Goal: Task Accomplishment & Management: Manage account settings

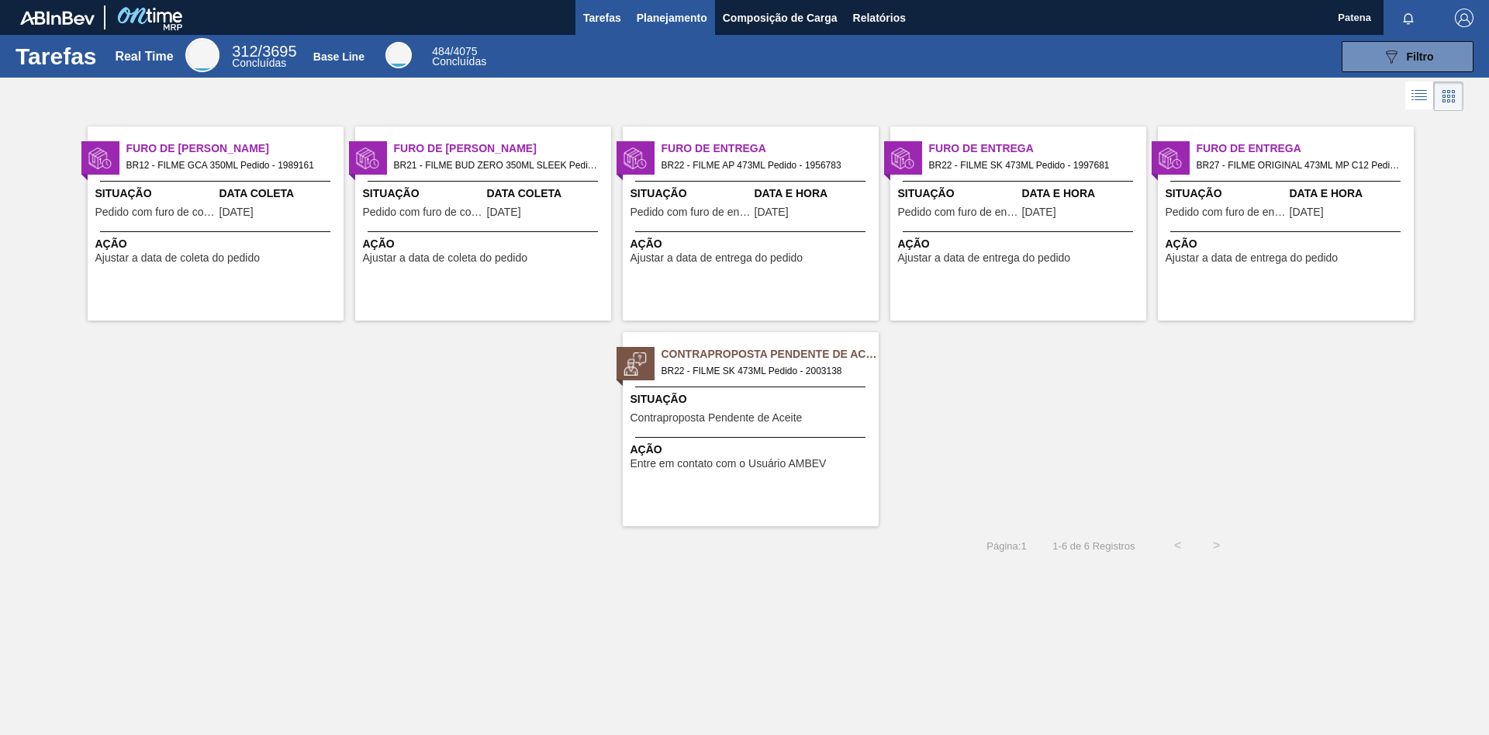
click at [675, 21] on span "Planejamento" at bounding box center [672, 18] width 71 height 19
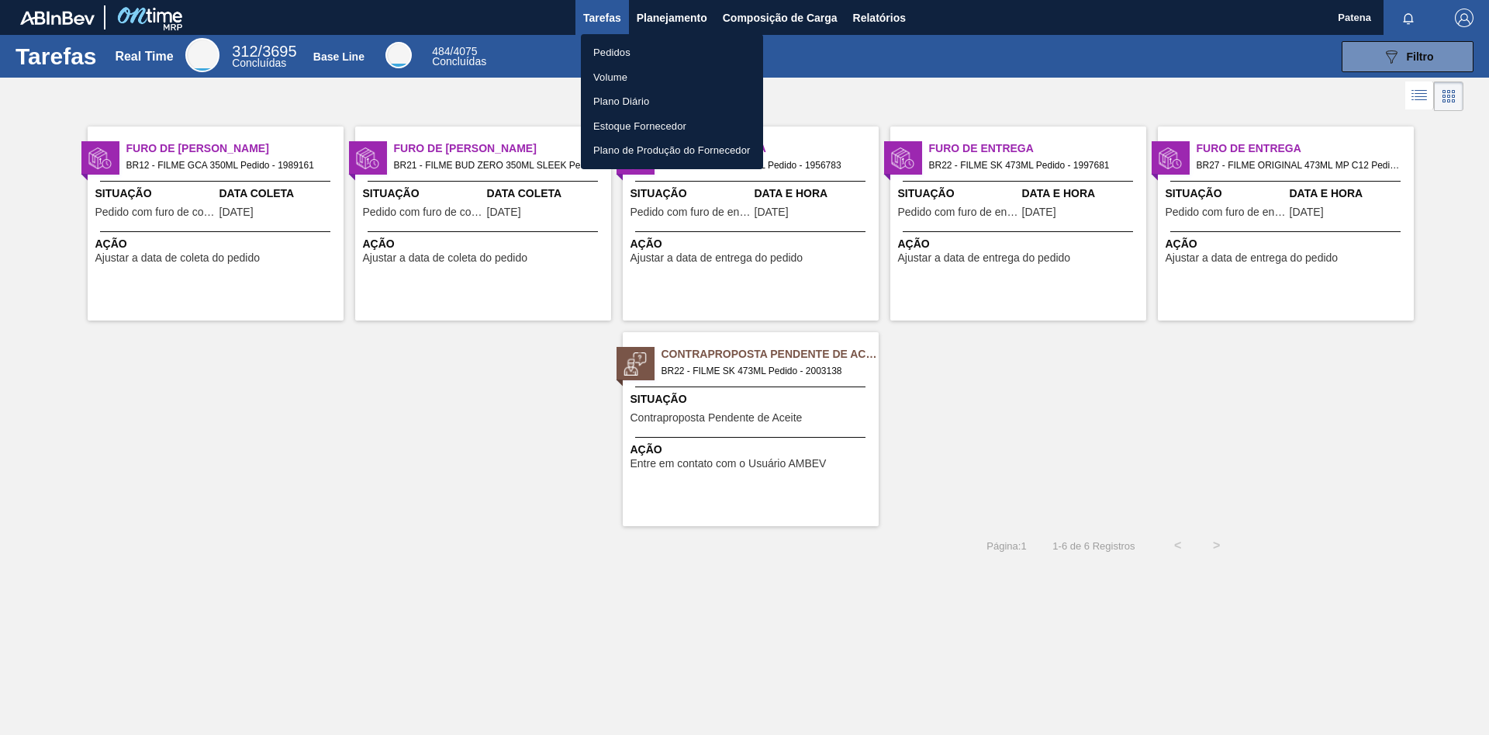
click at [633, 48] on li "Pedidos" at bounding box center [672, 52] width 182 height 25
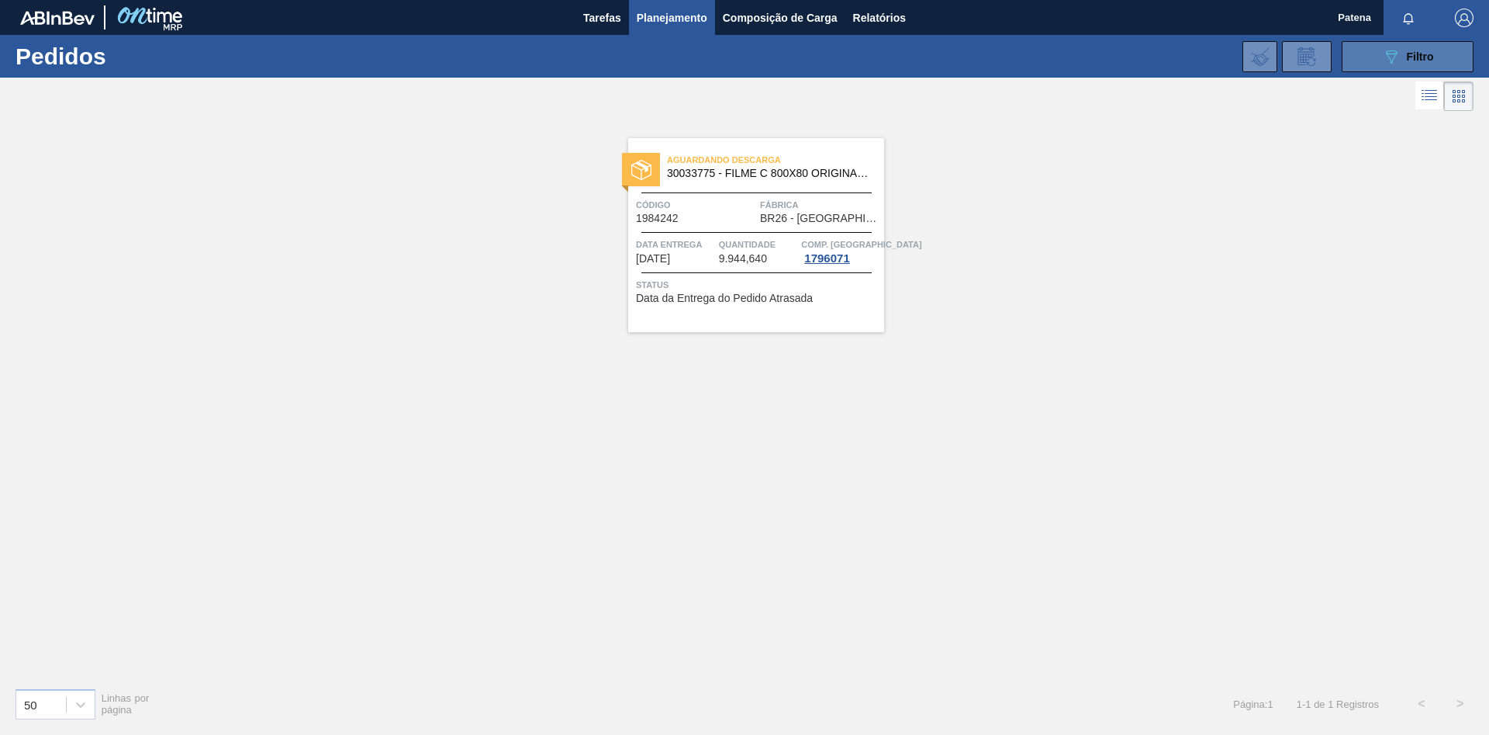
click at [1405, 54] on div "089F7B8B-B2A5-4AFE-B5C0-19BA573D28AC Filtro" at bounding box center [1408, 56] width 52 height 19
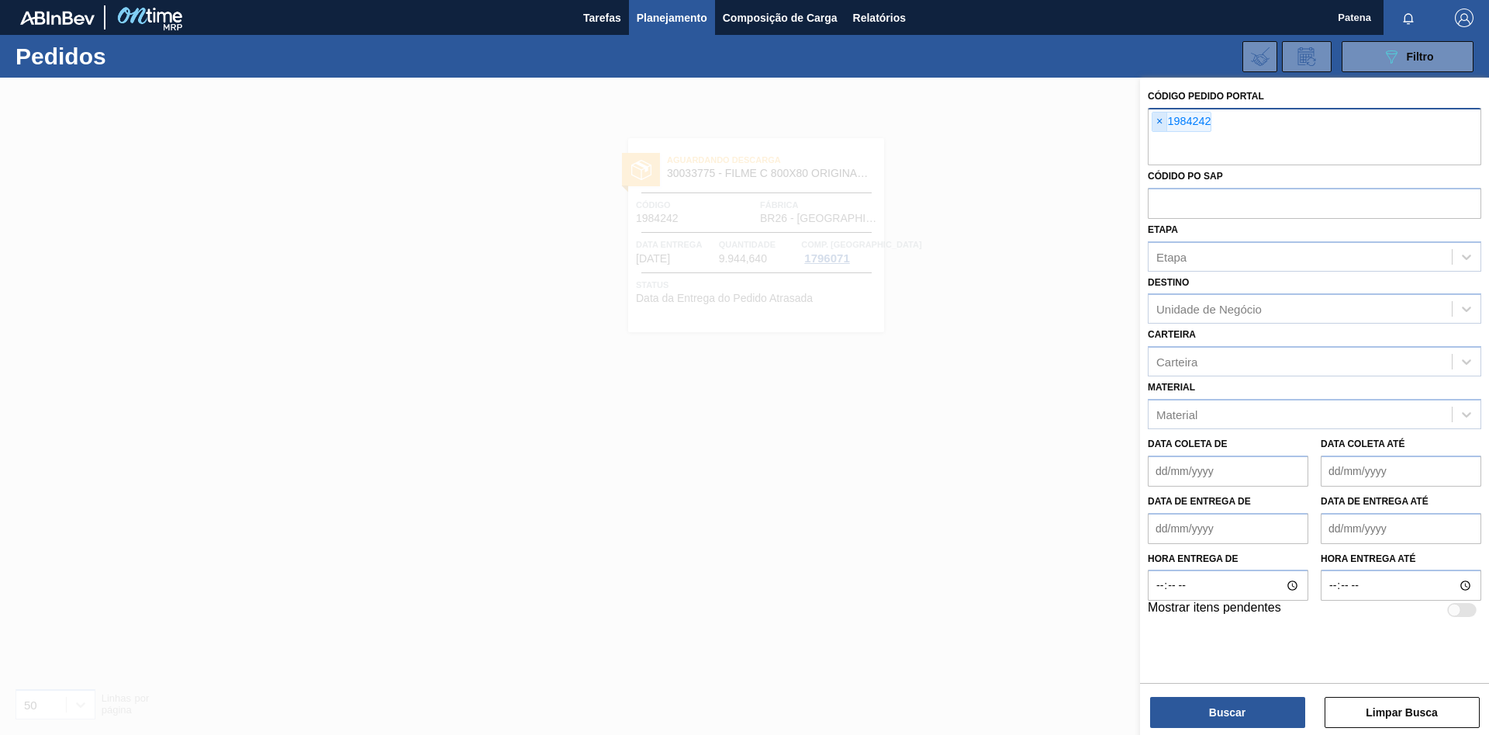
click at [1165, 123] on span "×" at bounding box center [1160, 121] width 15 height 19
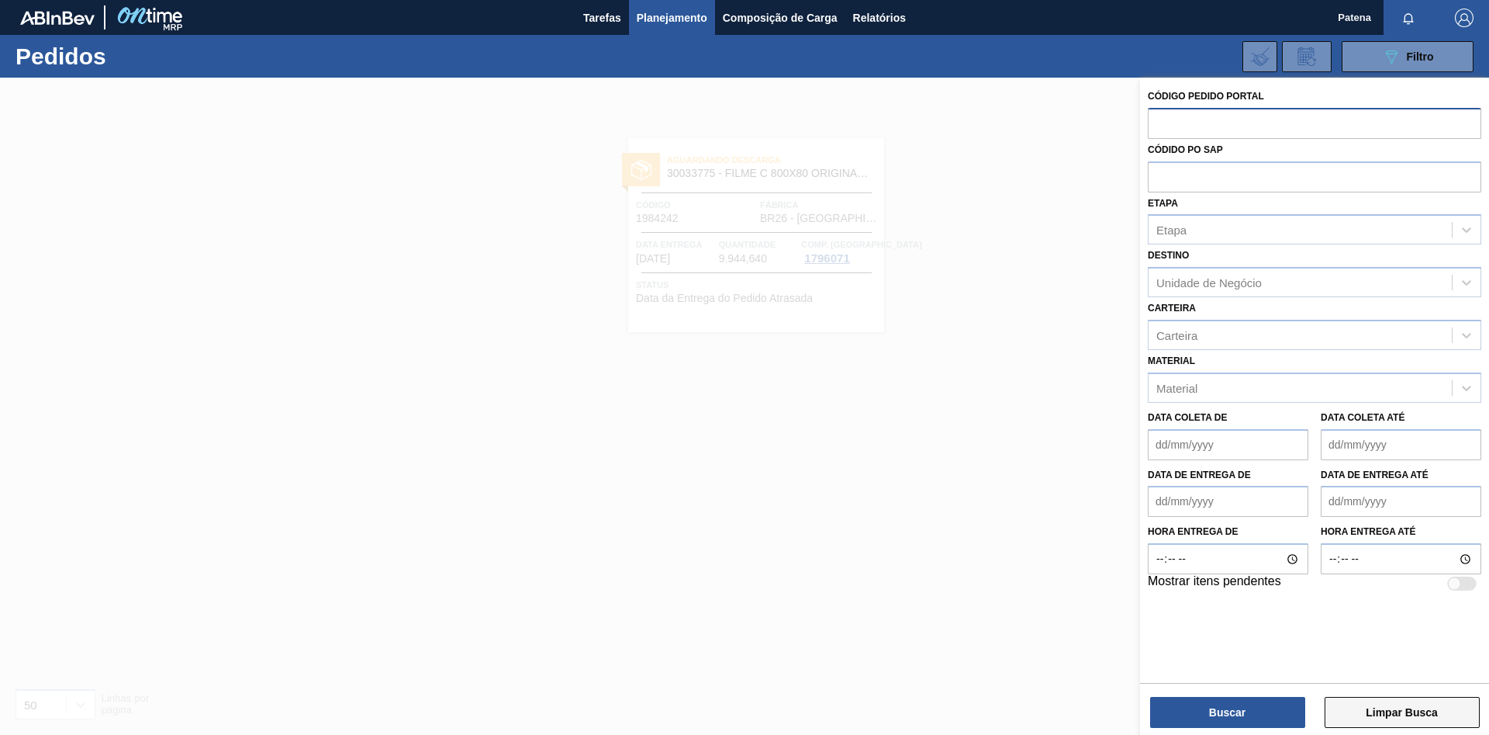
click at [1374, 717] on button "Limpar Busca" at bounding box center [1402, 712] width 155 height 31
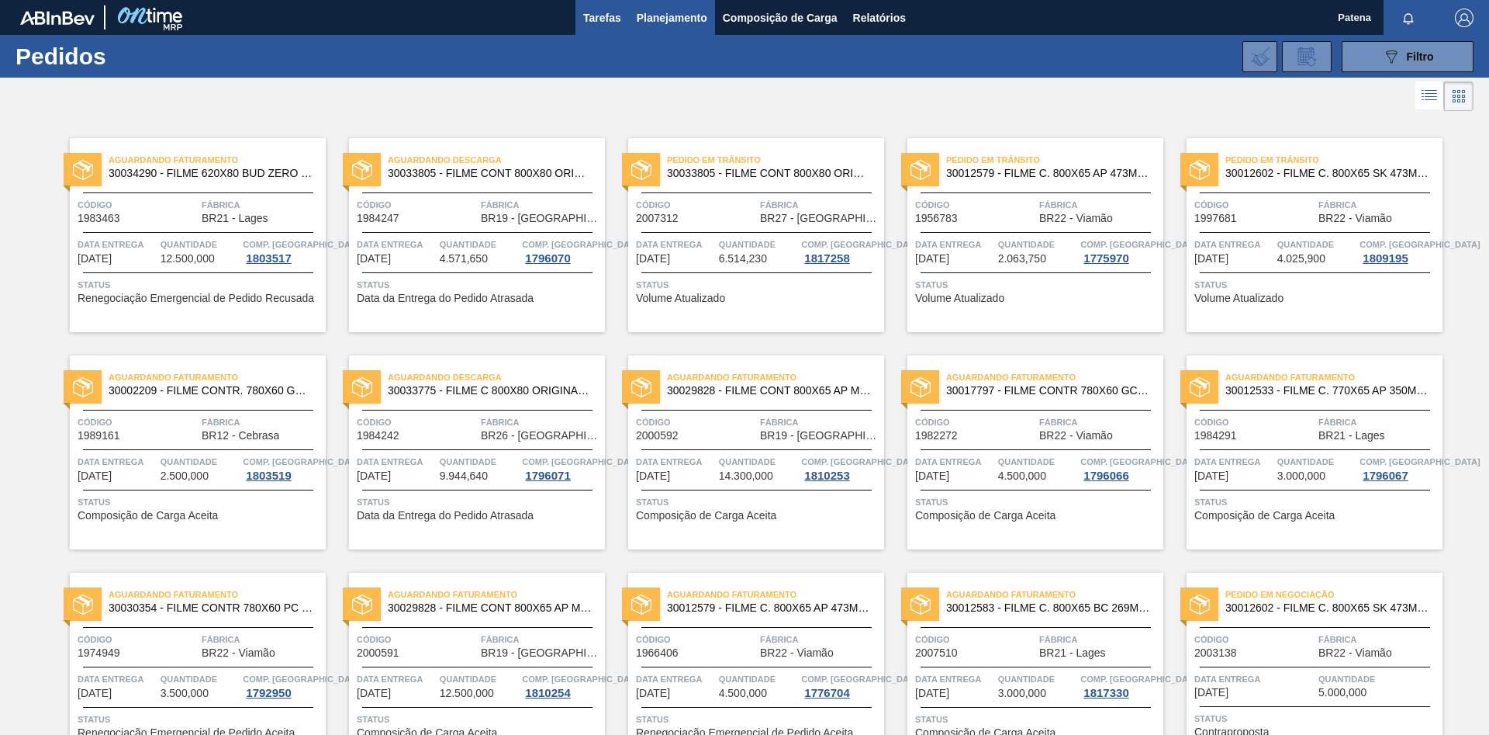
click at [600, 16] on span "Tarefas" at bounding box center [602, 18] width 38 height 19
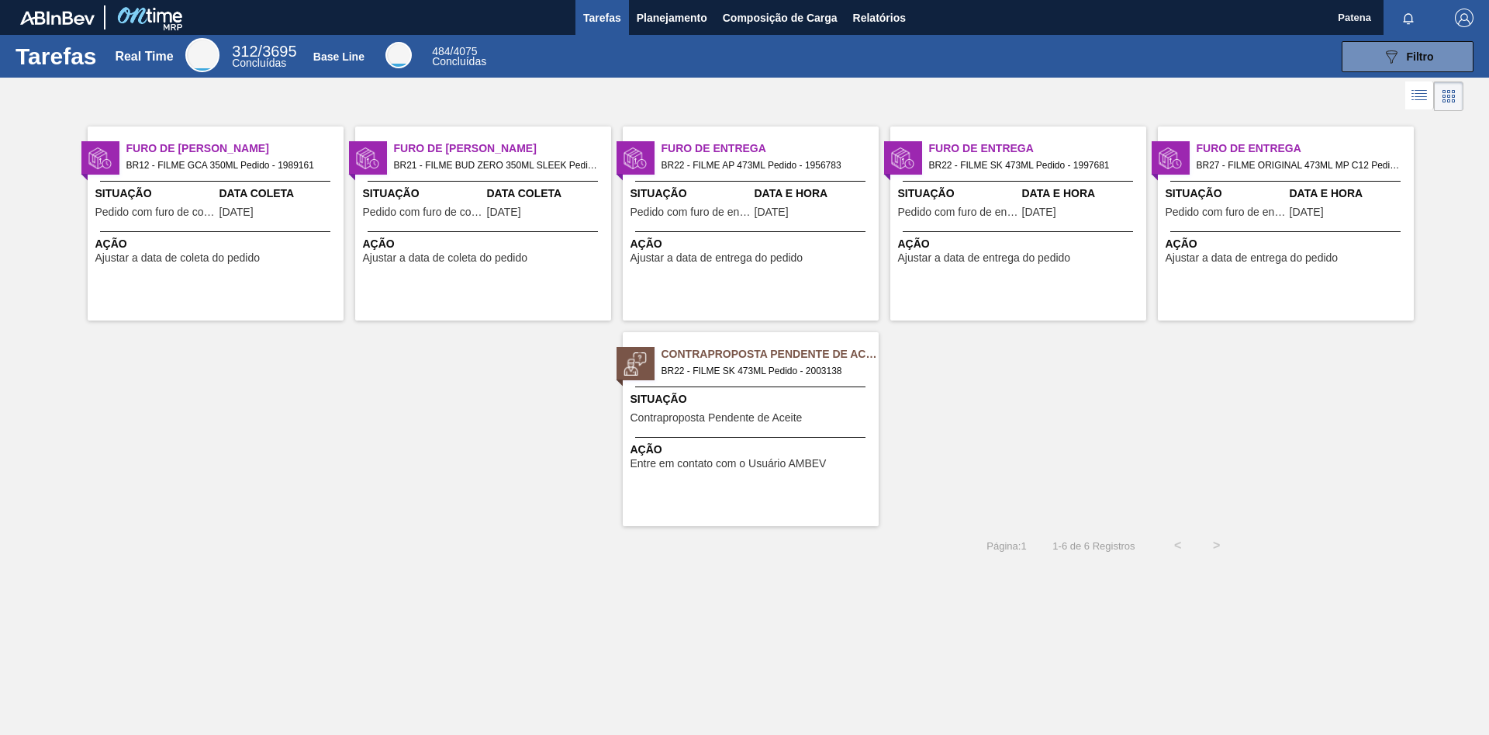
click at [210, 230] on div "Furo de Coleta BR12 - FILME GCA 350ML Pedido - 1989161 Situação Pedido com furo…" at bounding box center [216, 223] width 256 height 194
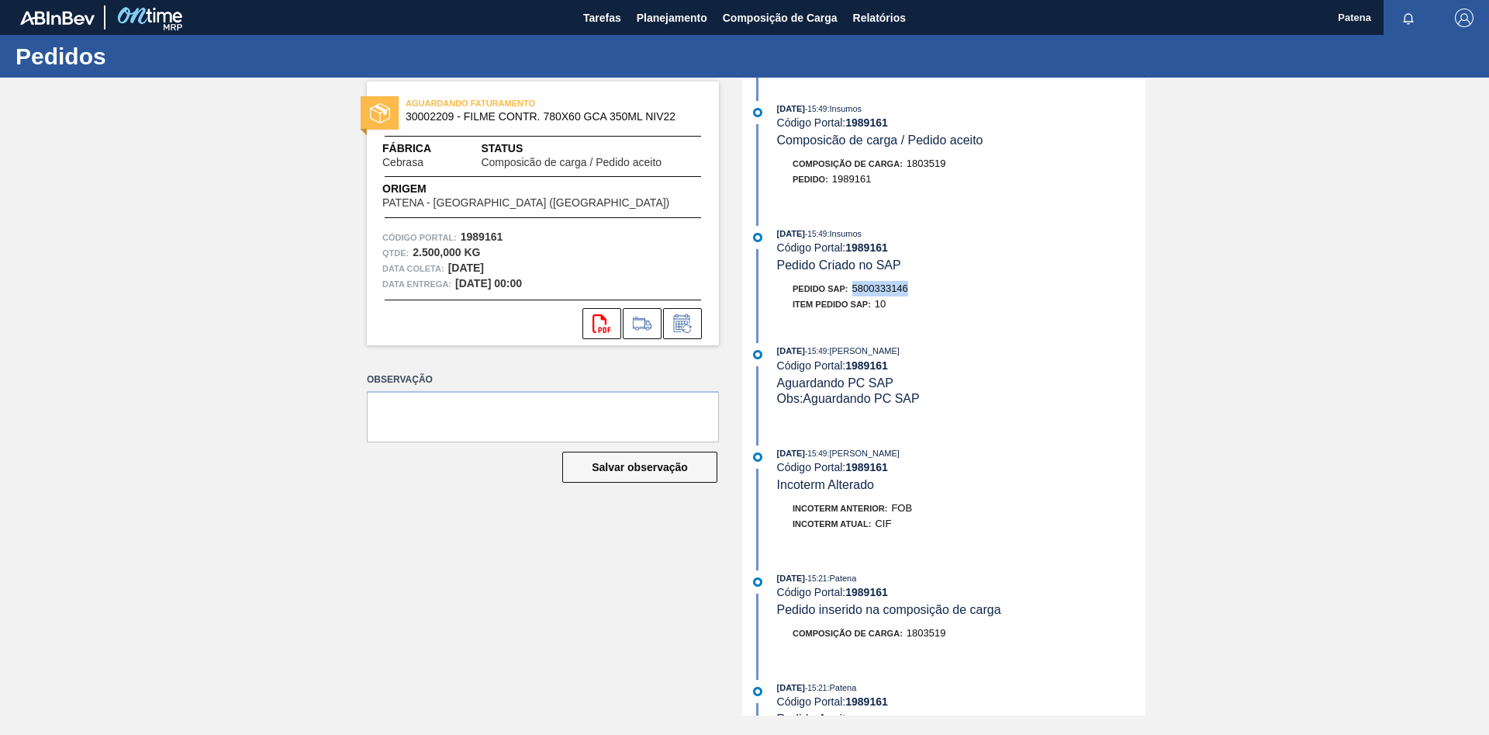
drag, startPoint x: 913, startPoint y: 295, endPoint x: 855, endPoint y: 296, distance: 58.2
click at [855, 296] on div "Pedido SAP: 5800333146" at bounding box center [961, 289] width 368 height 16
copy span "5800333146"
click at [645, 10] on span "Planejamento" at bounding box center [672, 18] width 71 height 19
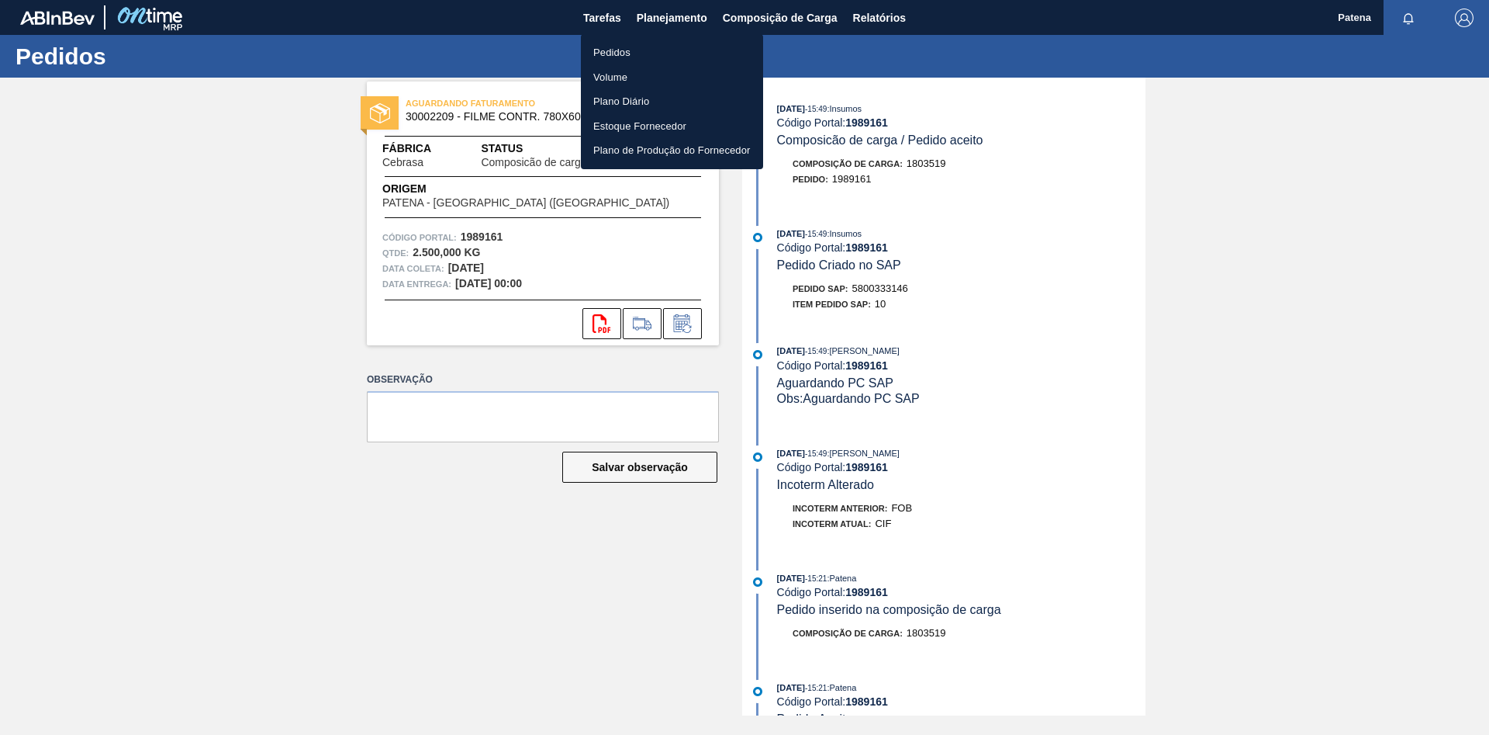
click at [602, 20] on div at bounding box center [744, 367] width 1489 height 735
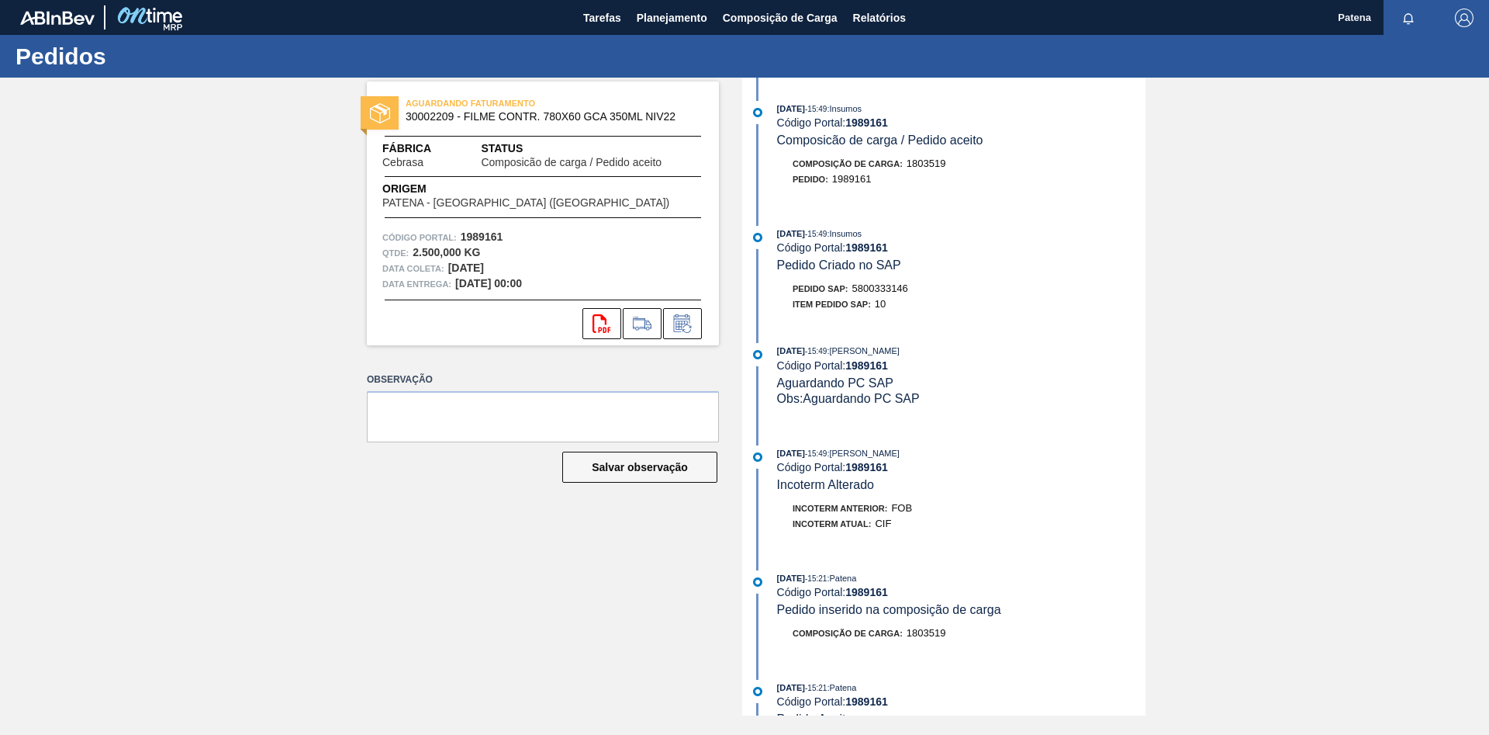
click at [602, 0] on body "Tarefas Planejamento Composição de Carga Relatórios Patena Marcar todas como li…" at bounding box center [744, 0] width 1489 height 0
click at [604, 18] on span "Tarefas" at bounding box center [602, 18] width 38 height 19
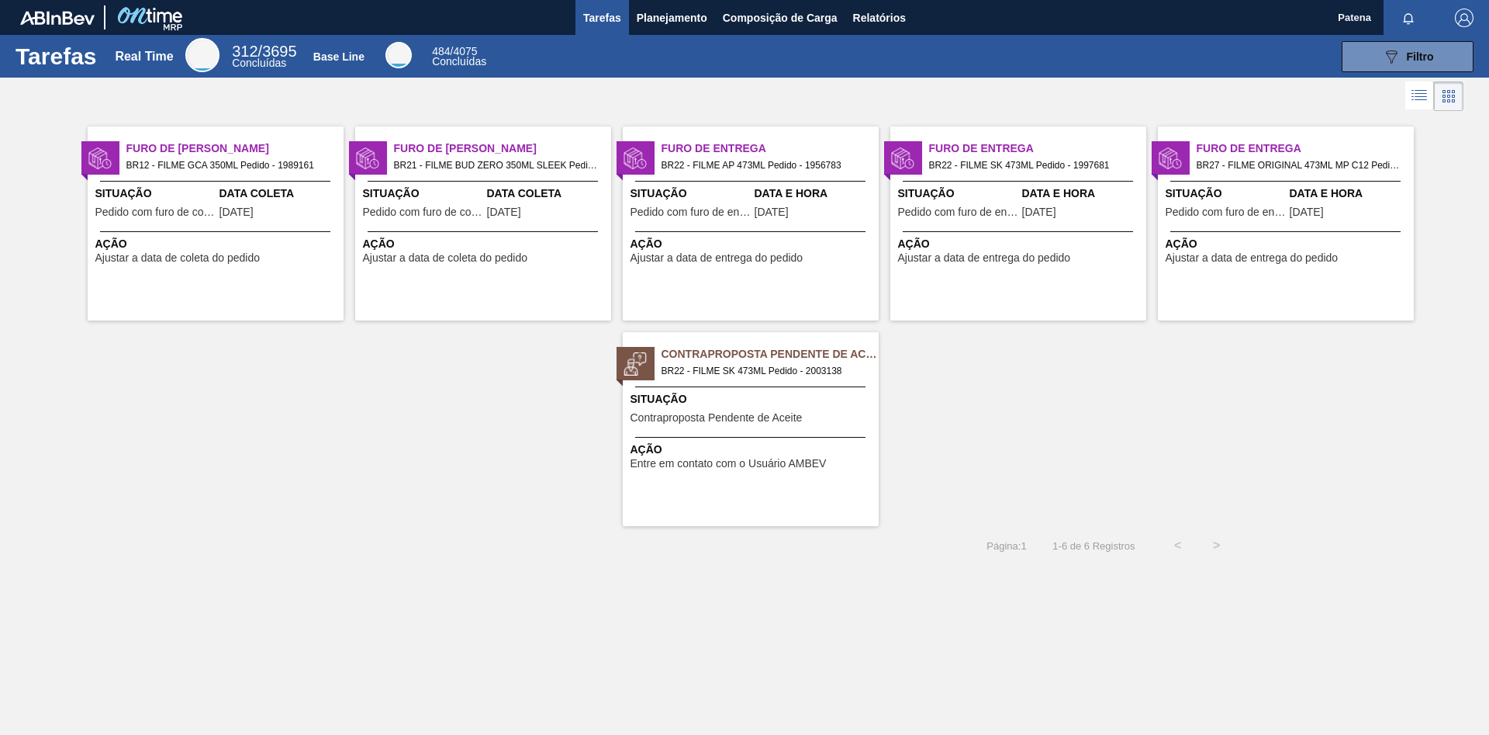
click at [500, 197] on span "Data Coleta" at bounding box center [547, 193] width 120 height 16
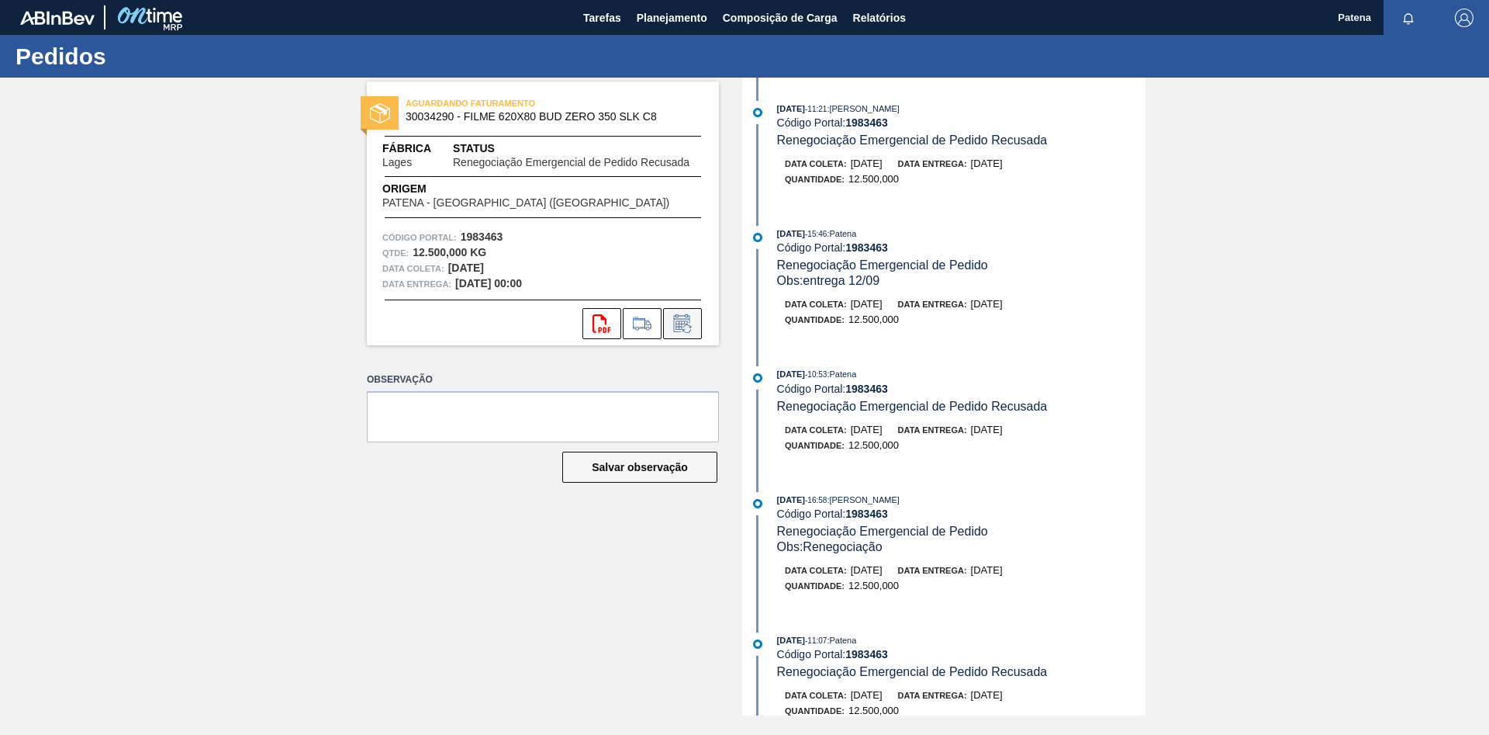
click at [686, 318] on icon at bounding box center [682, 323] width 25 height 19
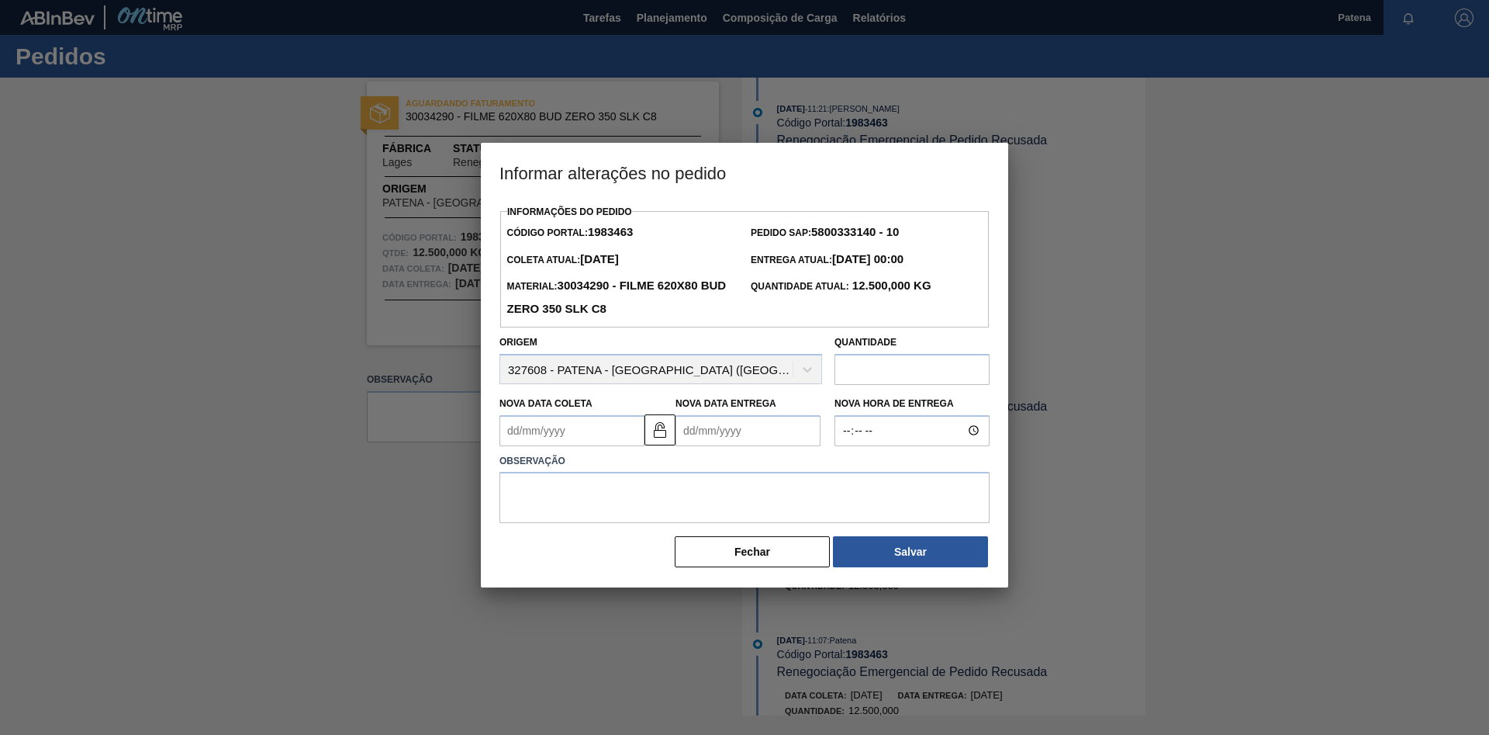
click at [560, 426] on Coleta "Nova Data Coleta" at bounding box center [571, 430] width 145 height 31
click at [666, 471] on div "agosto 2025" at bounding box center [593, 467] width 186 height 13
click at [672, 471] on button "Next Month" at bounding box center [673, 467] width 11 height 11
click at [573, 522] on div "2" at bounding box center [568, 516] width 21 height 21
type Coleta "[DATE]"
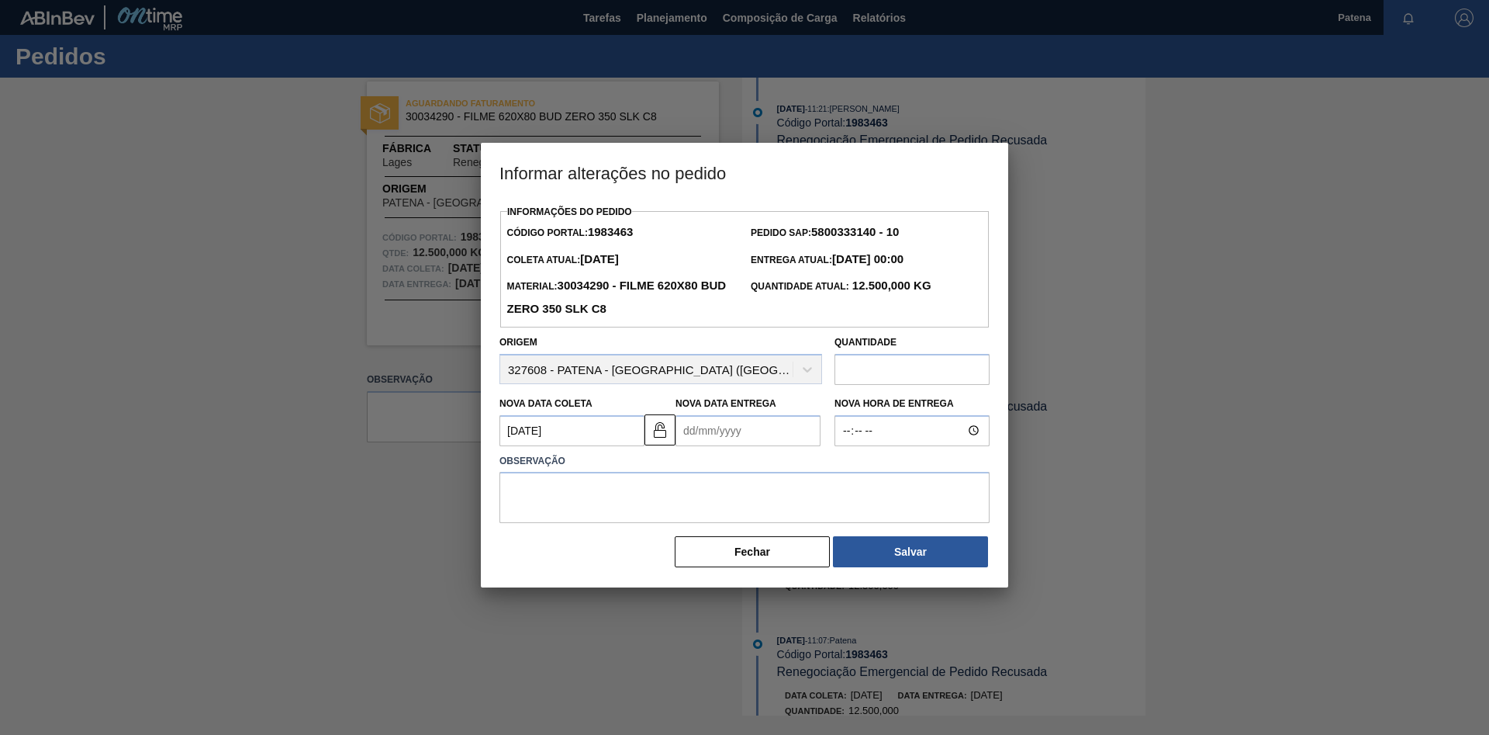
click at [706, 435] on Entrega "Nova Data Entrega" at bounding box center [748, 430] width 145 height 31
click at [842, 472] on div "agosto 2025" at bounding box center [769, 467] width 186 height 13
click at [746, 551] on div "5" at bounding box center [744, 542] width 21 height 21
type Entrega "[DATE]"
click at [677, 491] on textarea at bounding box center [744, 497] width 490 height 51
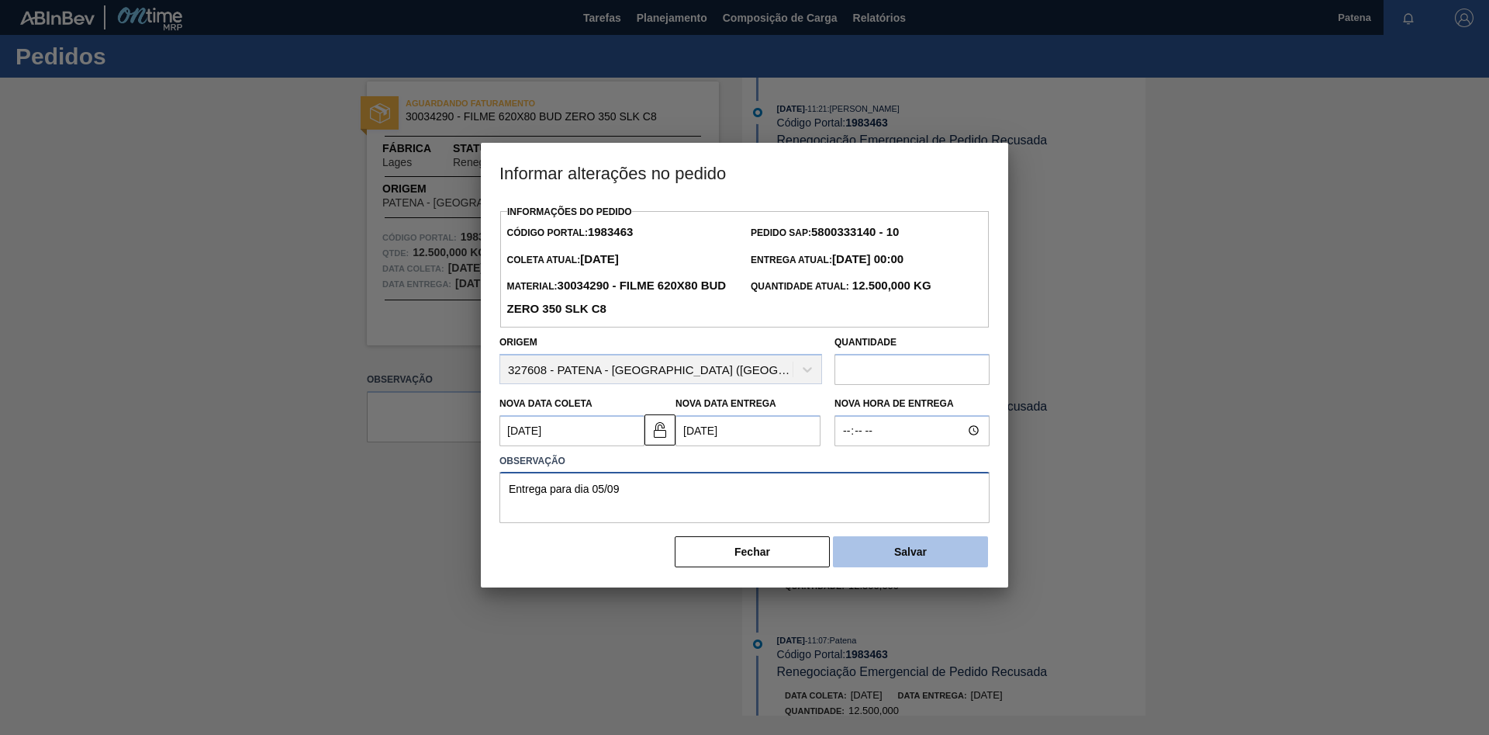
type textarea "Entrega para dia 05/09"
click at [914, 558] on button "Salvar" at bounding box center [910, 551] width 155 height 31
click at [708, 432] on Entrega "[DATE]" at bounding box center [748, 430] width 145 height 31
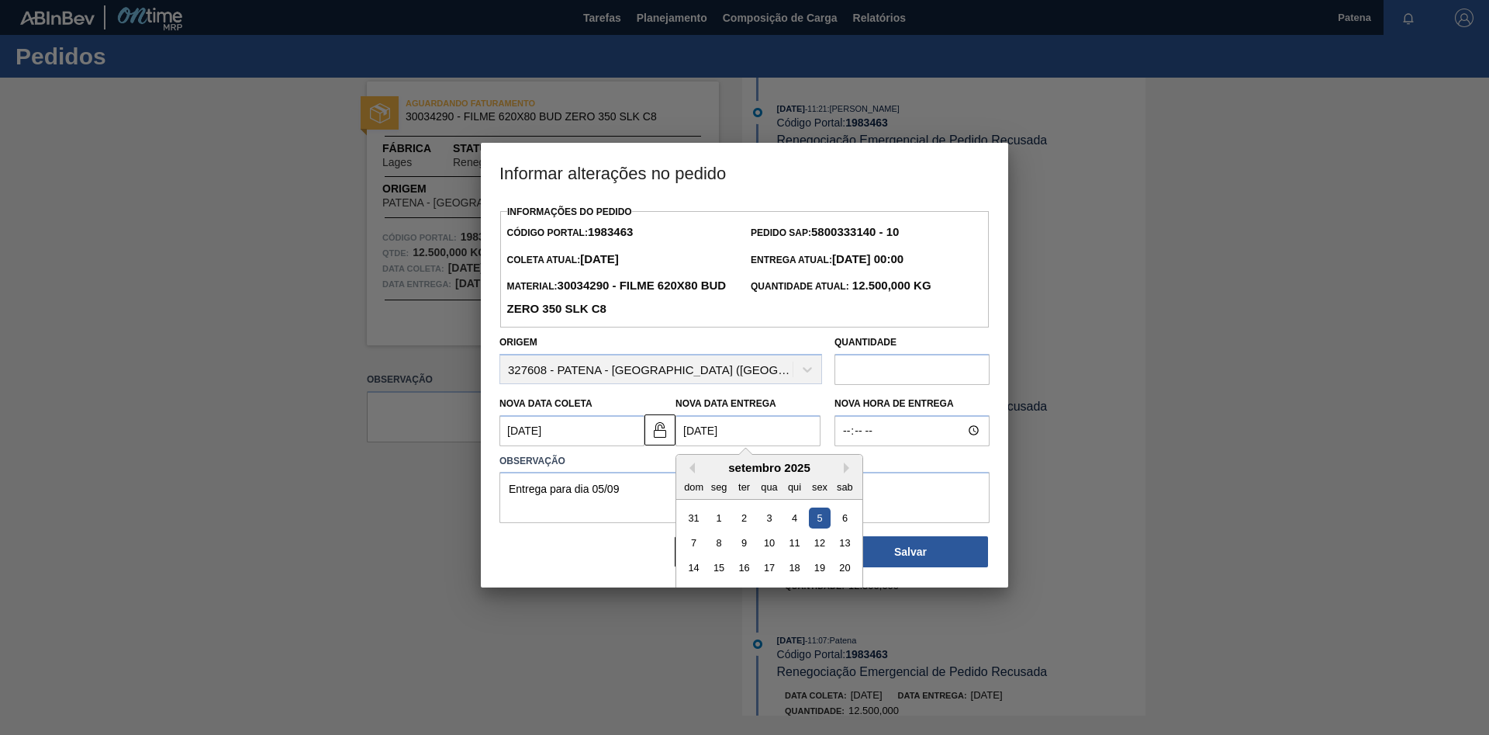
type Entrega "[DATE]"
click at [900, 457] on label "Observação" at bounding box center [744, 461] width 490 height 22
click at [860, 583] on div "Informações do Pedido Código Portal: 1983463 Pedido SAP: 5800333140 - 10 Coleta…" at bounding box center [744, 394] width 527 height 386
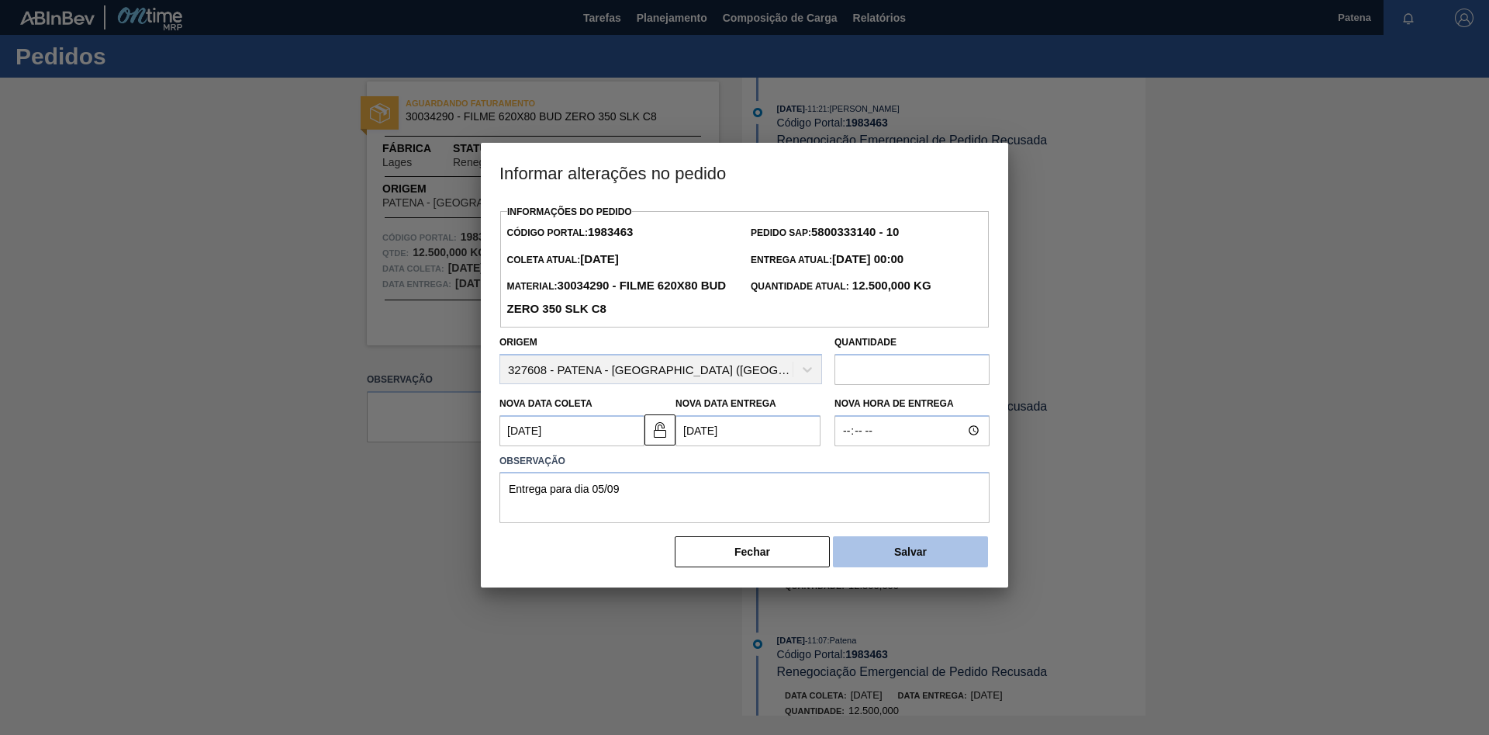
click at [873, 563] on button "Salvar" at bounding box center [910, 551] width 155 height 31
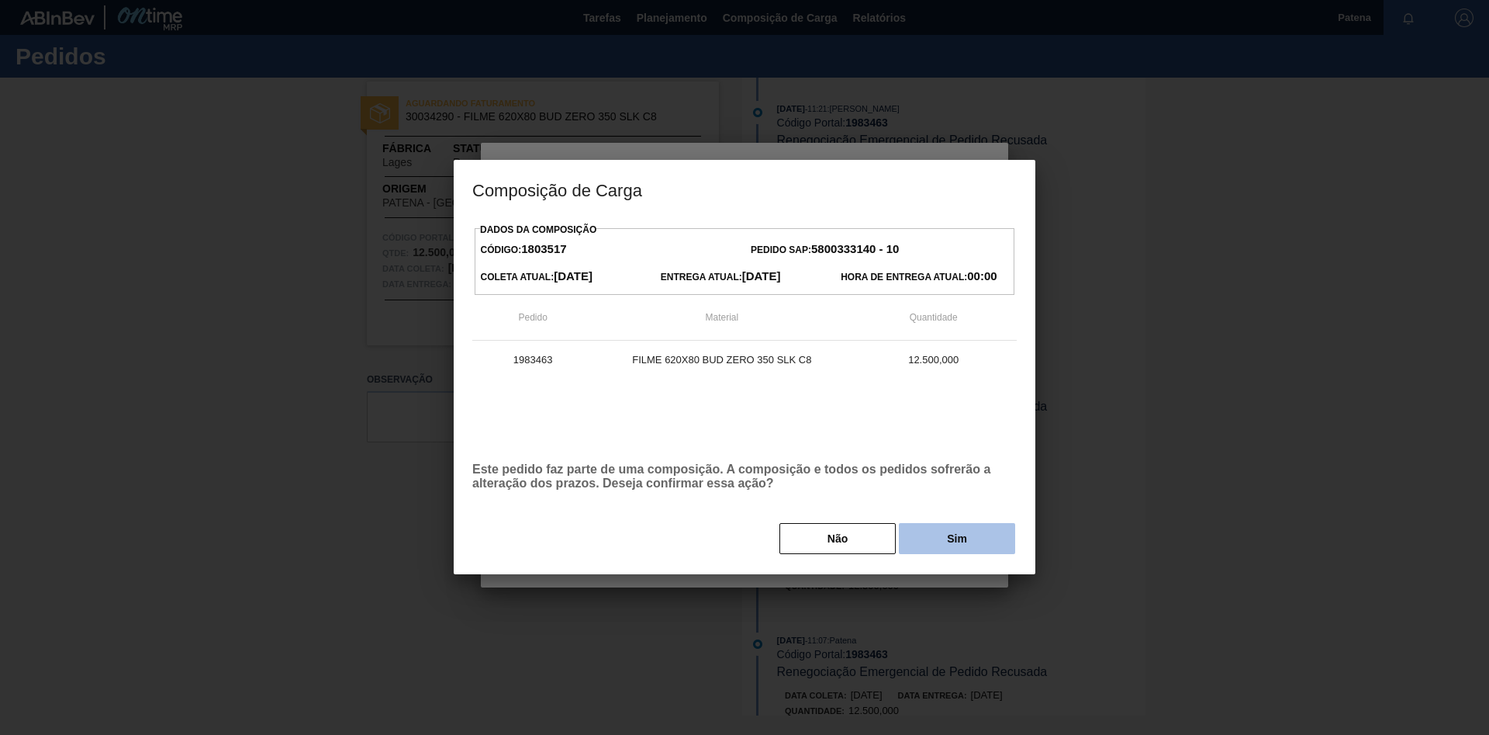
click at [949, 534] on button "Sim" at bounding box center [957, 538] width 116 height 31
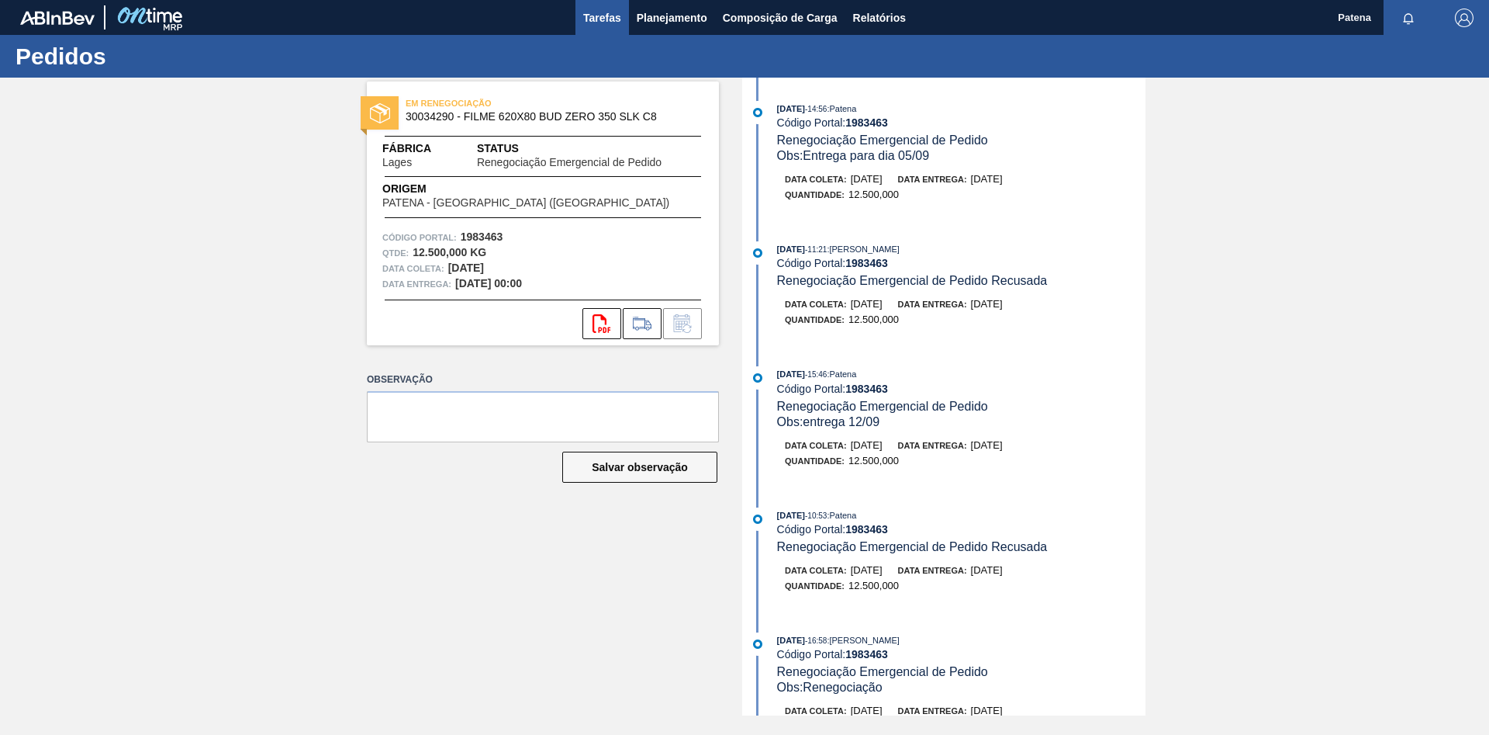
click at [593, 17] on span "Tarefas" at bounding box center [602, 18] width 38 height 19
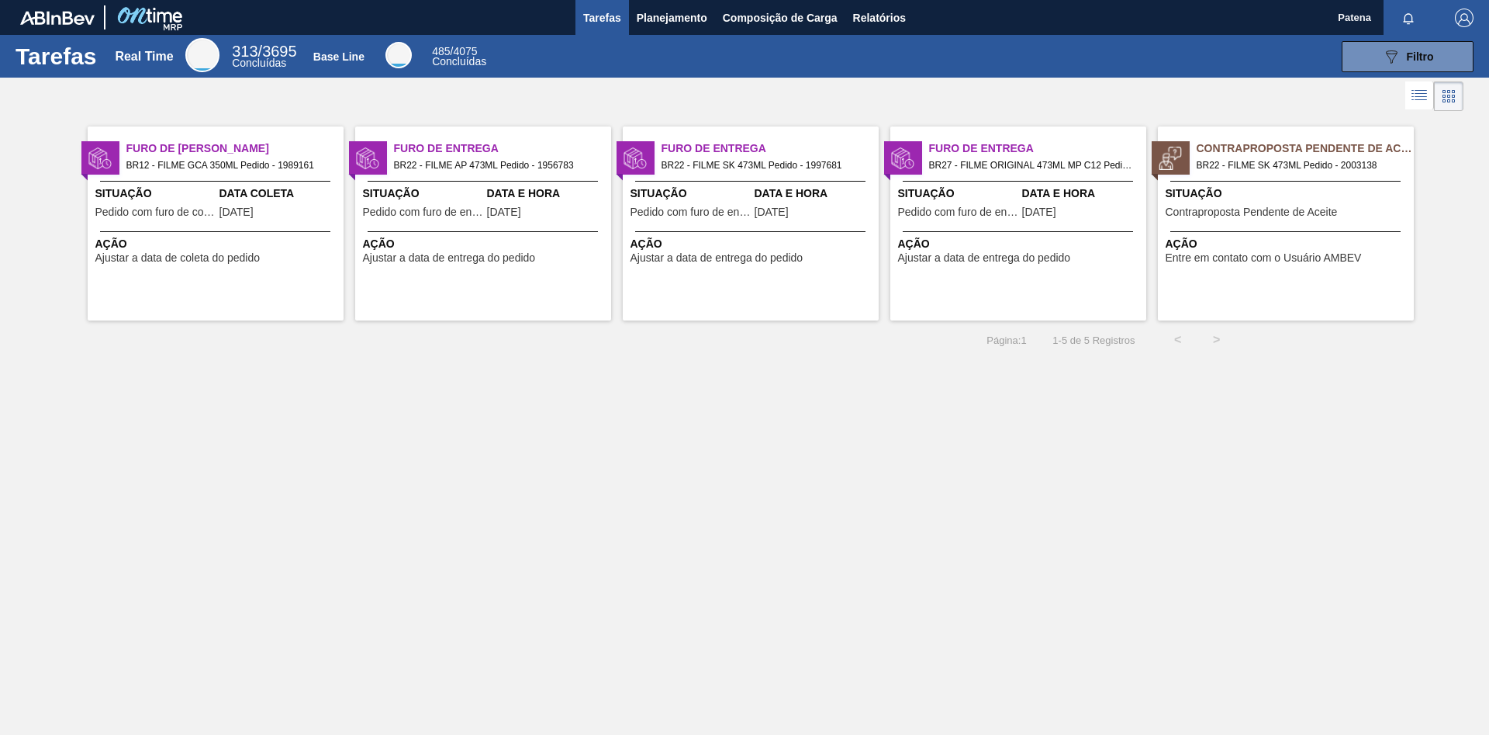
click at [521, 244] on span "Ação" at bounding box center [485, 244] width 244 height 16
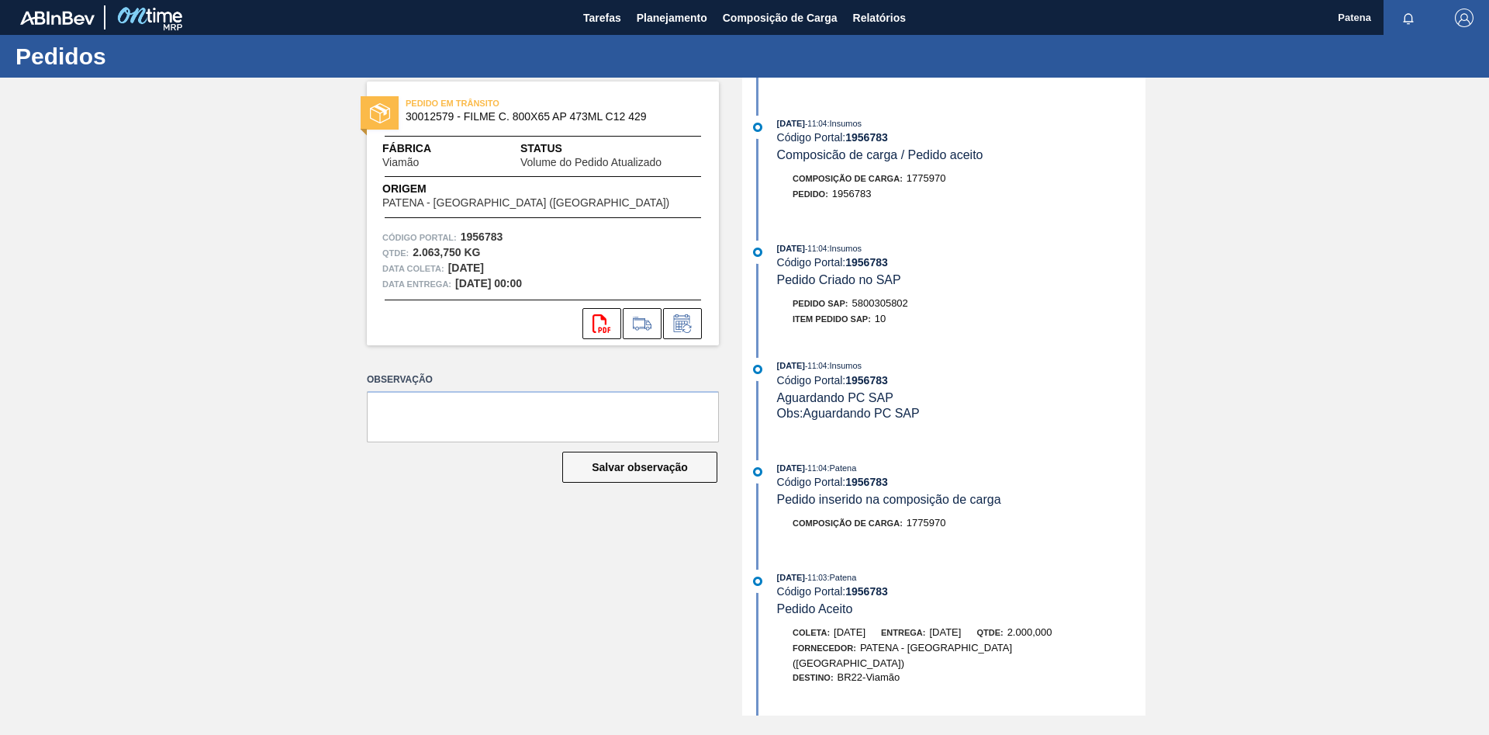
scroll to position [554, 0]
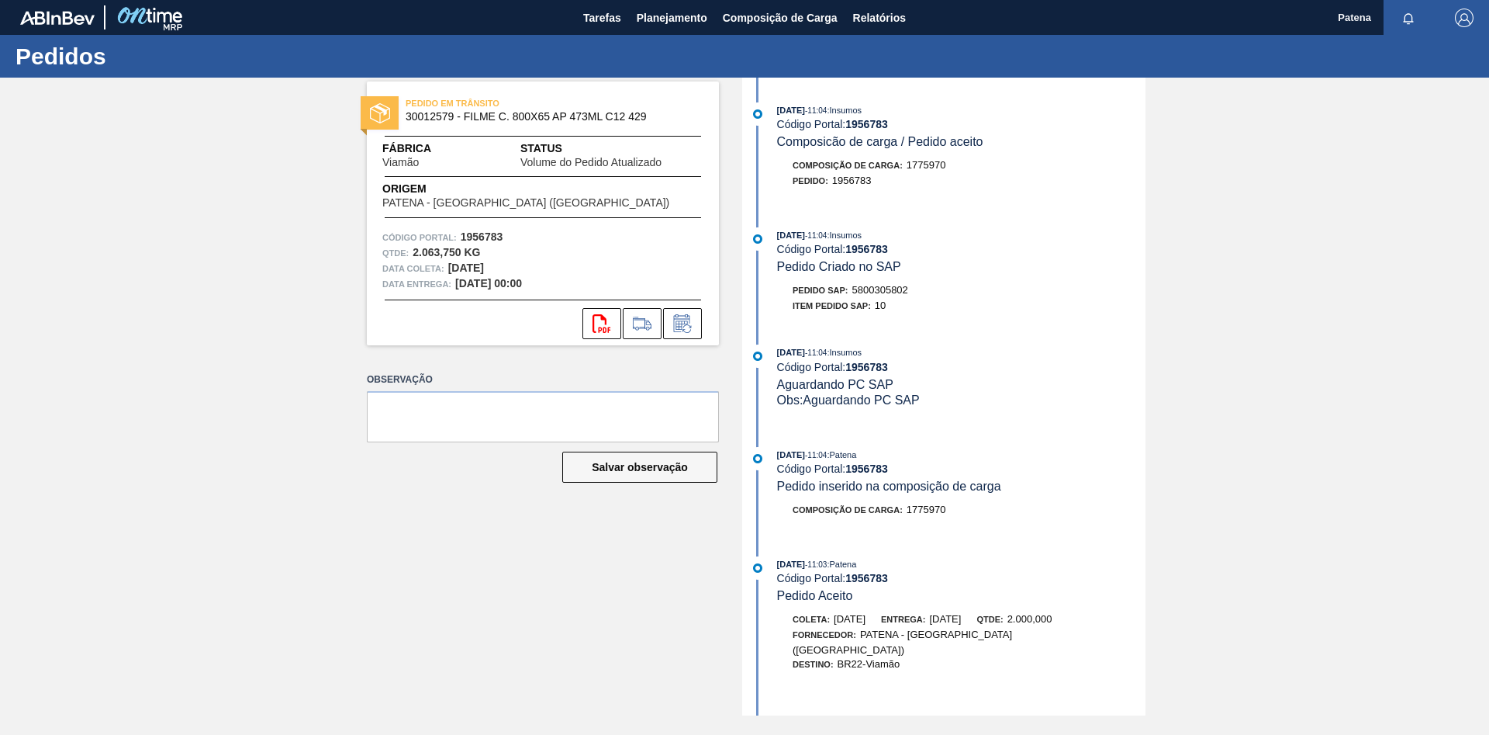
drag, startPoint x: 911, startPoint y: 300, endPoint x: 852, endPoint y: 299, distance: 59.0
click at [852, 298] on div "Pedido SAP: 5800305802" at bounding box center [961, 290] width 368 height 16
copy div "5800305802"
click at [508, 409] on textarea at bounding box center [543, 416] width 352 height 51
type textarea "Material entregue pela NF 103180"
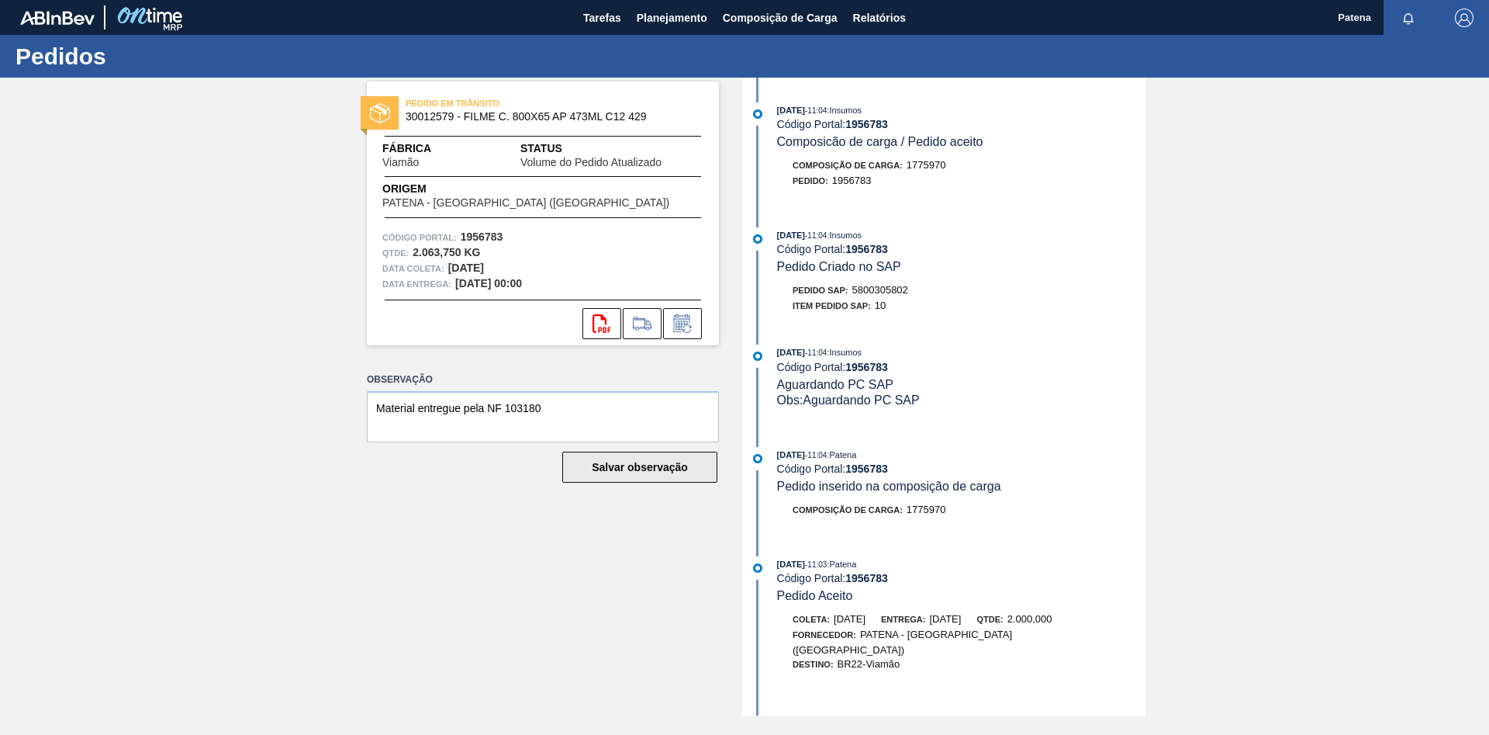
click at [669, 472] on button "Salvar observação" at bounding box center [639, 466] width 155 height 31
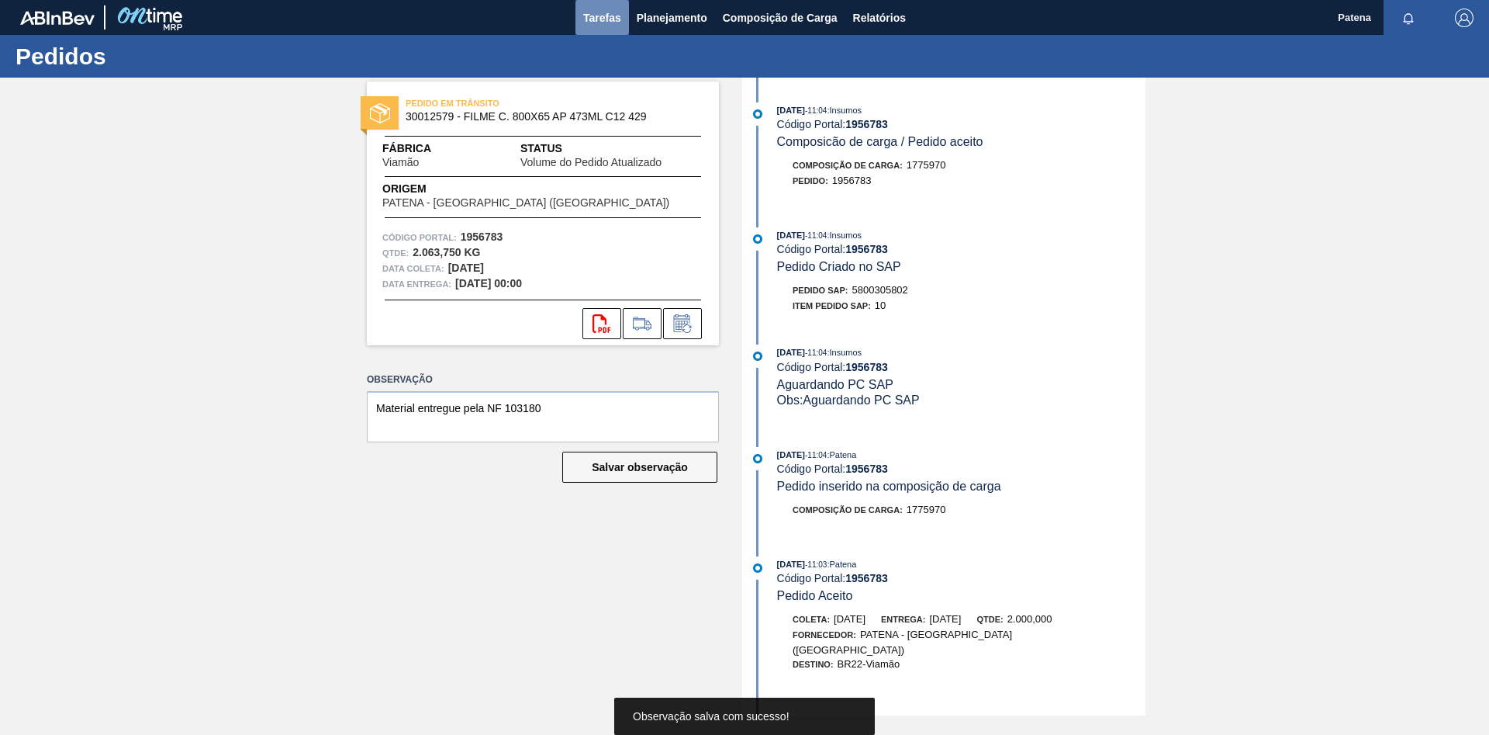
click at [610, 9] on span "Tarefas" at bounding box center [602, 18] width 38 height 19
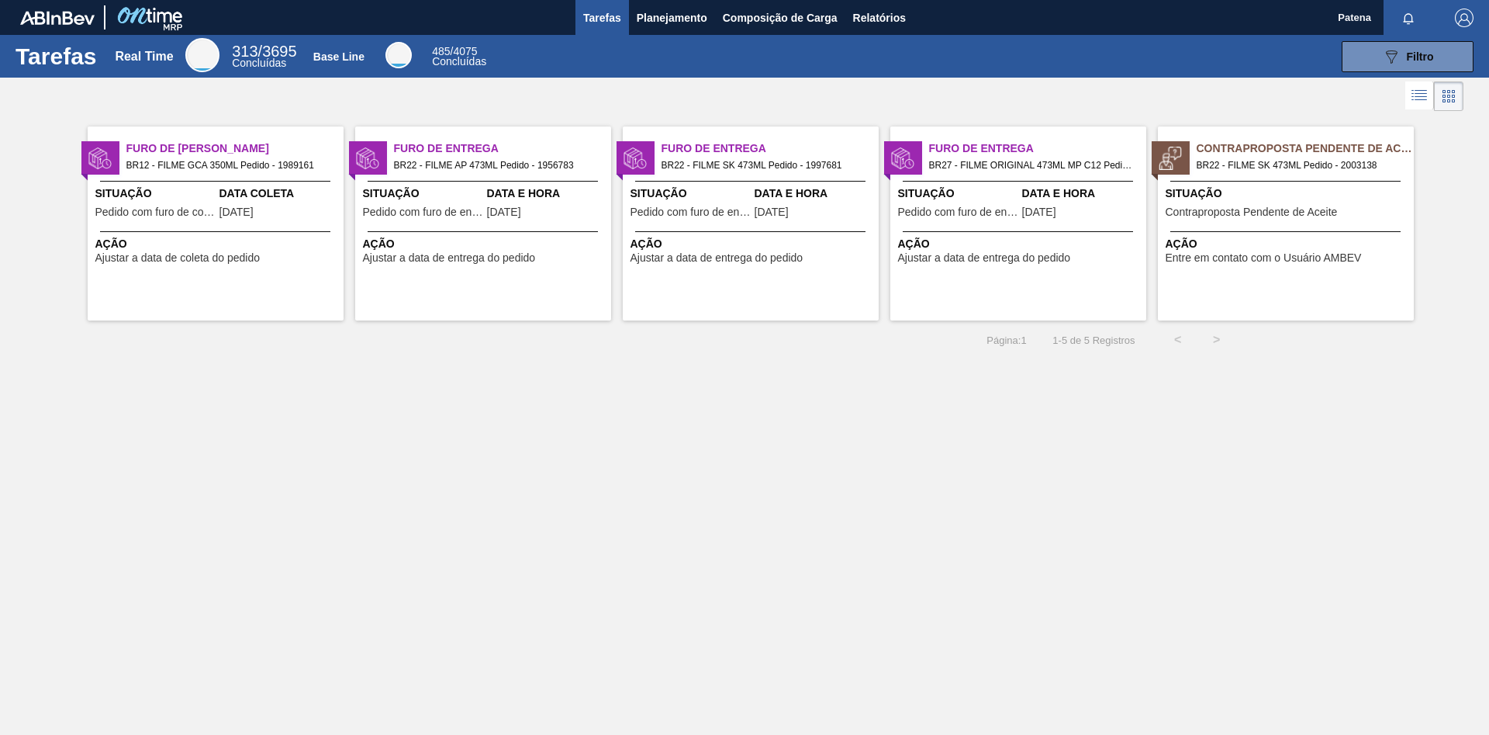
click at [451, 200] on span "Situação" at bounding box center [423, 193] width 120 height 16
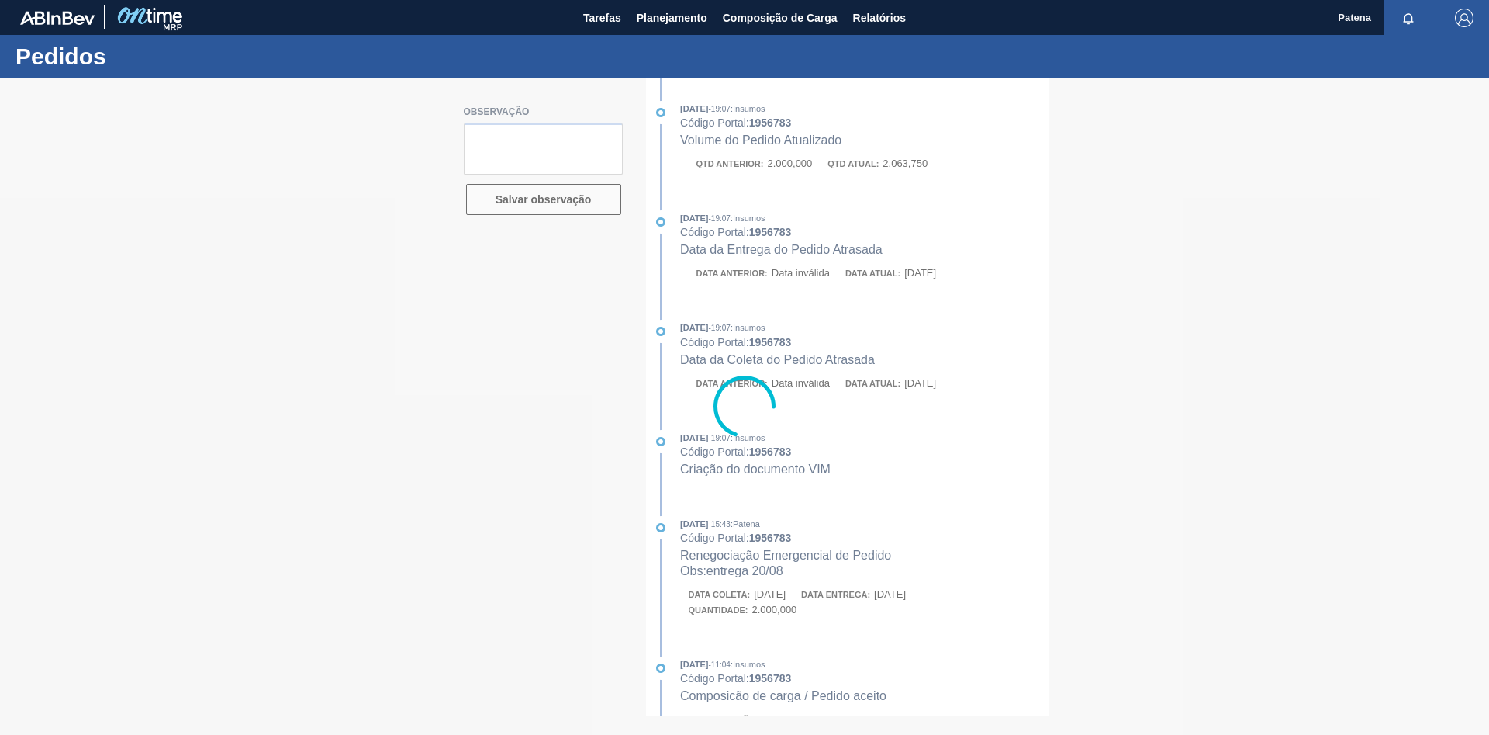
type textarea "Material entregue pela NF 103180"
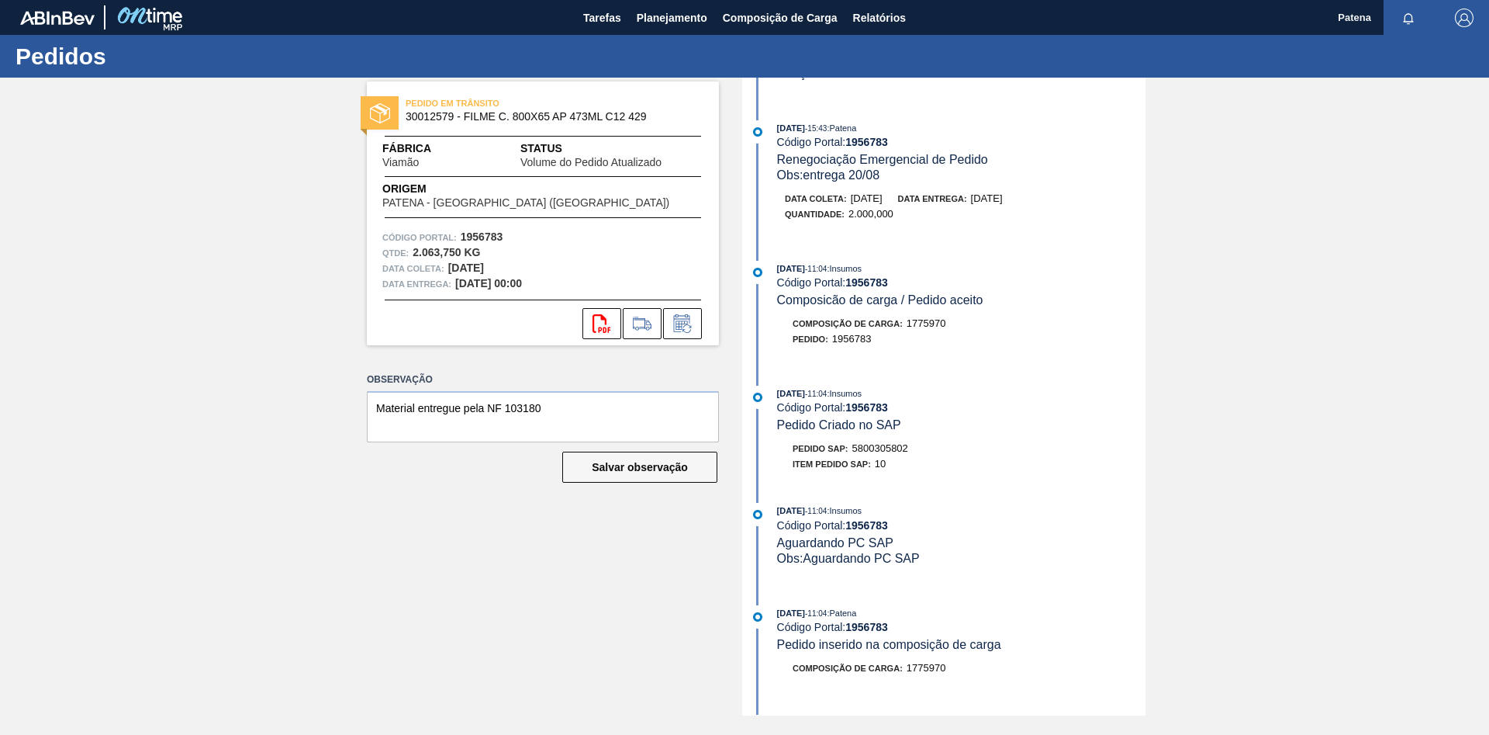
scroll to position [475, 0]
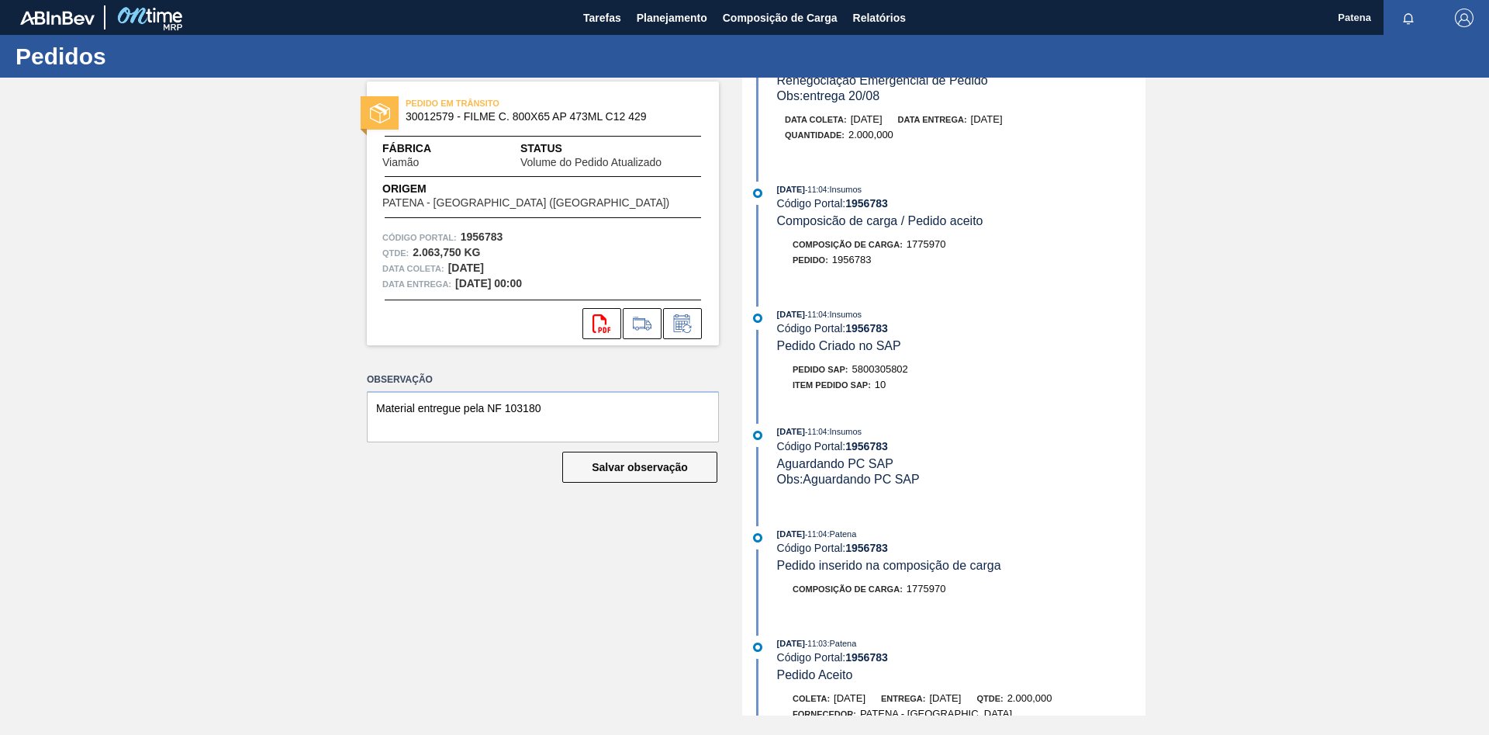
drag, startPoint x: 369, startPoint y: 493, endPoint x: 500, endPoint y: 296, distance: 236.6
click at [372, 494] on div "Observação Material entregue pela NF 103180 Salvar observação" at bounding box center [543, 439] width 352 height 143
click at [614, 21] on span "Tarefas" at bounding box center [602, 18] width 38 height 19
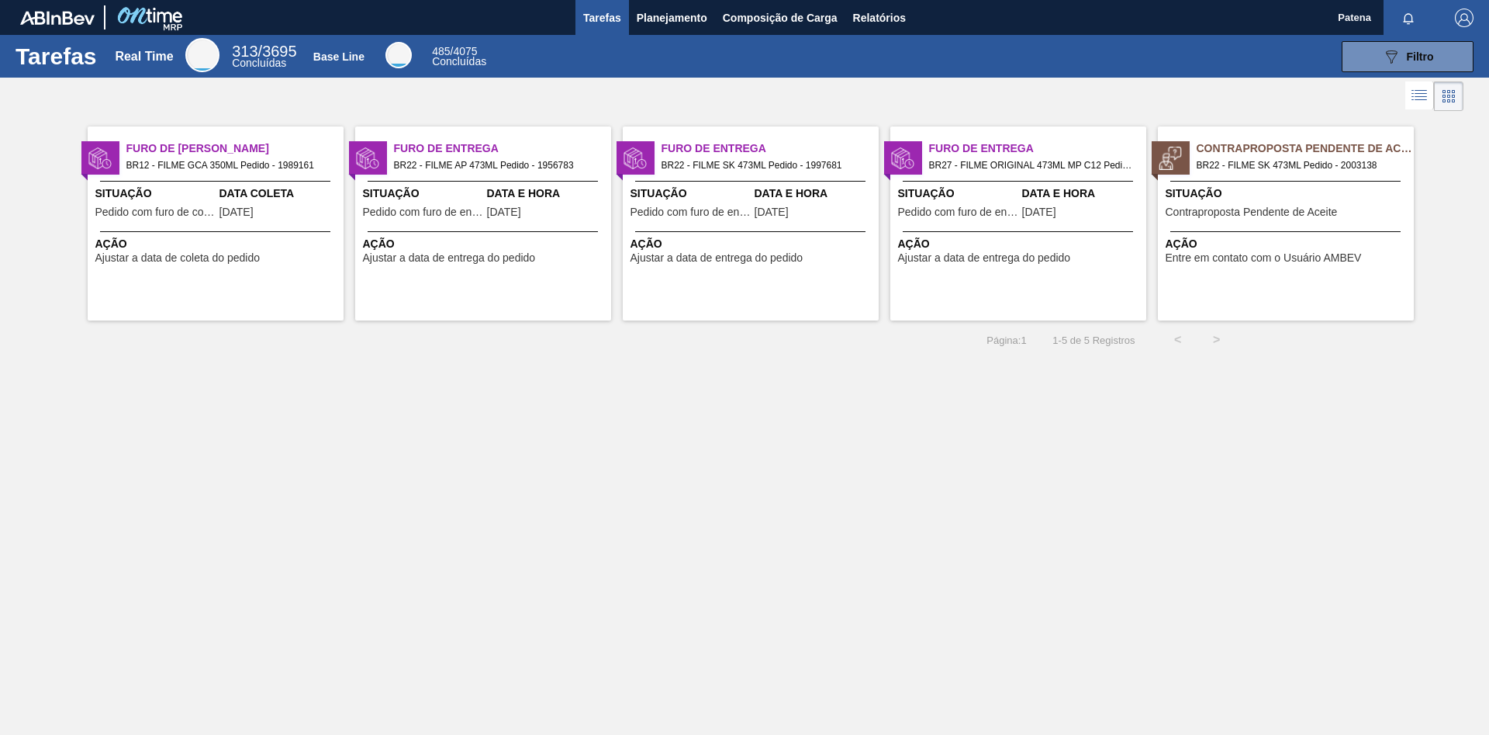
click at [770, 234] on div "Ação Ajustar a data de entrega do pedido" at bounding box center [751, 247] width 256 height 33
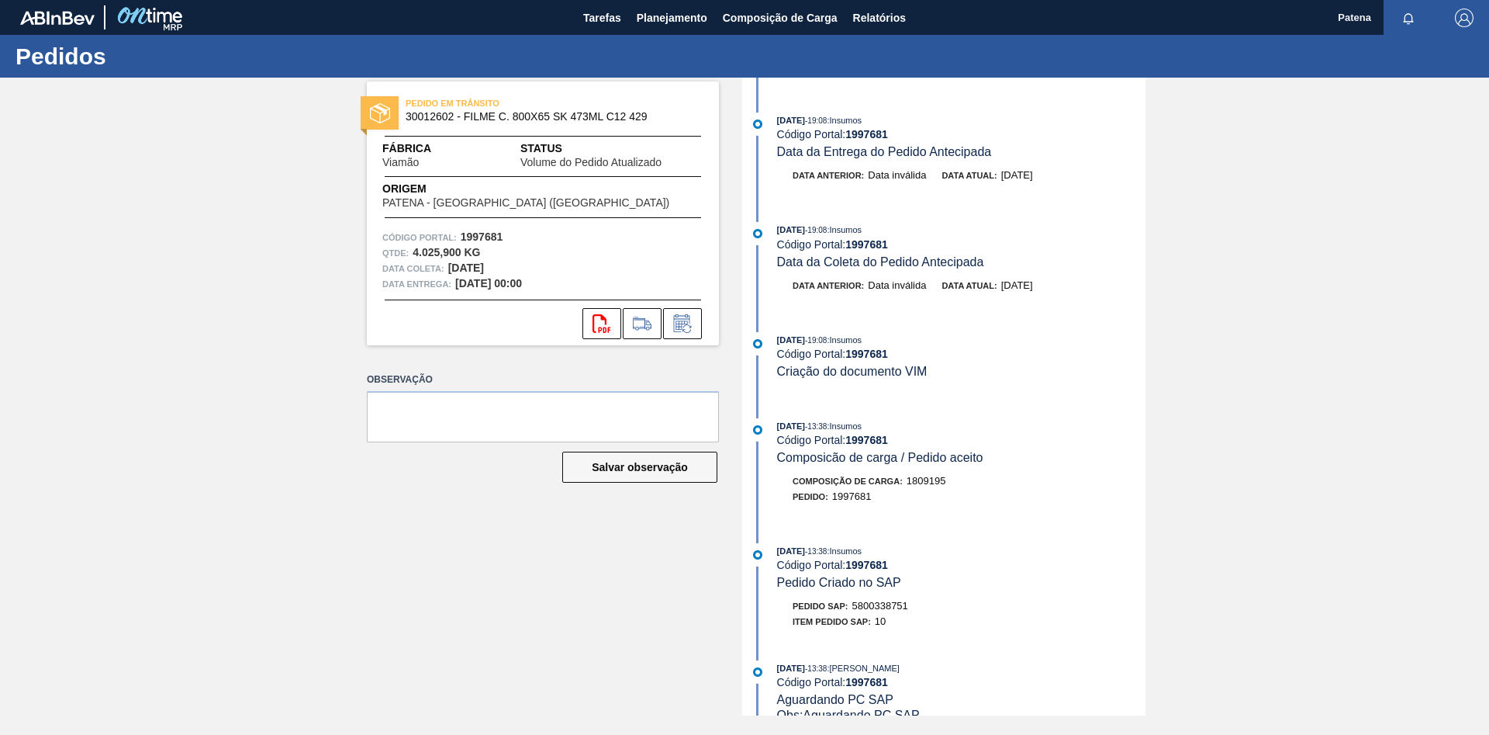
scroll to position [158, 0]
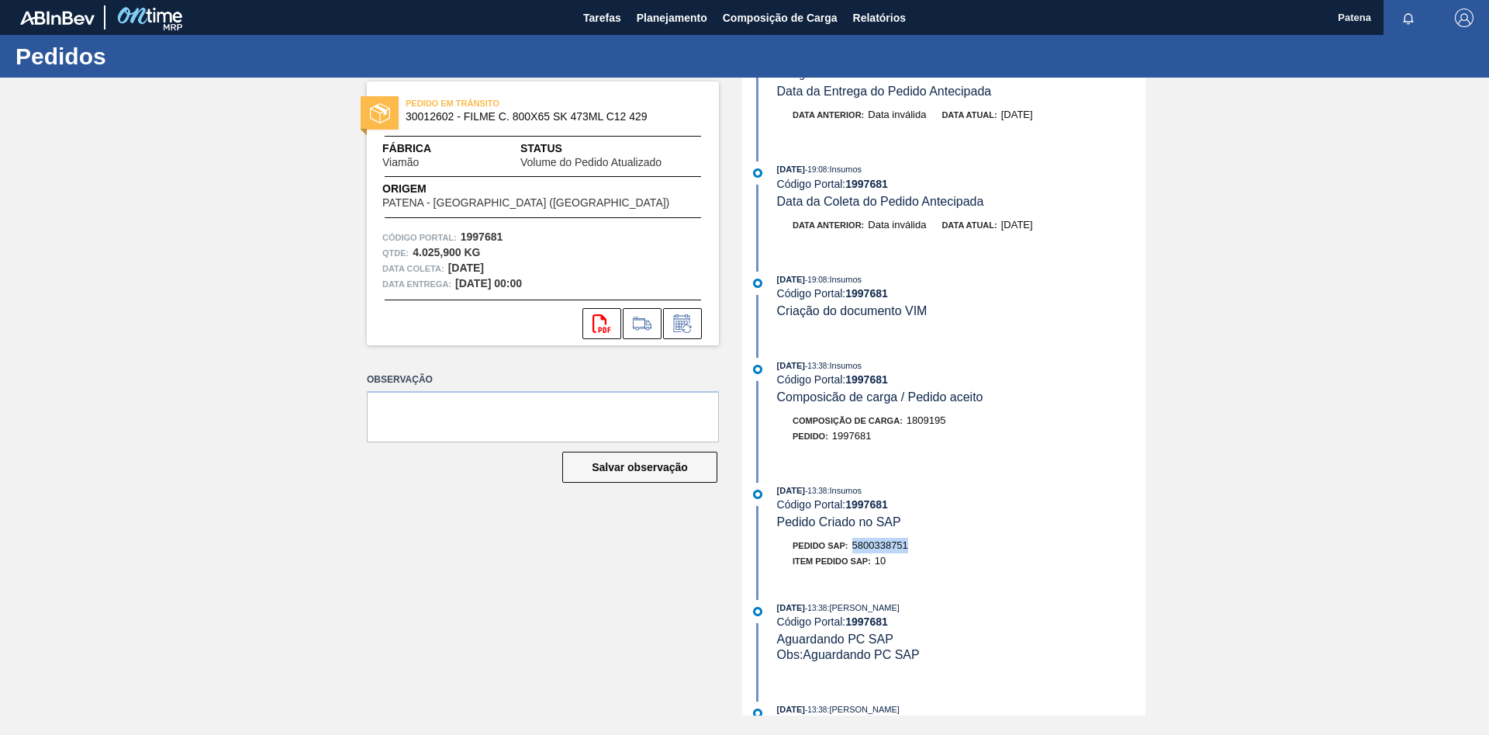
drag, startPoint x: 918, startPoint y: 555, endPoint x: 856, endPoint y: 555, distance: 62.1
click at [856, 553] on div "Pedido SAP: 5800338751" at bounding box center [961, 546] width 368 height 16
copy span "5800338751"
click at [661, 20] on span "Planejamento" at bounding box center [672, 18] width 71 height 19
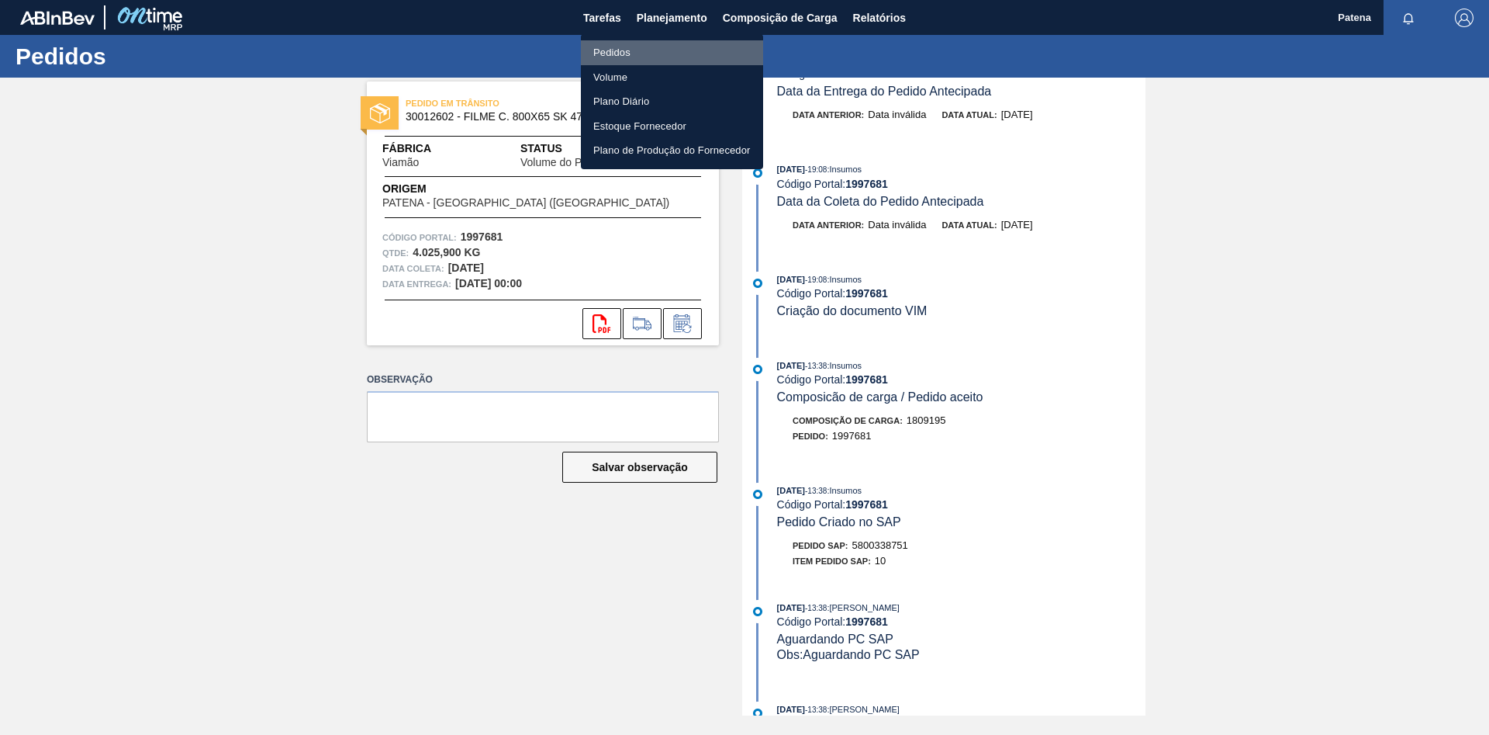
click at [618, 43] on li "Pedidos" at bounding box center [672, 52] width 182 height 25
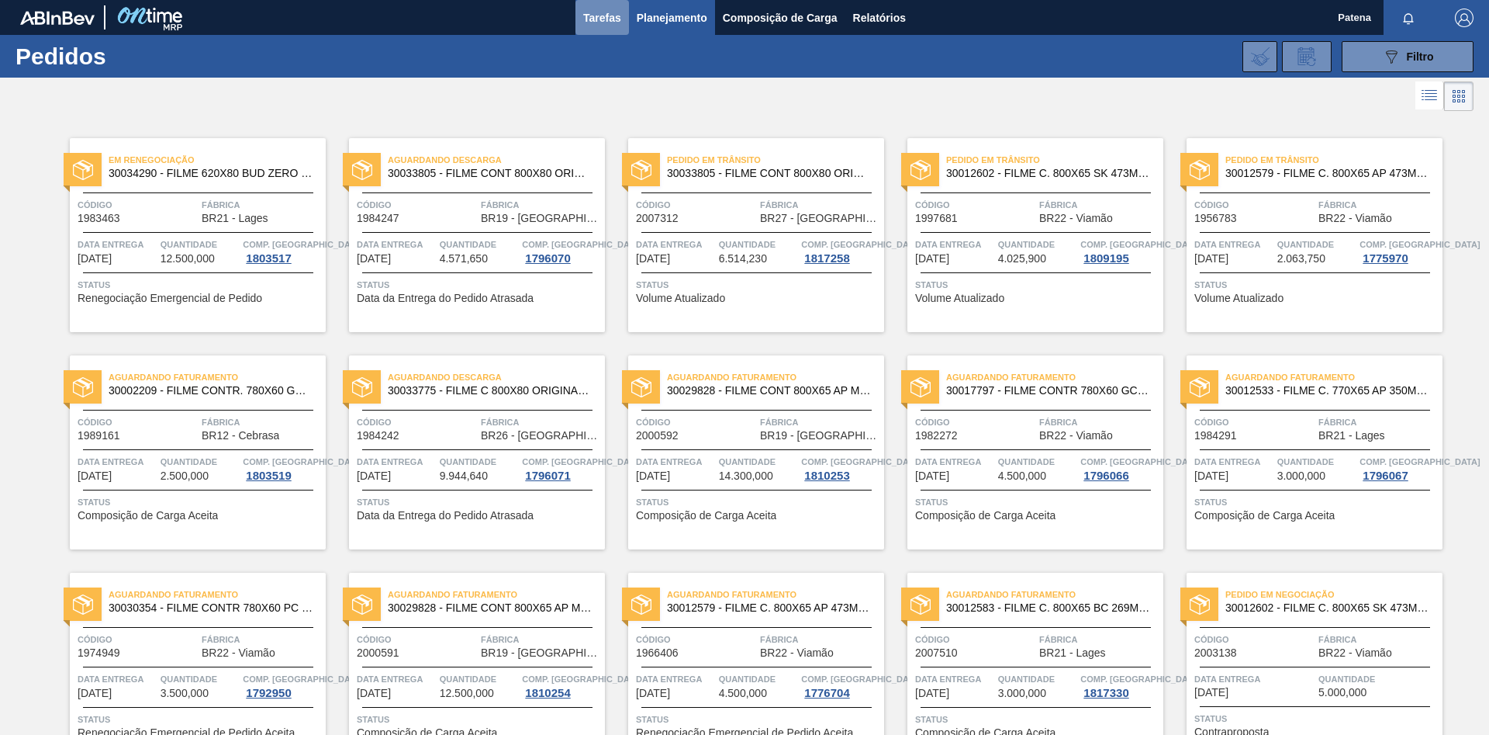
click at [622, 22] on button "Tarefas" at bounding box center [603, 17] width 54 height 35
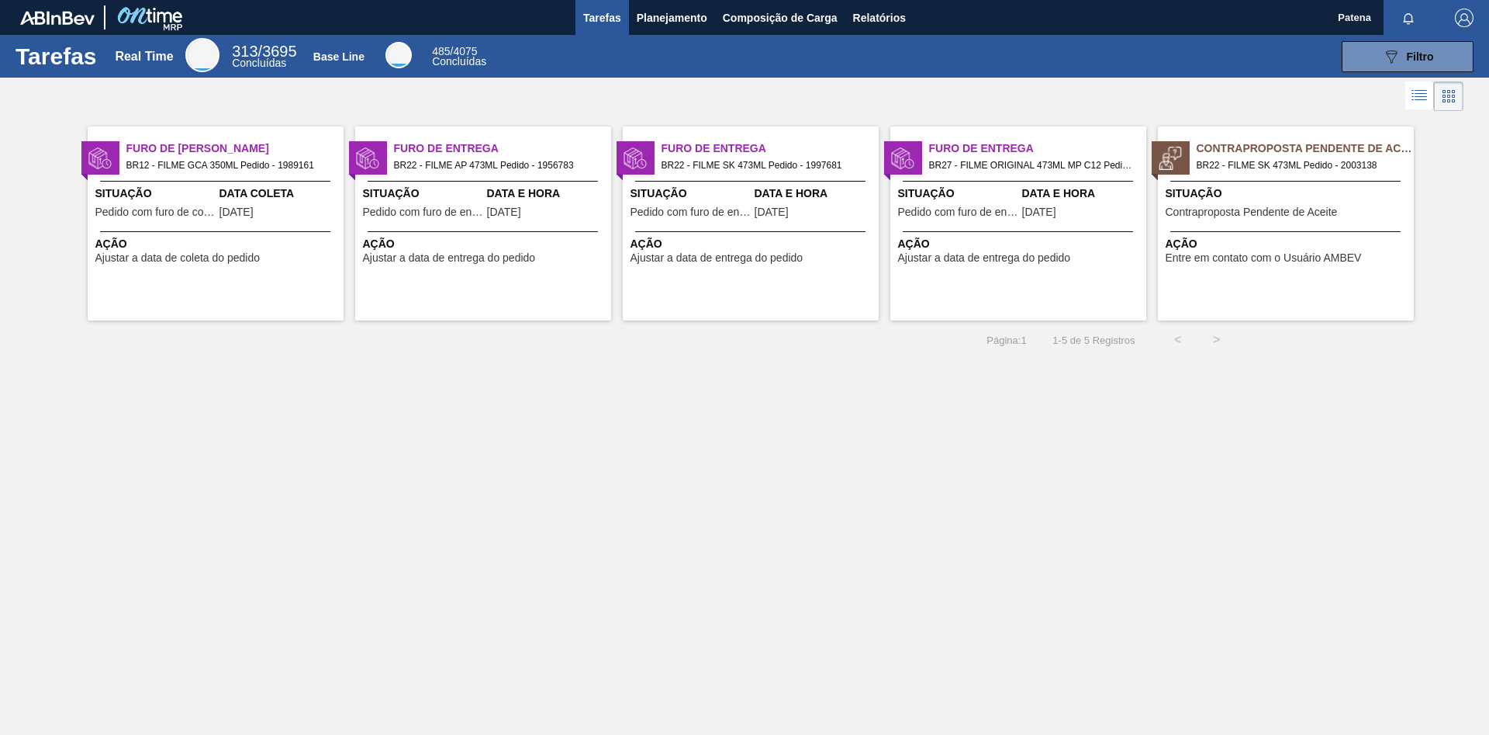
click at [764, 195] on span "Data e Hora" at bounding box center [815, 193] width 120 height 16
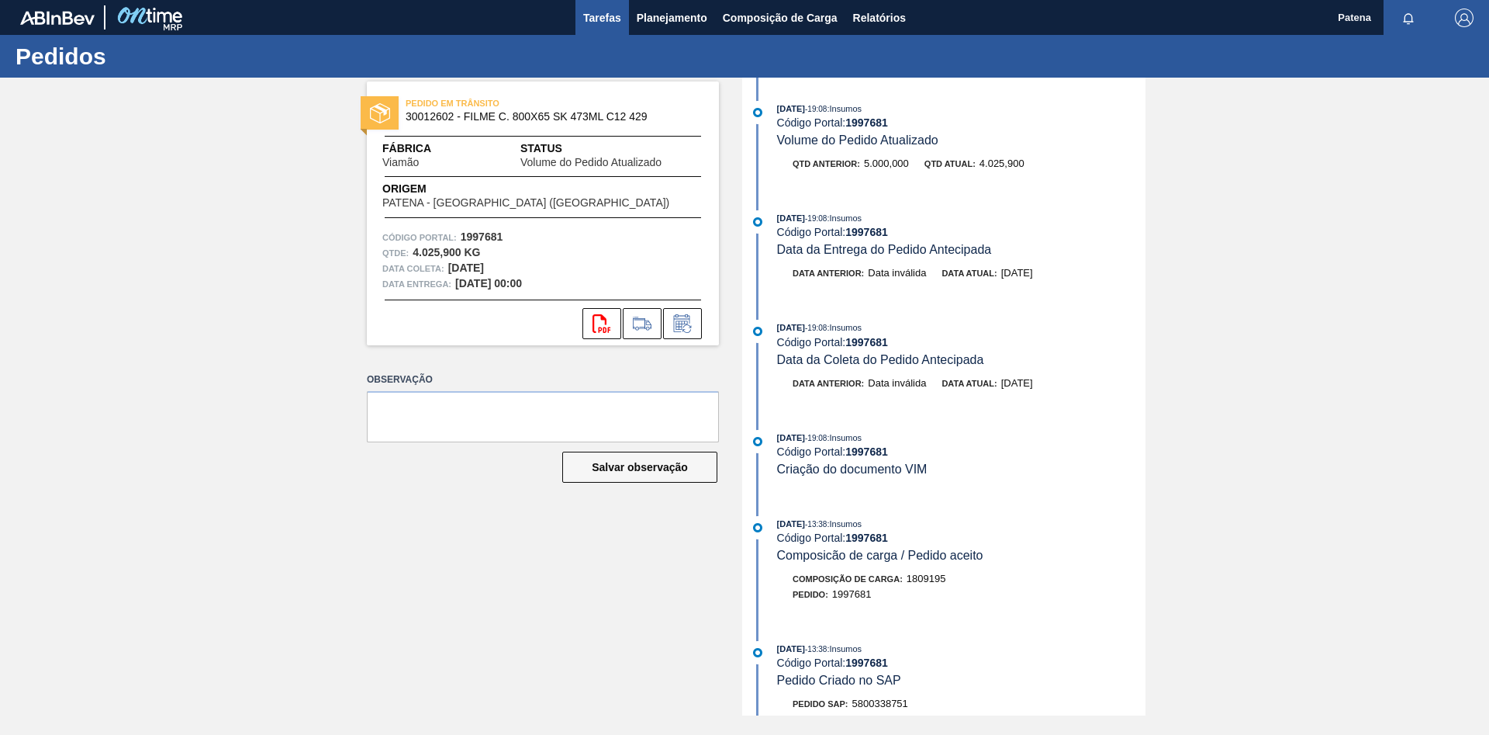
click at [619, 16] on span "Tarefas" at bounding box center [602, 18] width 38 height 19
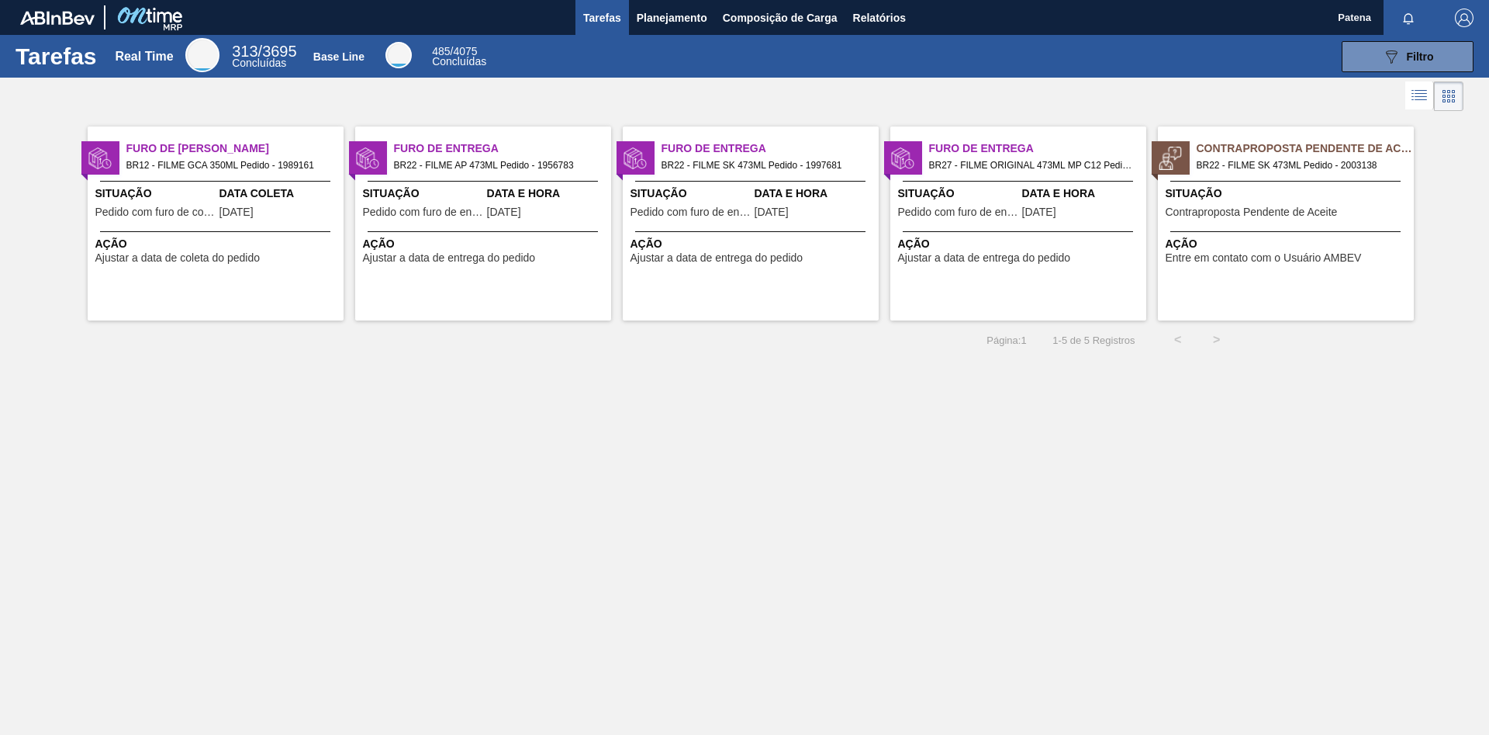
click at [1019, 219] on div "Situação Pedido com furo de entrega Data e Hora [DATE]" at bounding box center [1018, 204] width 256 height 38
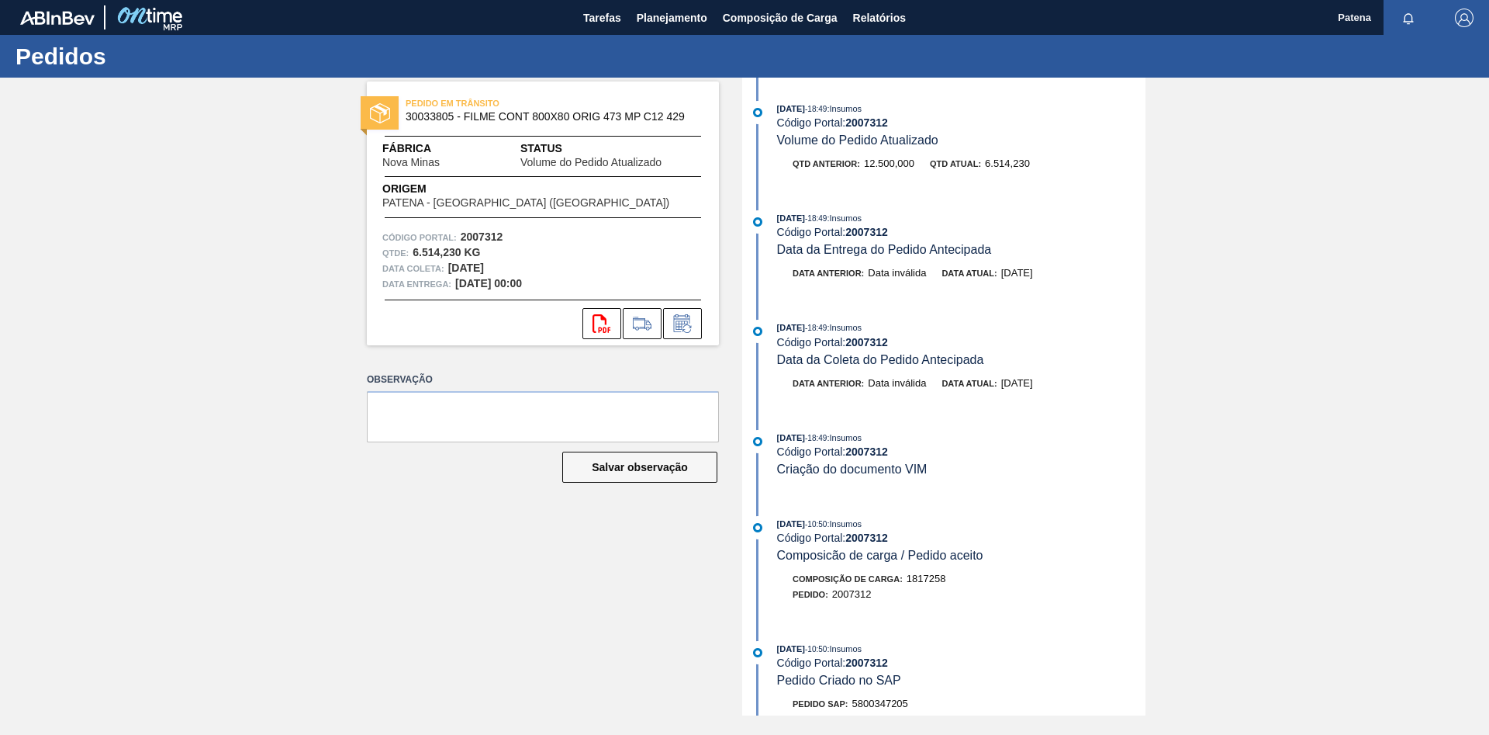
scroll to position [237, 0]
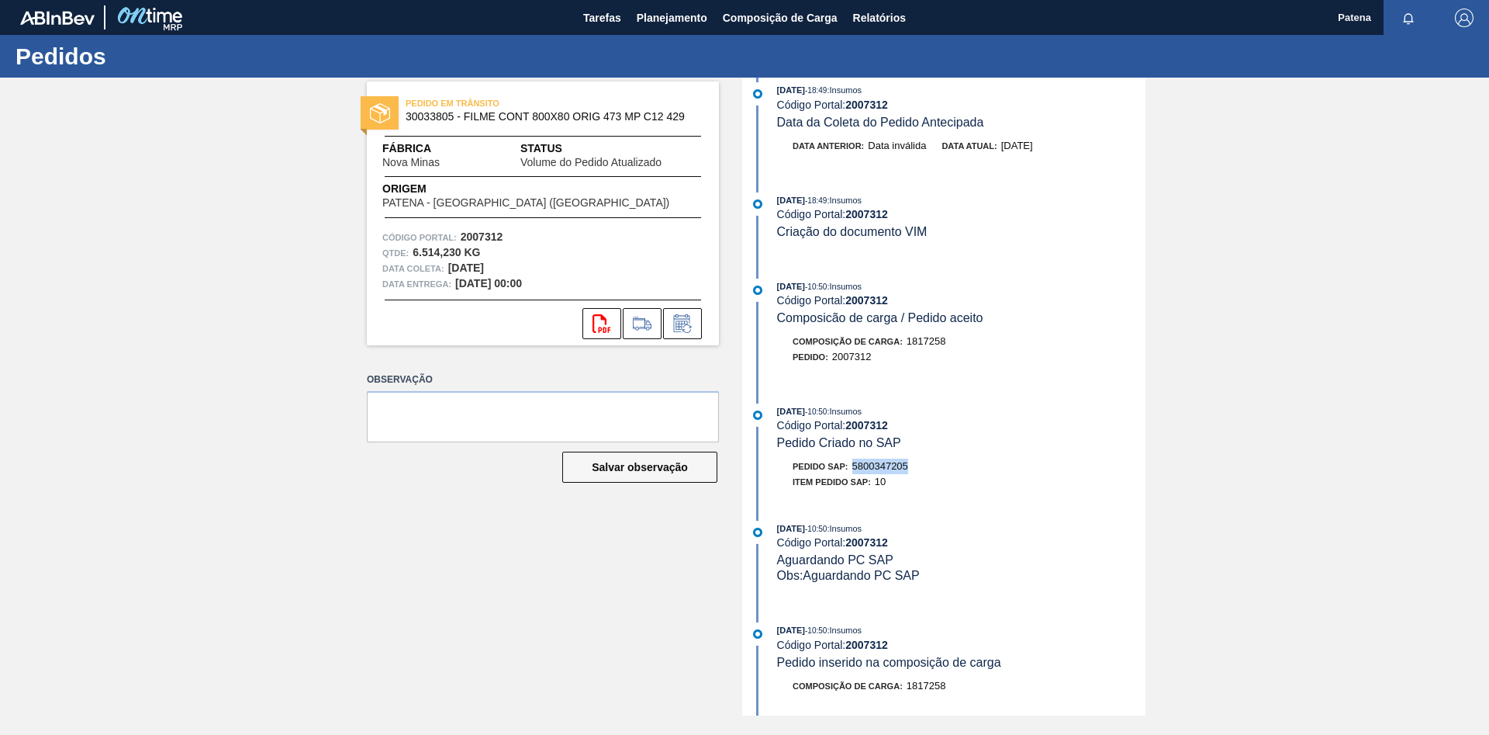
drag, startPoint x: 920, startPoint y: 473, endPoint x: 856, endPoint y: 474, distance: 63.6
click at [856, 474] on div "Pedido SAP: 5800347205" at bounding box center [961, 466] width 368 height 16
copy span "5800347205"
click at [669, 19] on span "Planejamento" at bounding box center [672, 18] width 71 height 19
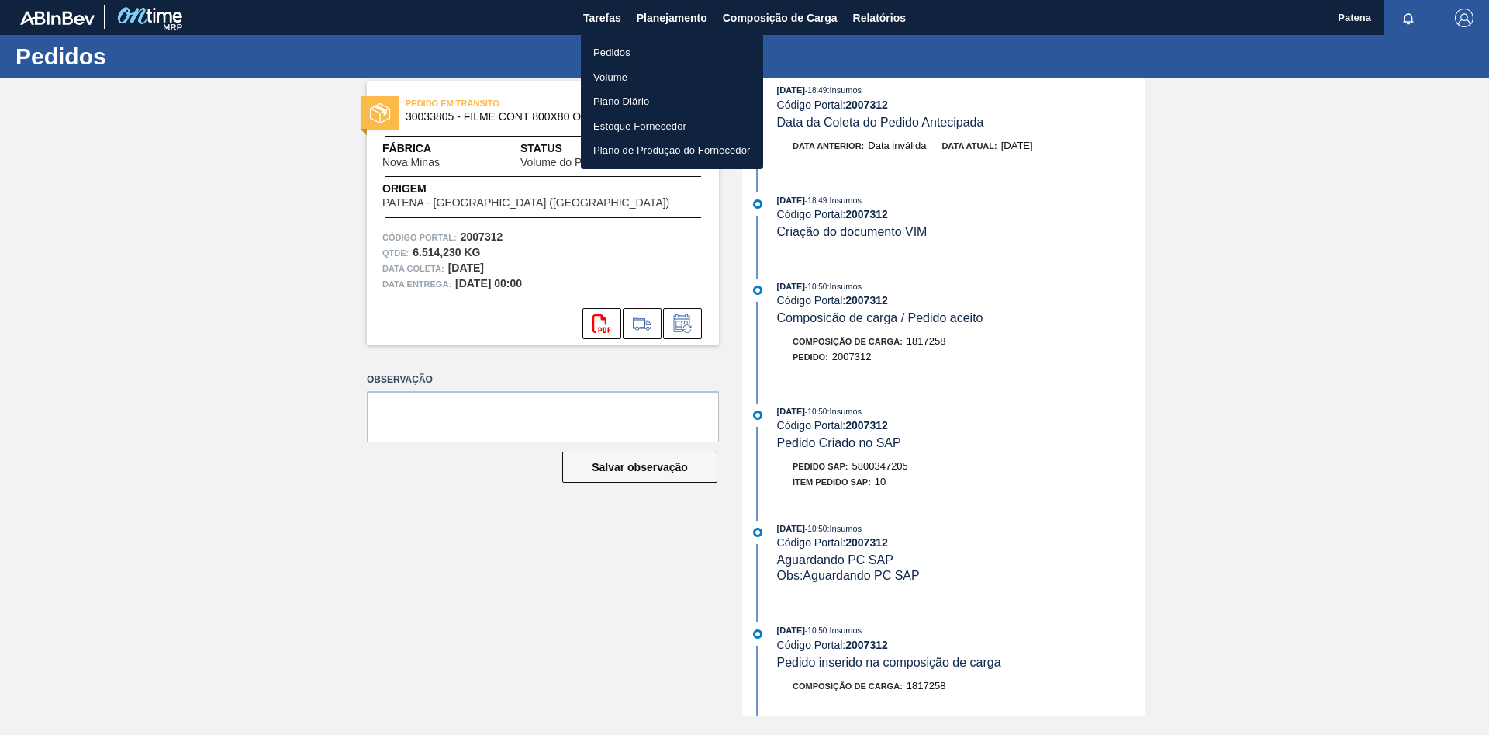
click at [603, 12] on div at bounding box center [744, 367] width 1489 height 735
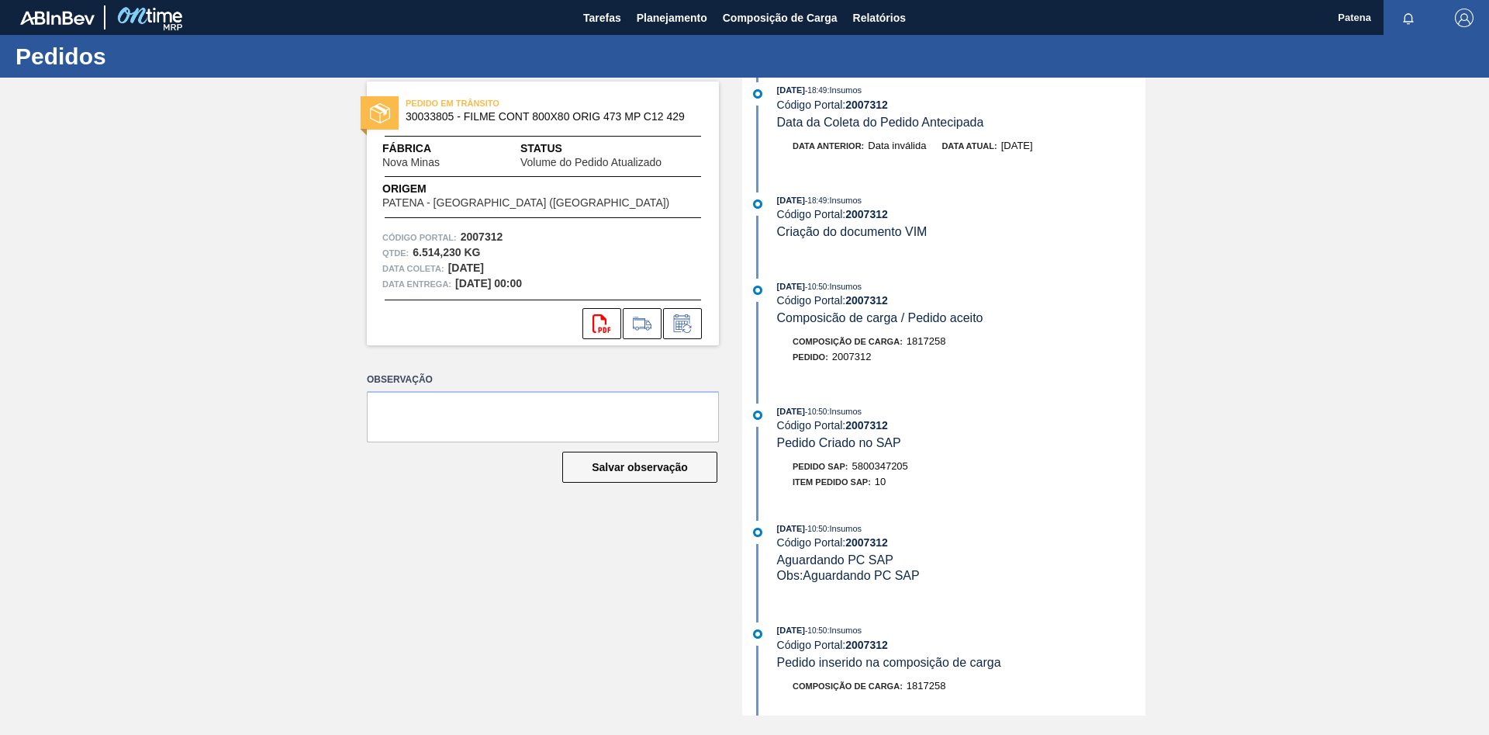
click at [603, 0] on body "Tarefas Planejamento Composição de Carga Relatórios Patena Marcar todas como li…" at bounding box center [744, 0] width 1489 height 0
click at [603, 18] on span "Tarefas" at bounding box center [602, 18] width 38 height 19
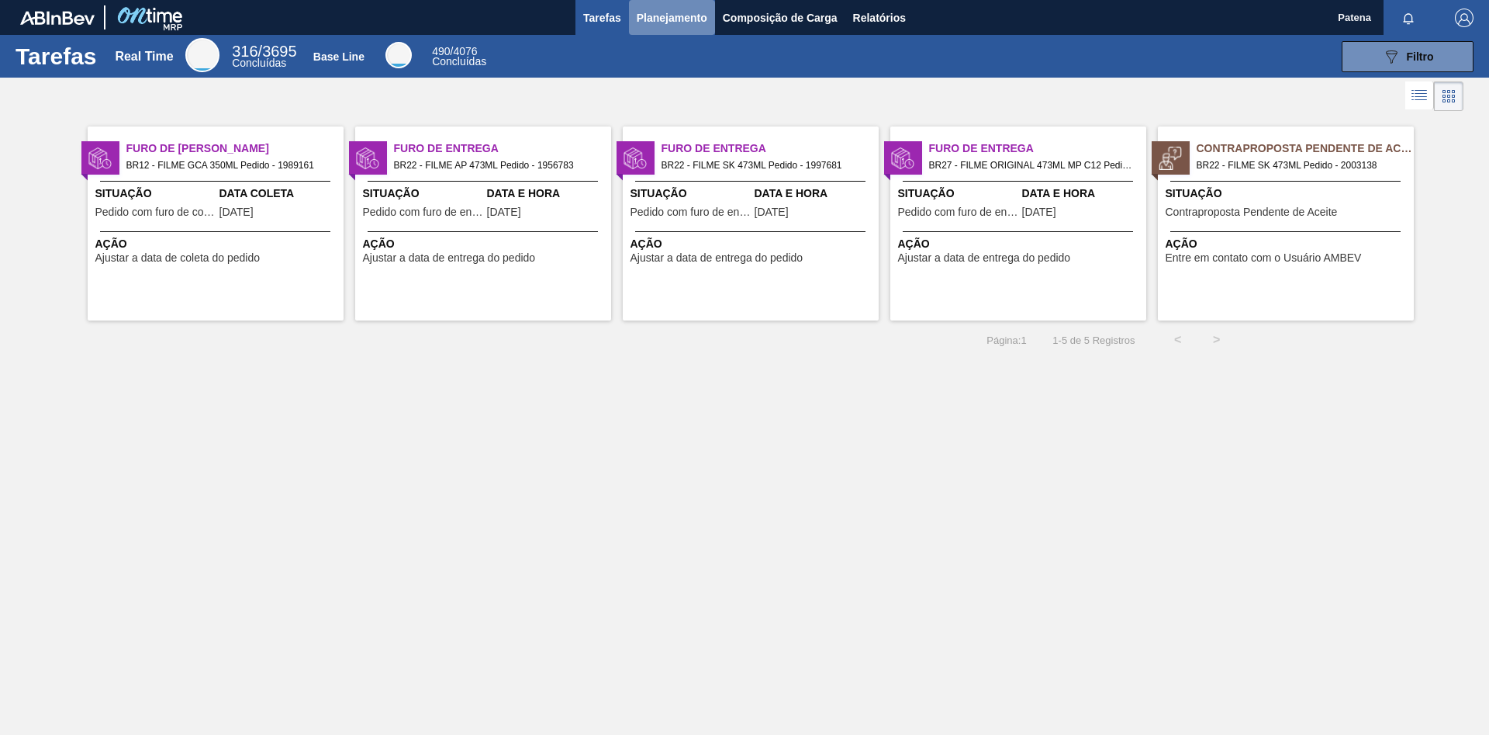
click at [690, 25] on span "Planejamento" at bounding box center [672, 18] width 71 height 19
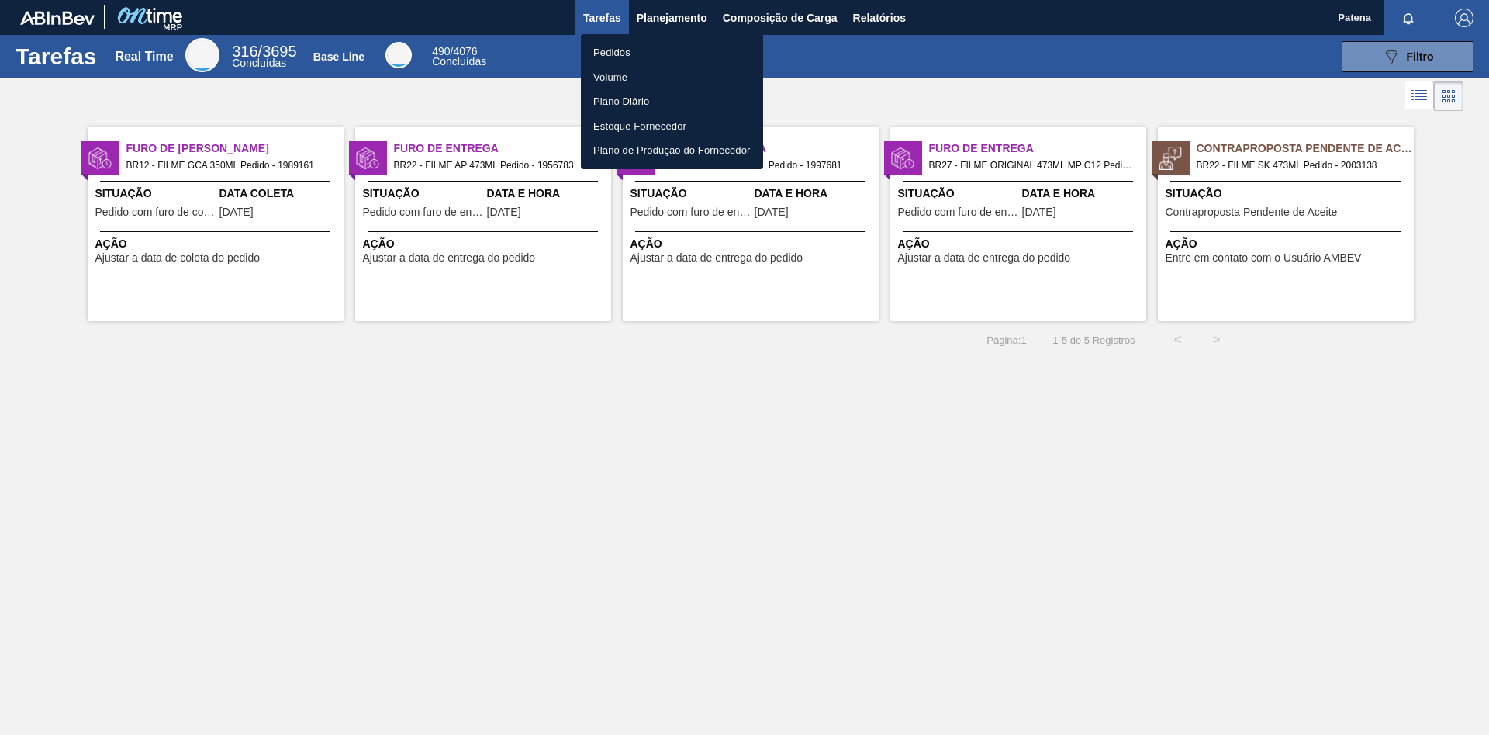
click at [625, 47] on li "Pedidos" at bounding box center [672, 52] width 182 height 25
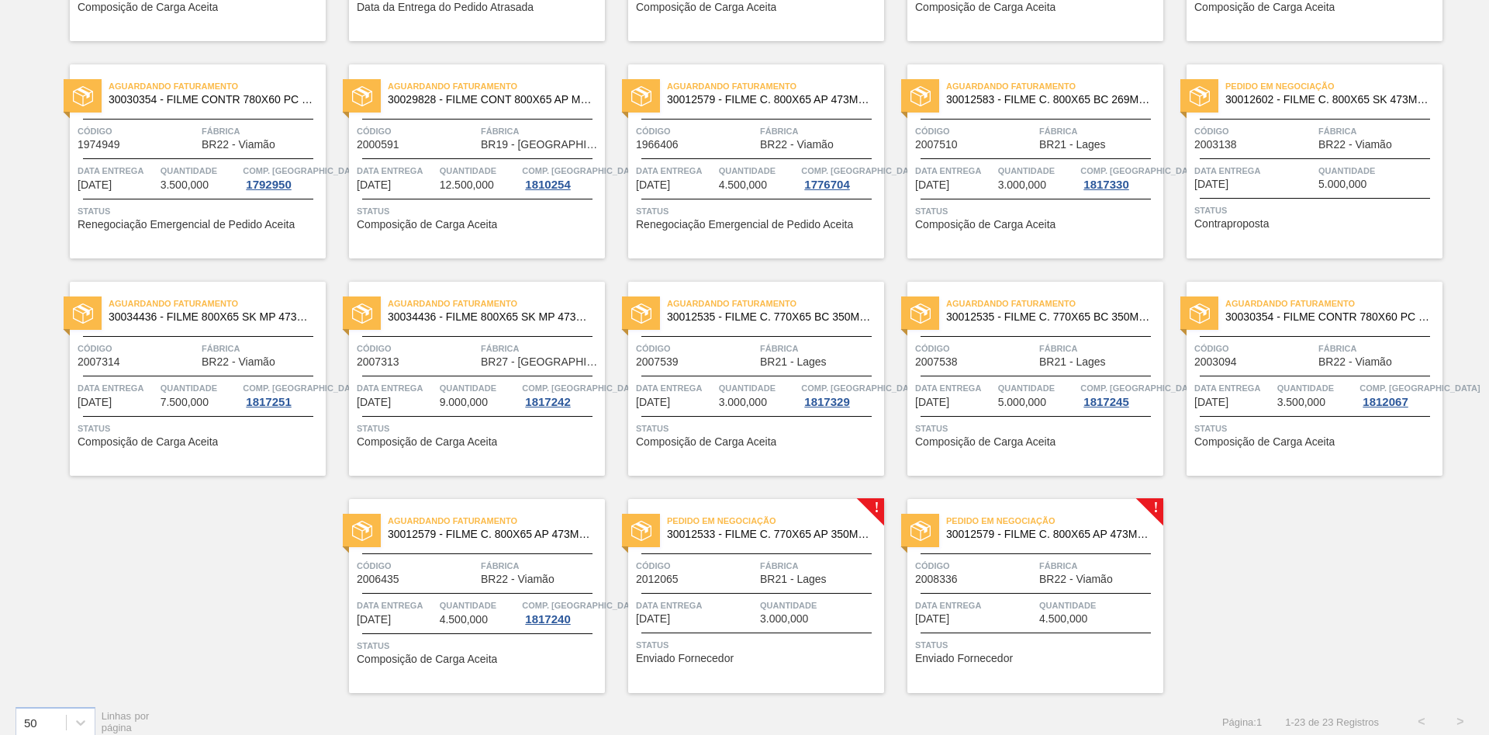
scroll to position [524, 0]
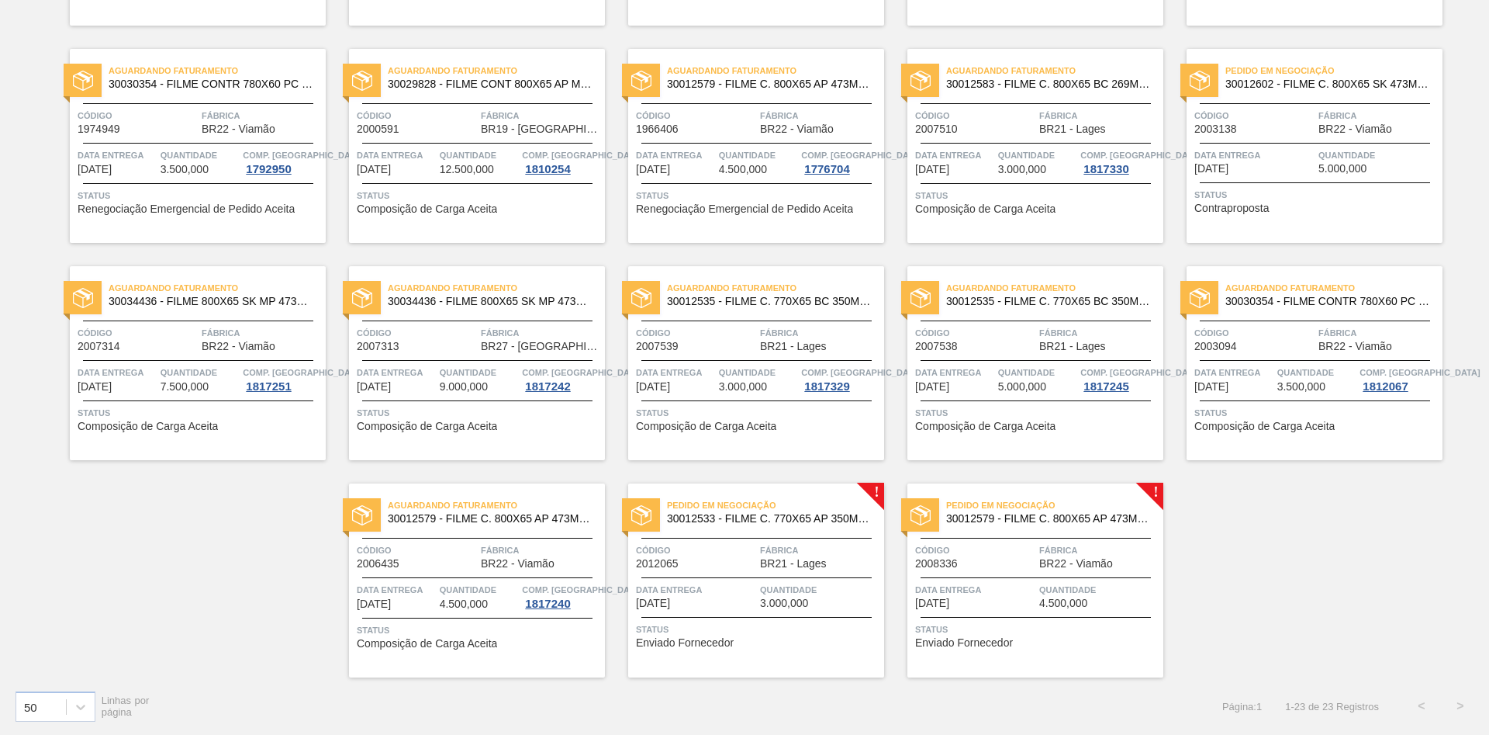
click at [1015, 565] on div "Código 2008336" at bounding box center [975, 555] width 120 height 27
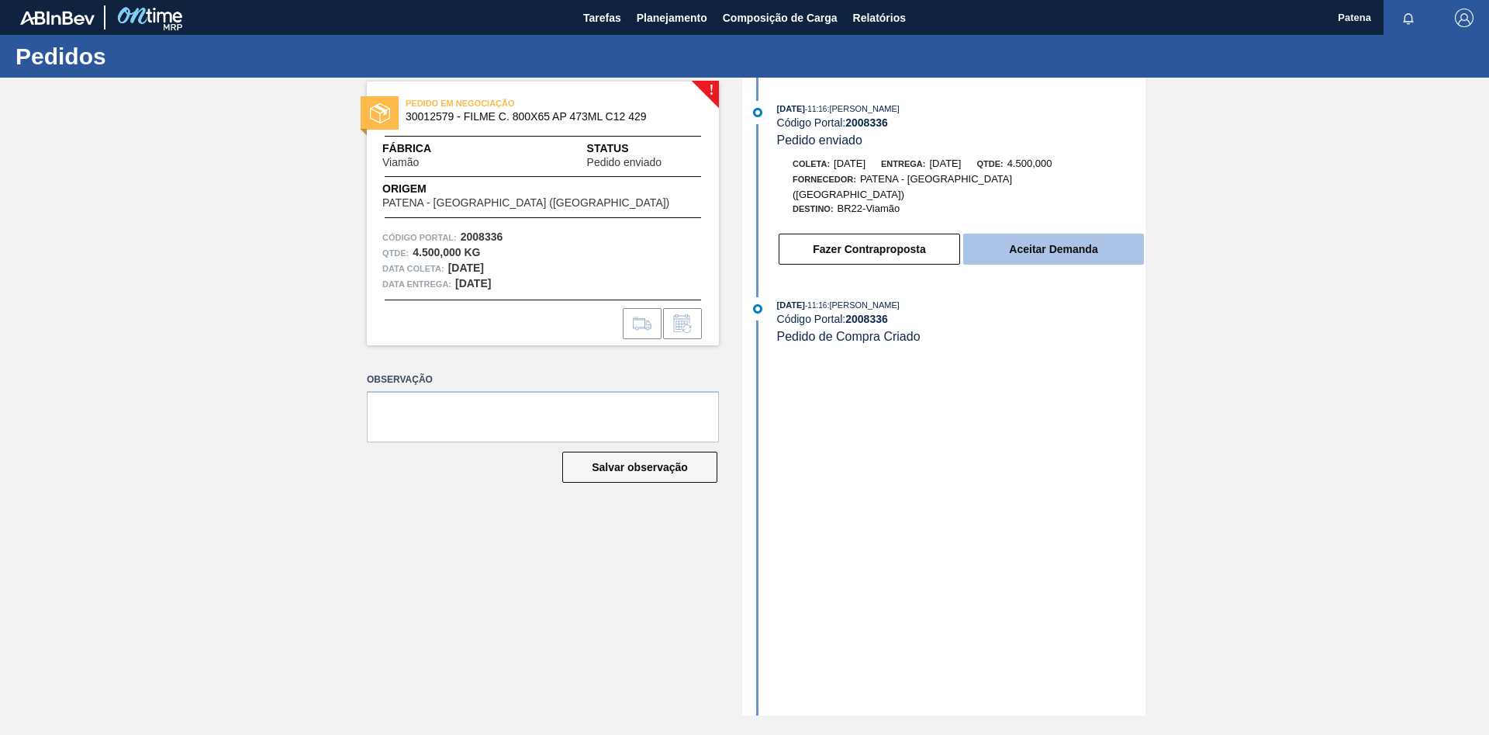
click at [1046, 238] on button "Aceitar Demanda" at bounding box center [1053, 248] width 181 height 31
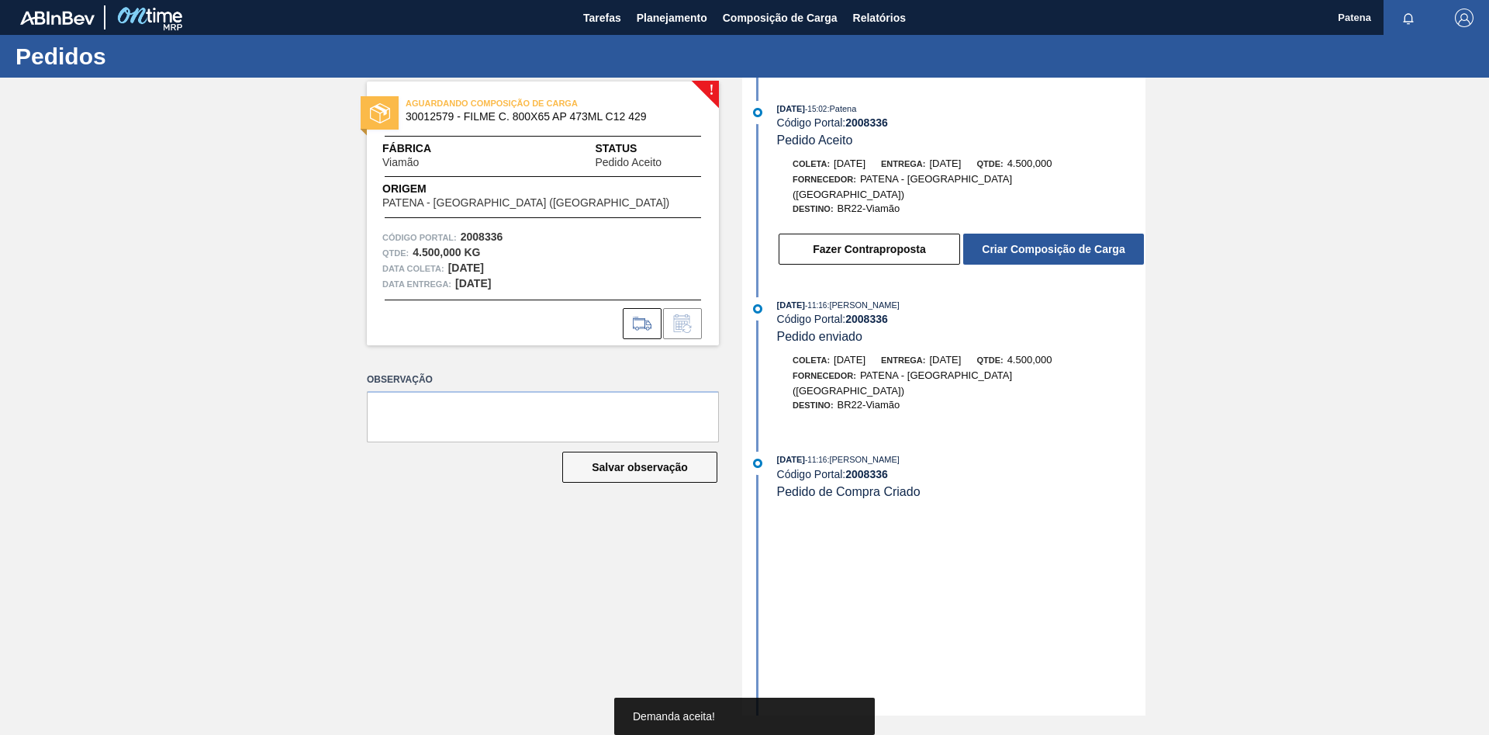
click at [1046, 238] on button "Criar Composição de Carga" at bounding box center [1053, 248] width 181 height 31
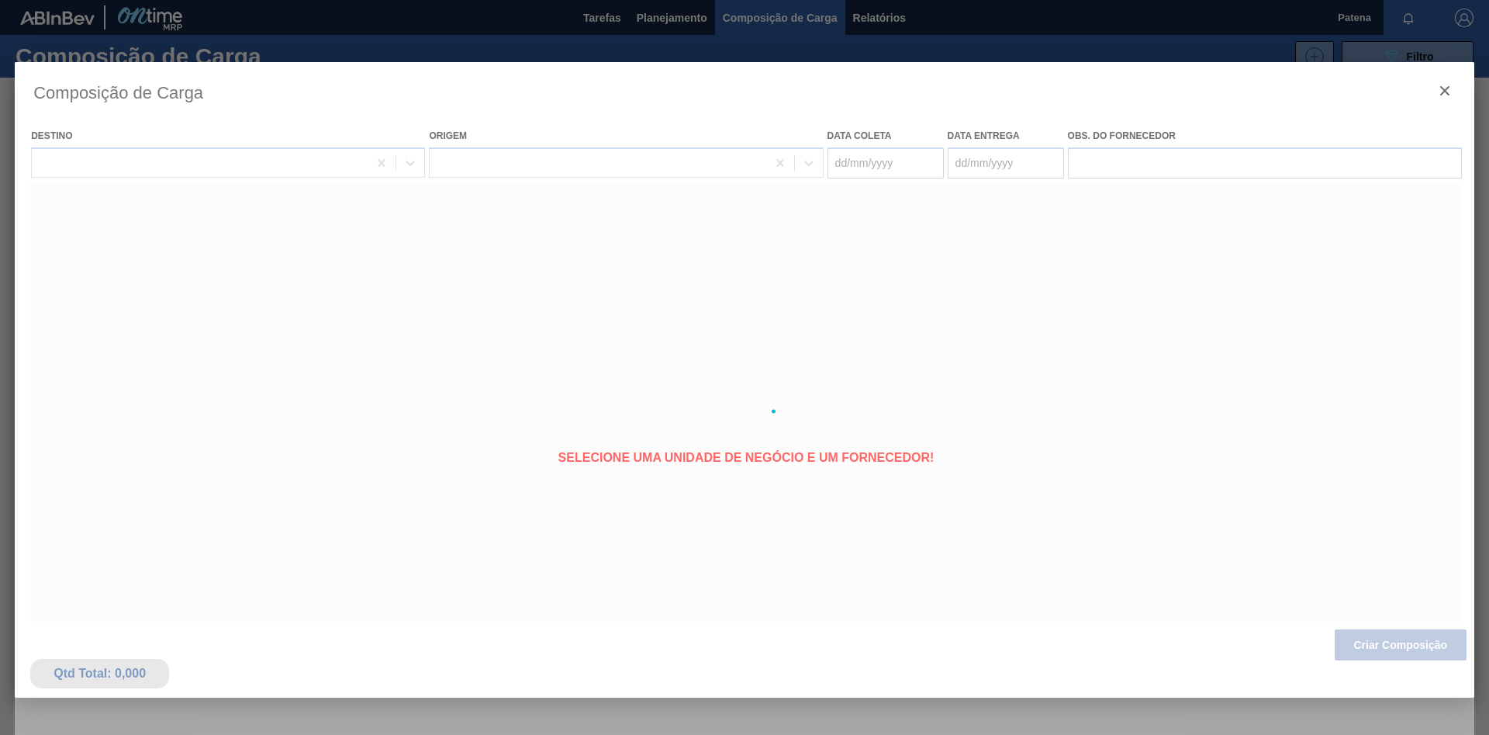
type coleta "[DATE]"
type entrega "[DATE]"
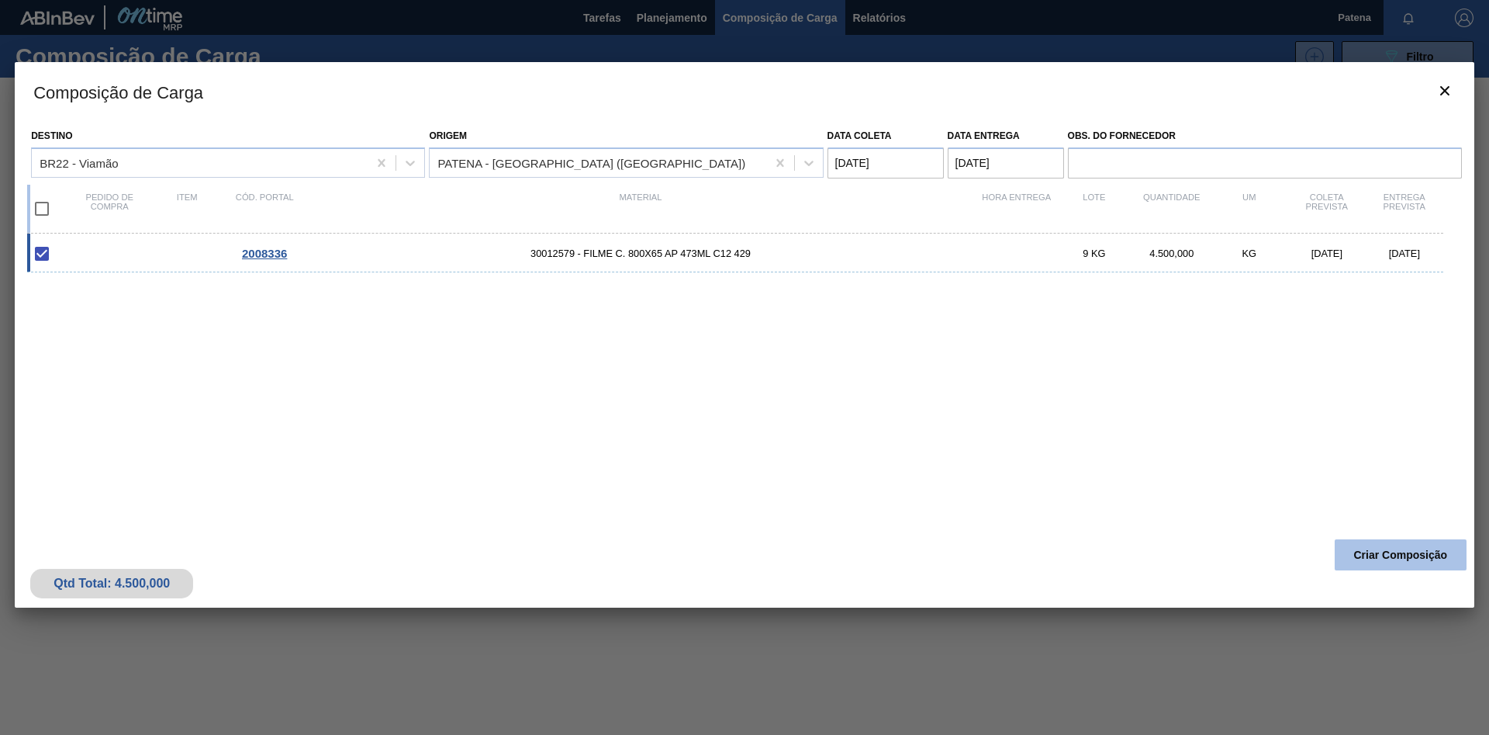
click at [1380, 547] on button "Criar Composição" at bounding box center [1401, 554] width 132 height 31
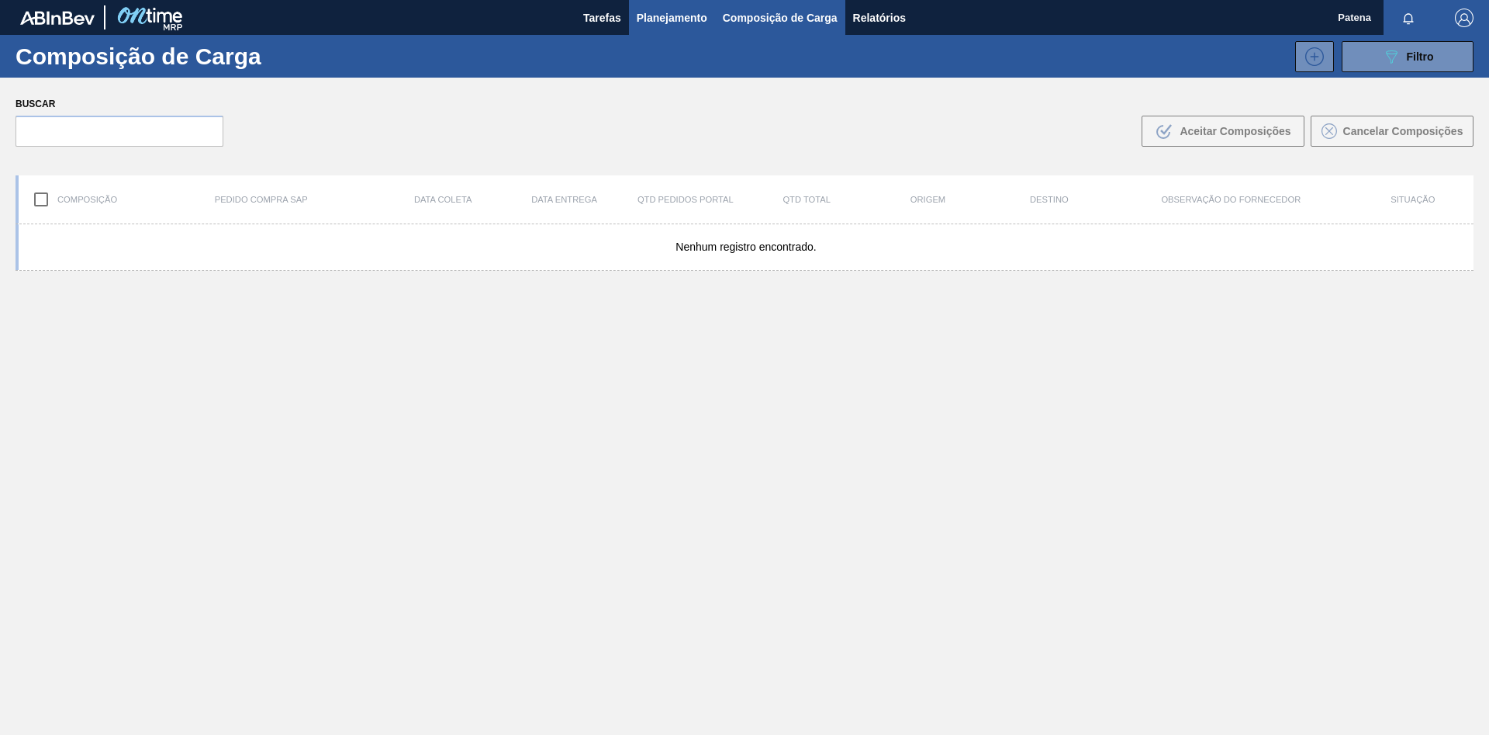
click at [700, 19] on span "Planejamento" at bounding box center [672, 18] width 71 height 19
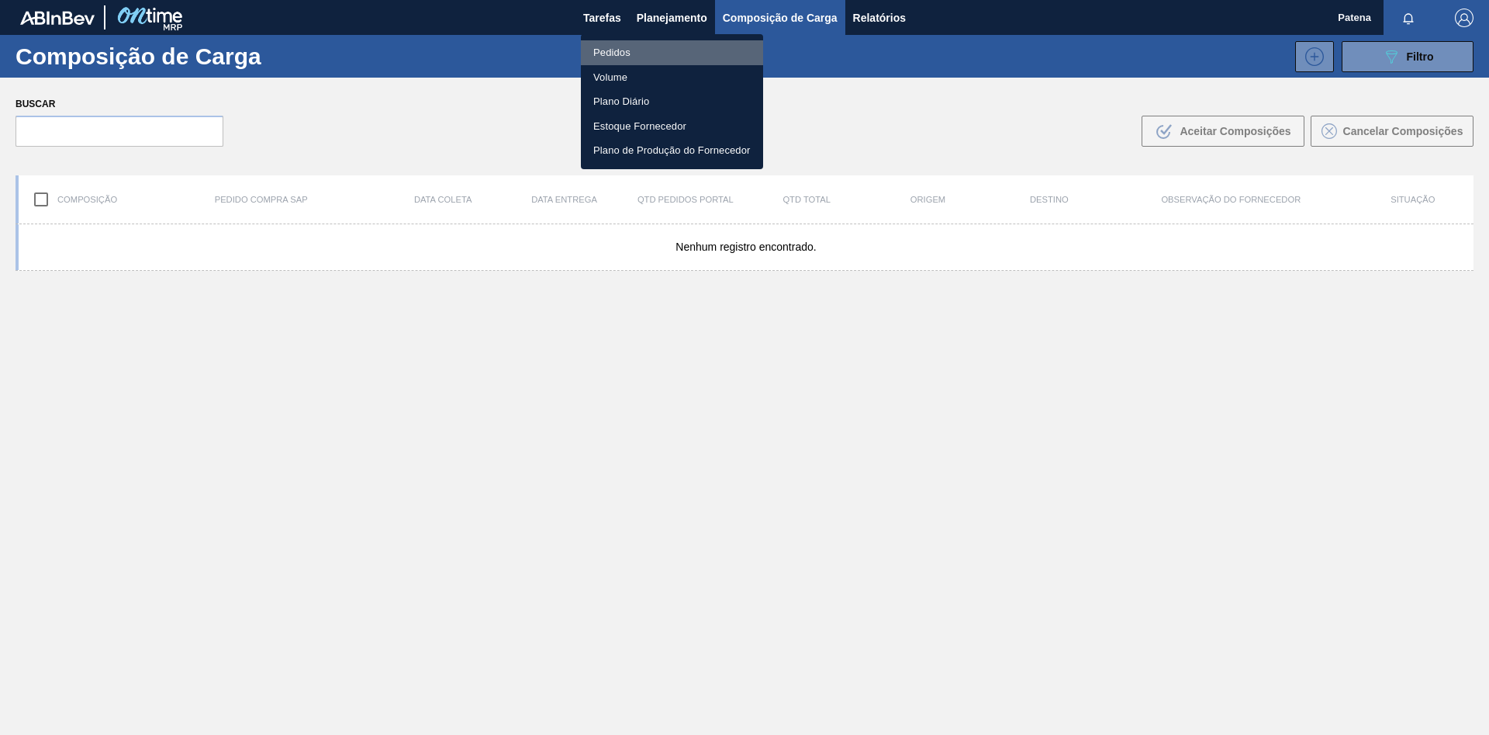
click at [661, 54] on li "Pedidos" at bounding box center [672, 52] width 182 height 25
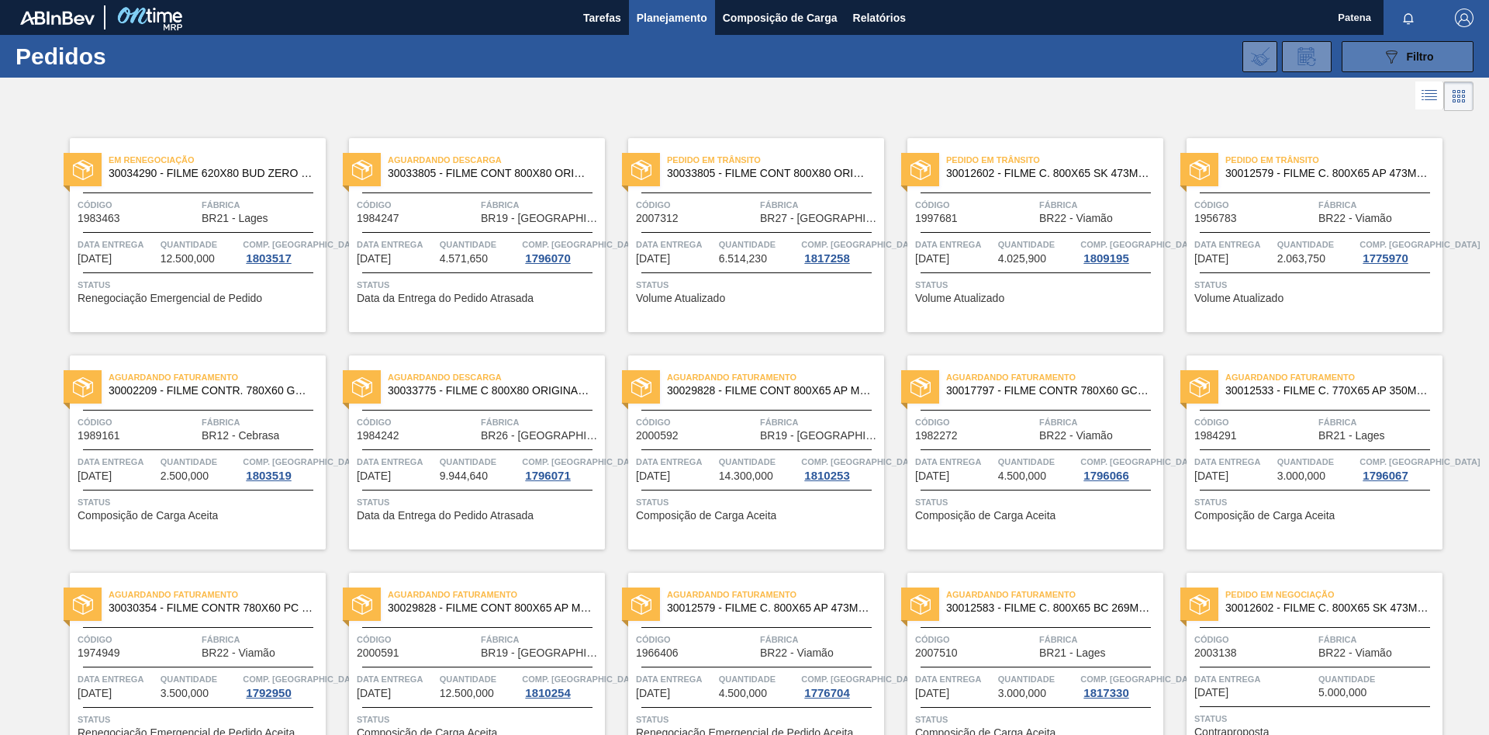
click at [1397, 55] on icon "089F7B8B-B2A5-4AFE-B5C0-19BA573D28AC" at bounding box center [1391, 56] width 19 height 19
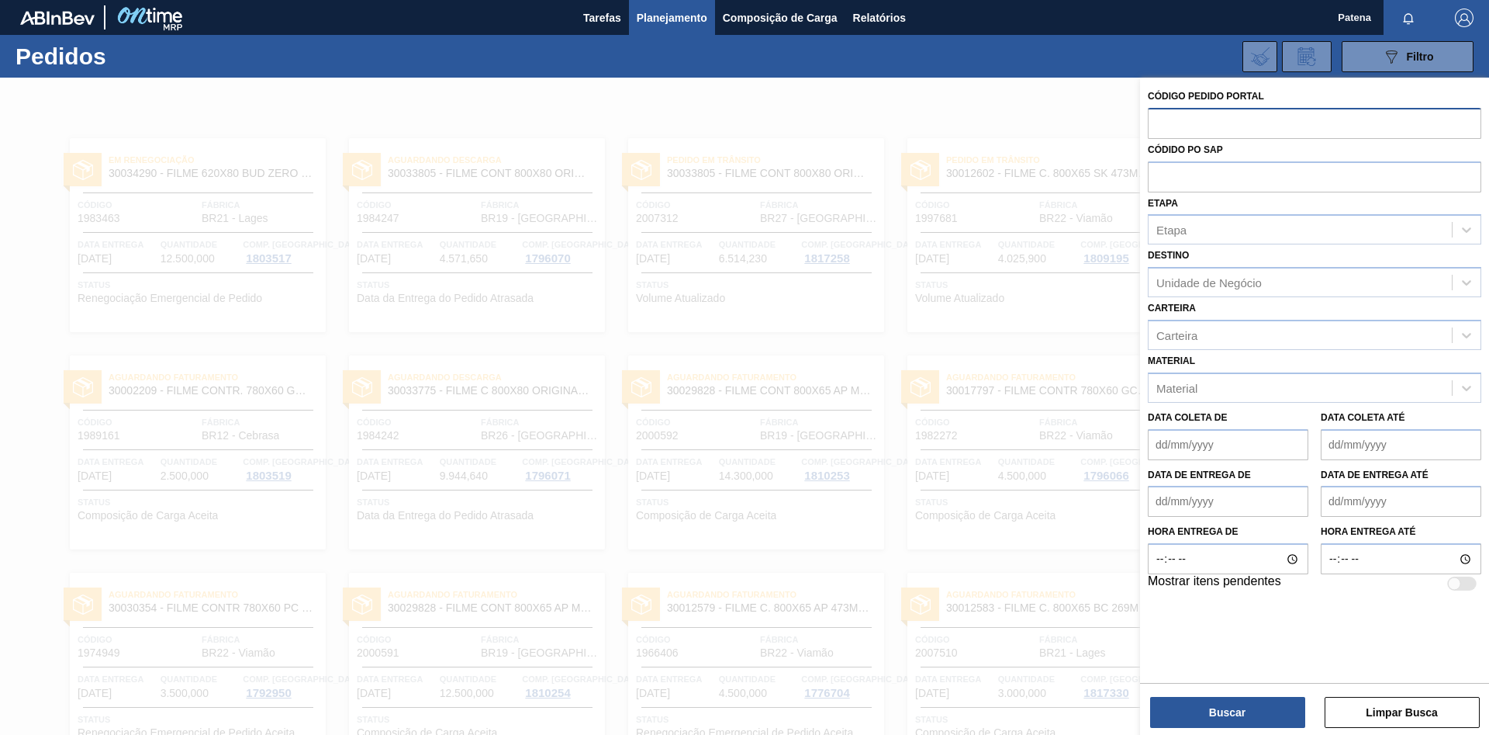
click at [1207, 125] on input "text" at bounding box center [1315, 122] width 334 height 29
type input "2008336"
click at [1217, 702] on button "Buscar" at bounding box center [1227, 712] width 155 height 31
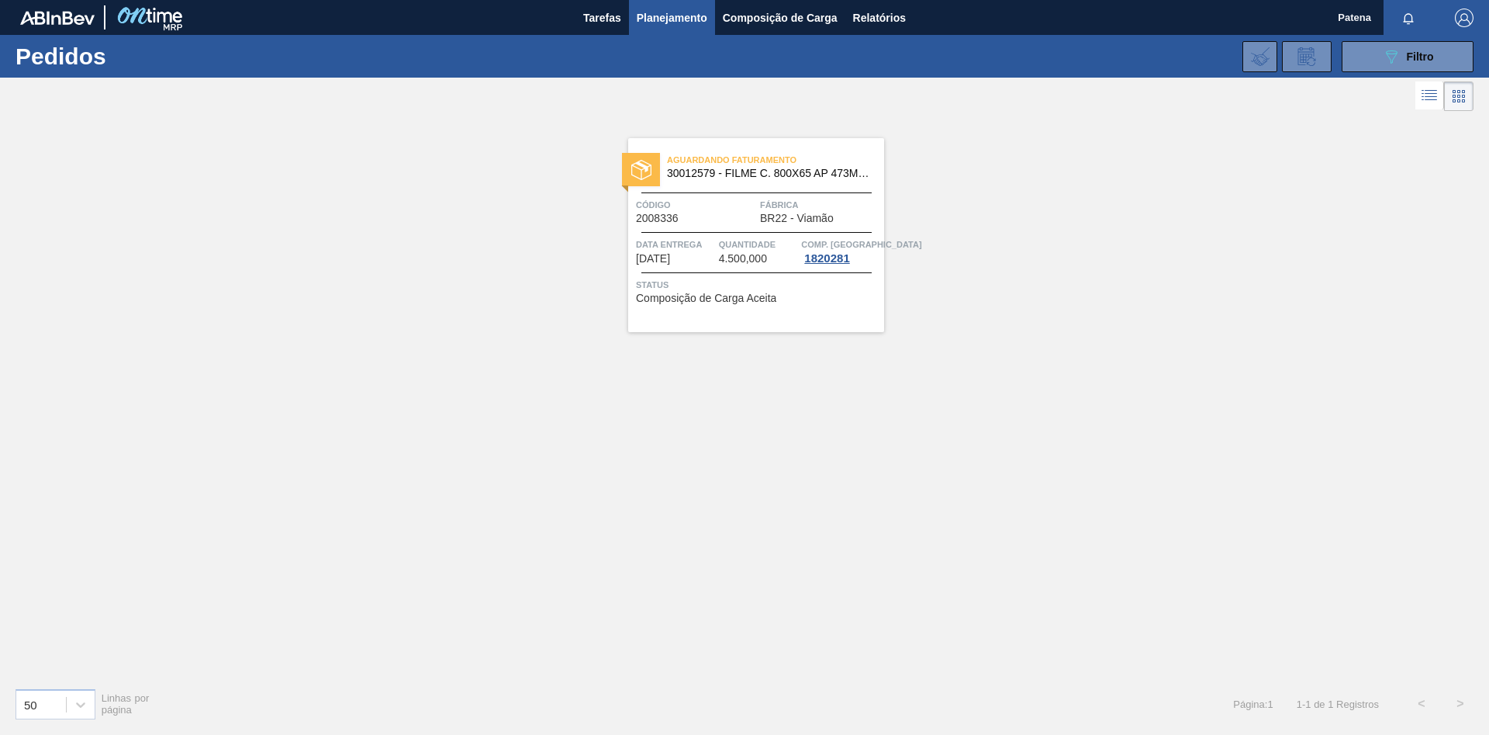
click at [692, 233] on div "Aguardando Faturamento 30012579 - FILME C. 800X65 AP 473ML C12 429 Código 20083…" at bounding box center [756, 235] width 256 height 194
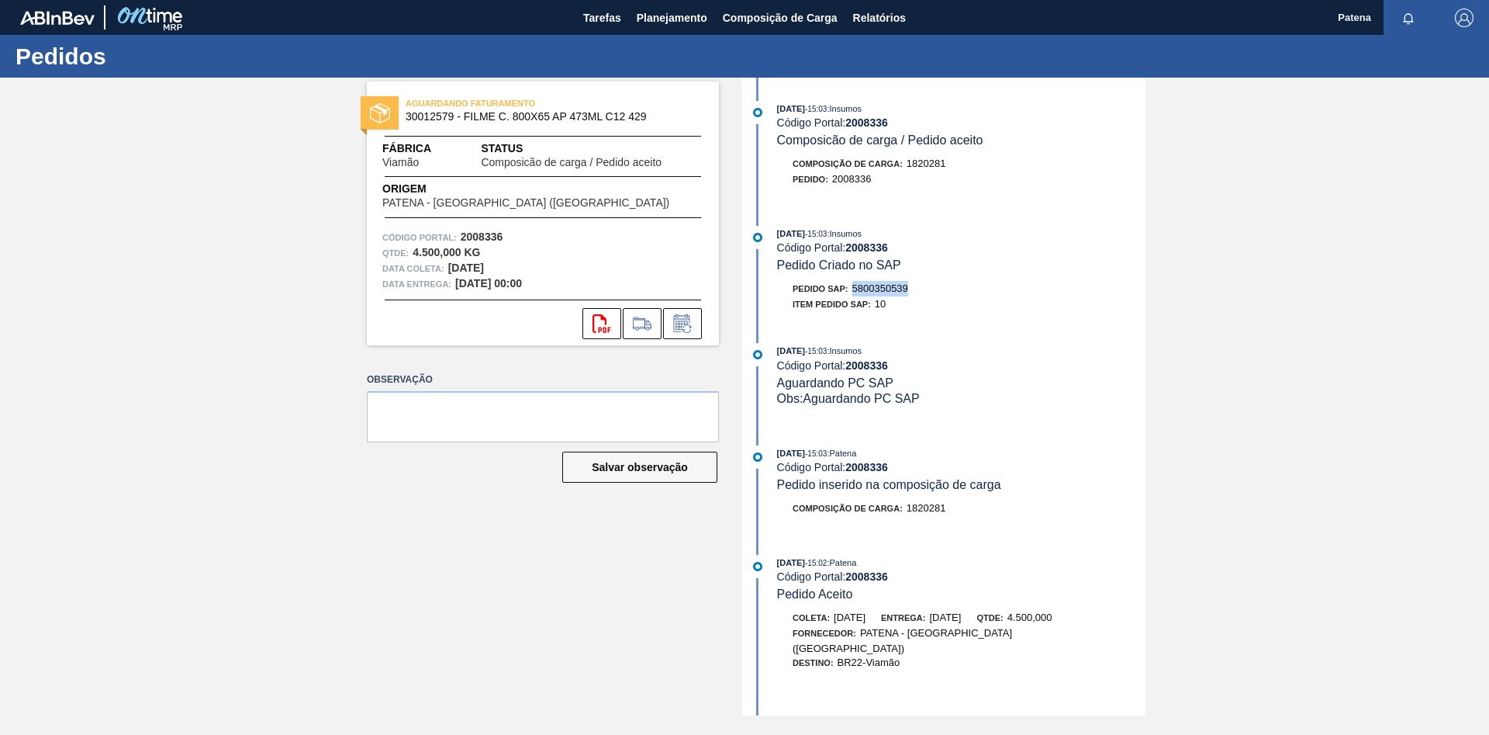
drag, startPoint x: 915, startPoint y: 296, endPoint x: 856, endPoint y: 293, distance: 59.0
click at [856, 293] on div "Pedido SAP: 5800350539" at bounding box center [961, 289] width 368 height 16
copy span "5800350539"
click at [654, 29] on button "Planejamento" at bounding box center [672, 17] width 86 height 35
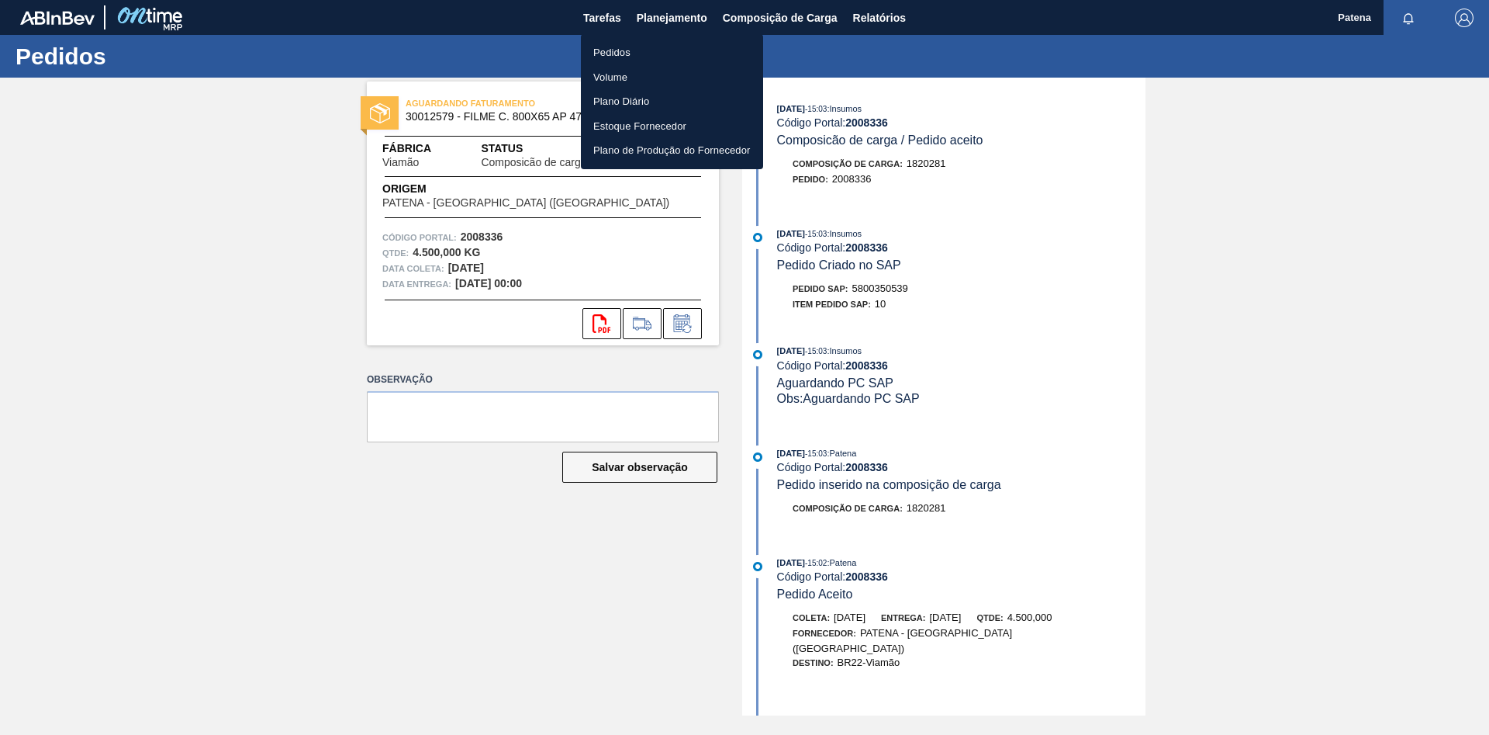
click at [610, 53] on li "Pedidos" at bounding box center [672, 52] width 182 height 25
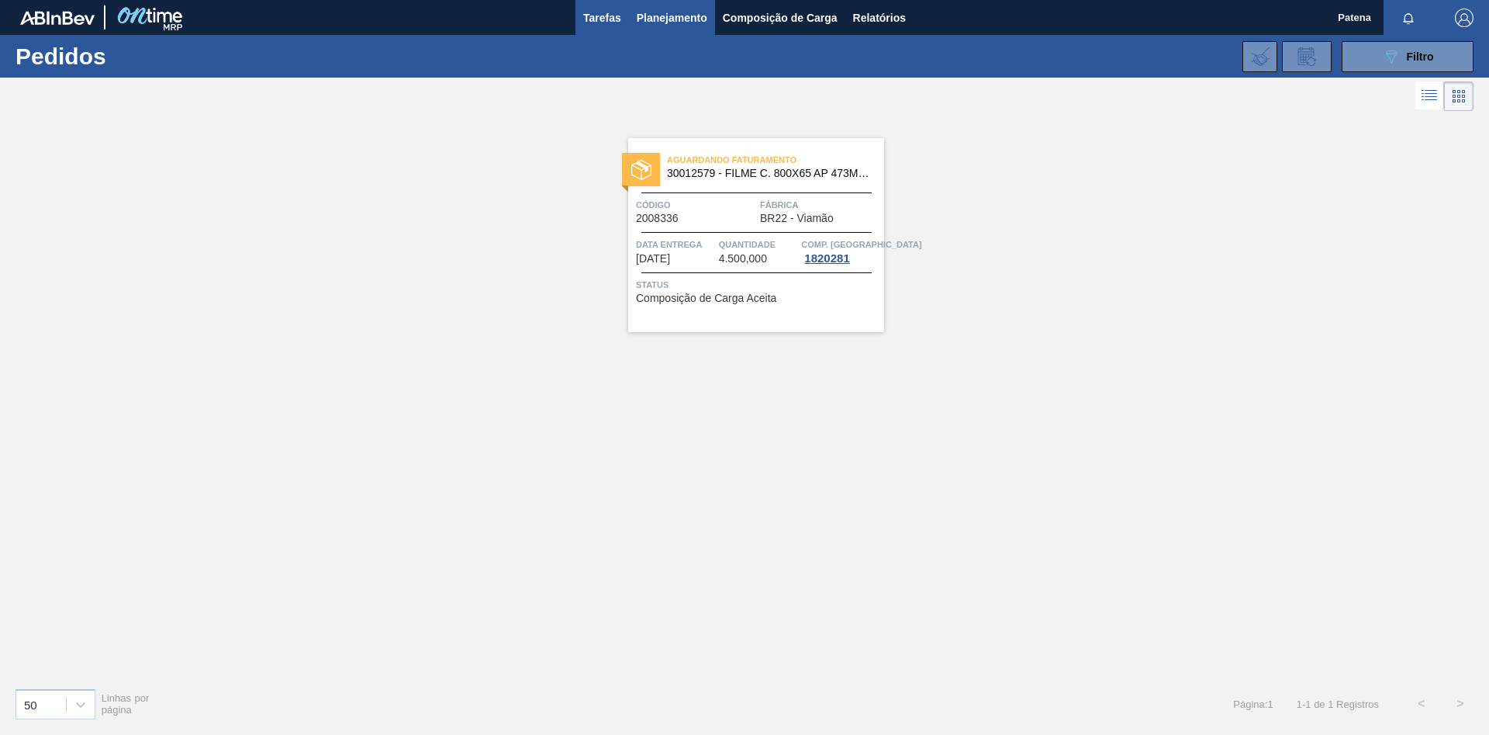
click at [607, 24] on span "Tarefas" at bounding box center [602, 18] width 38 height 19
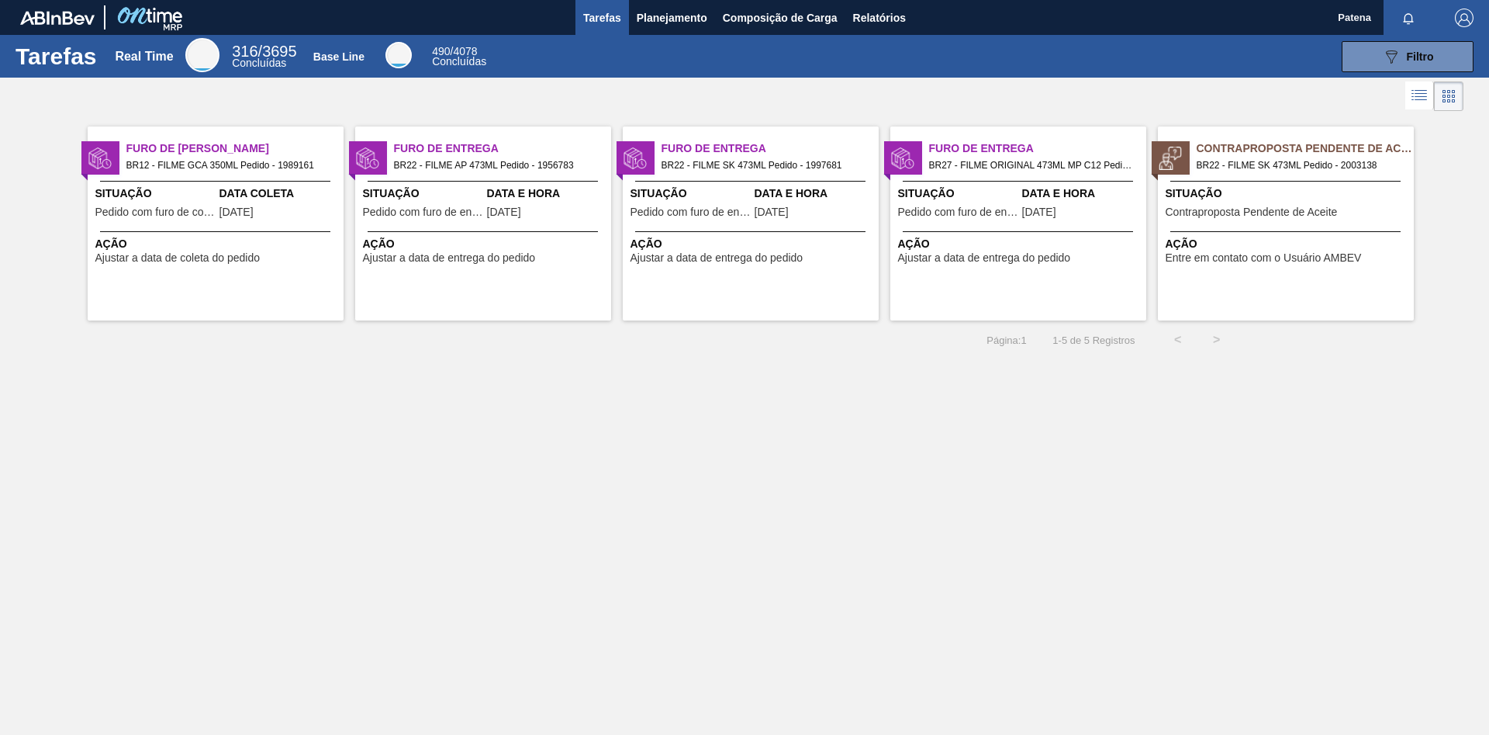
click at [1323, 219] on div "Situação Contraproposta Pendente de Aceite" at bounding box center [1288, 204] width 244 height 38
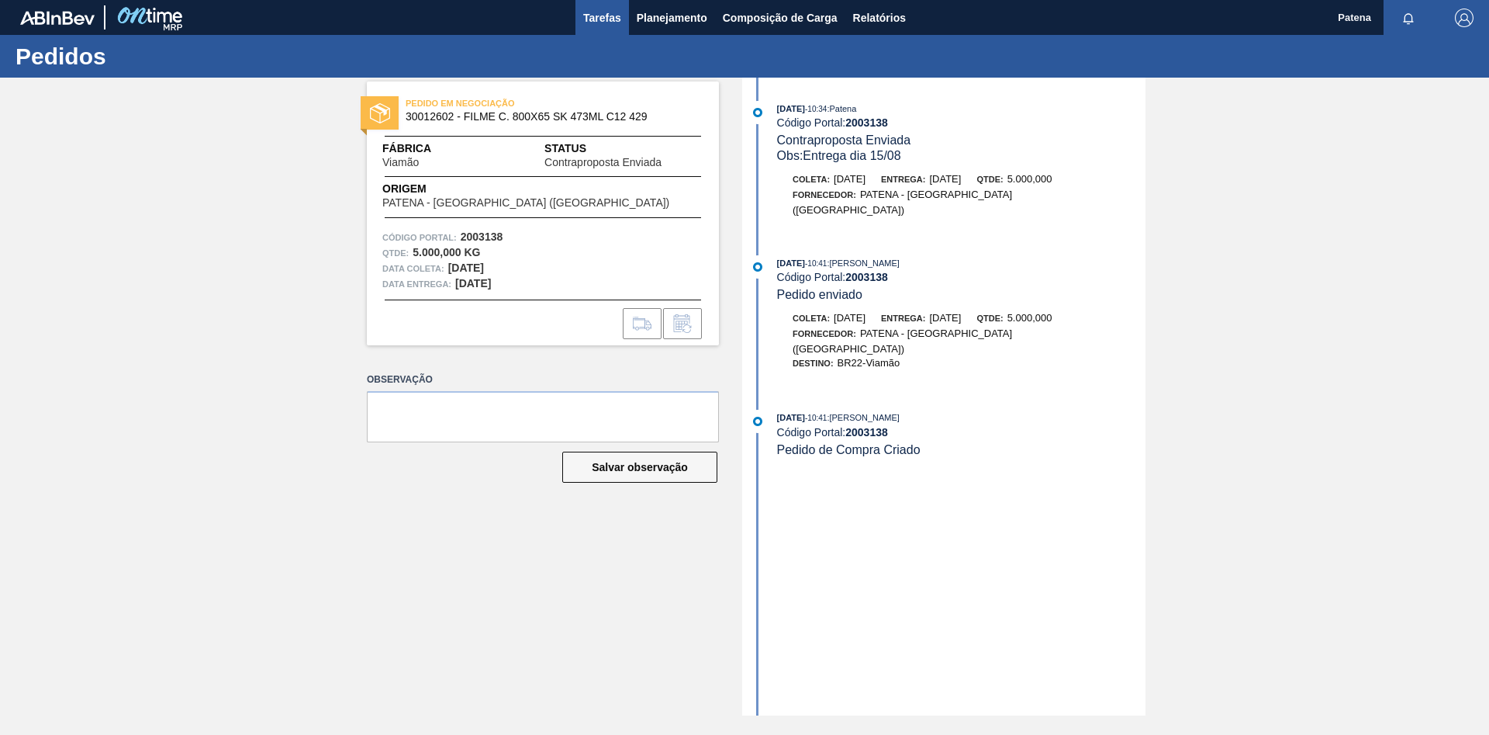
click at [603, 29] on button "Tarefas" at bounding box center [603, 17] width 54 height 35
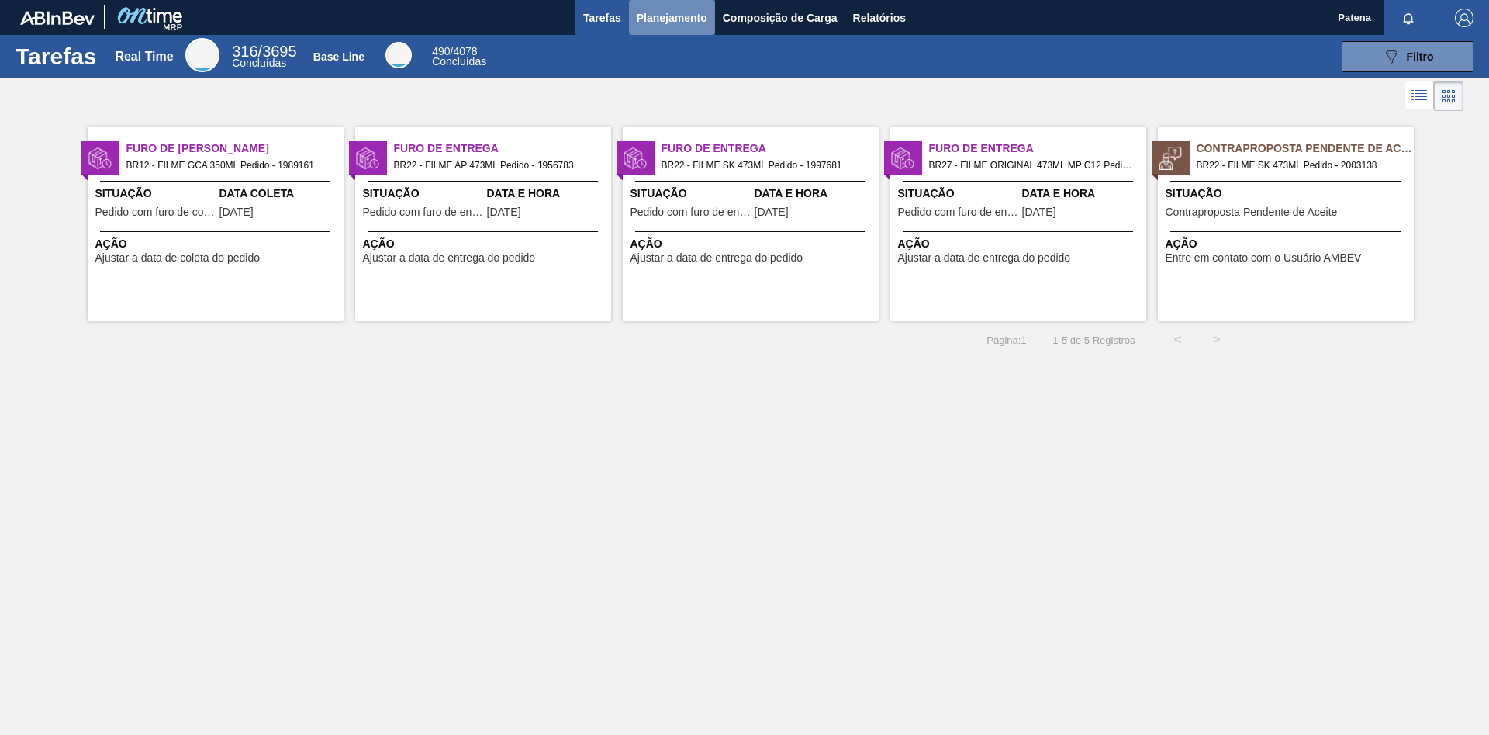
click at [672, 15] on span "Planejamento" at bounding box center [672, 18] width 71 height 19
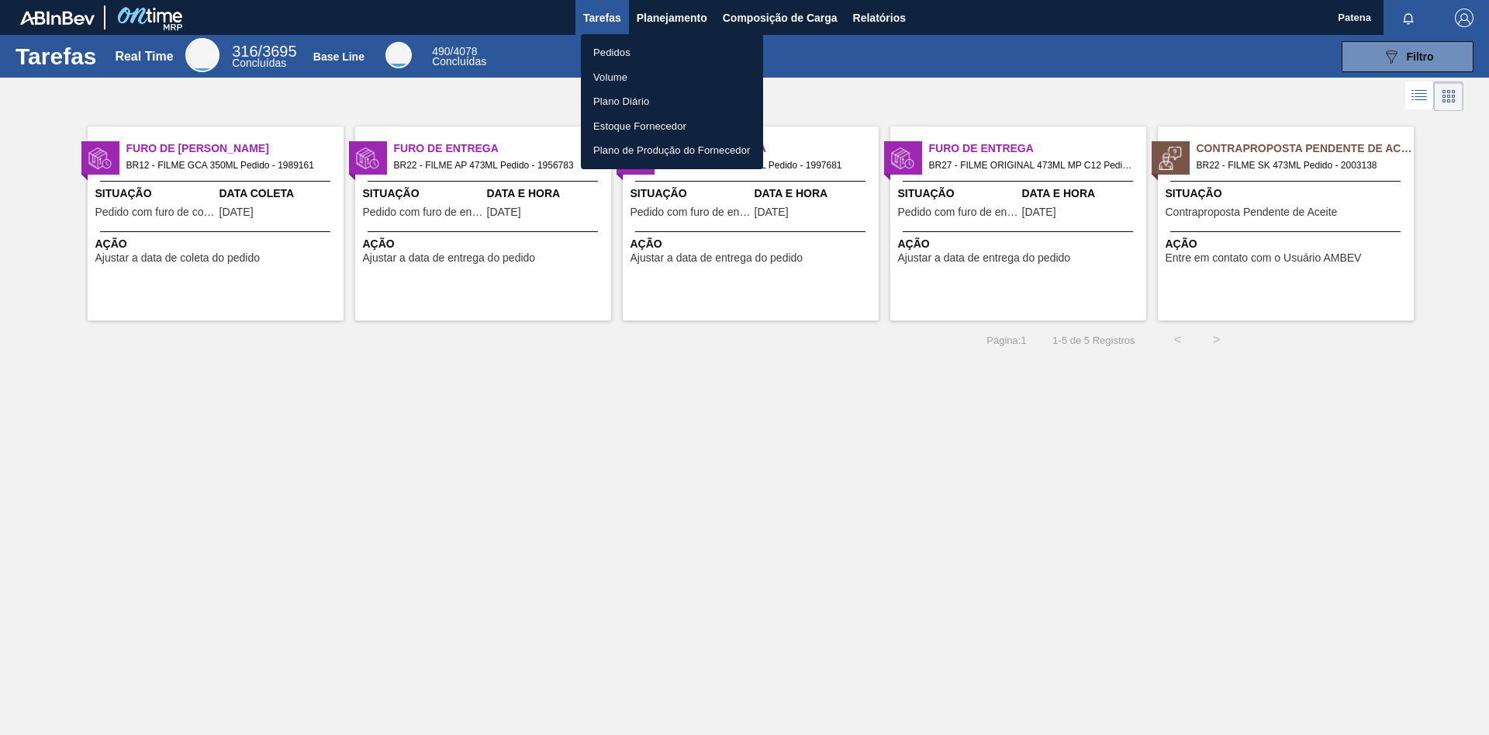
click at [610, 47] on li "Pedidos" at bounding box center [672, 52] width 182 height 25
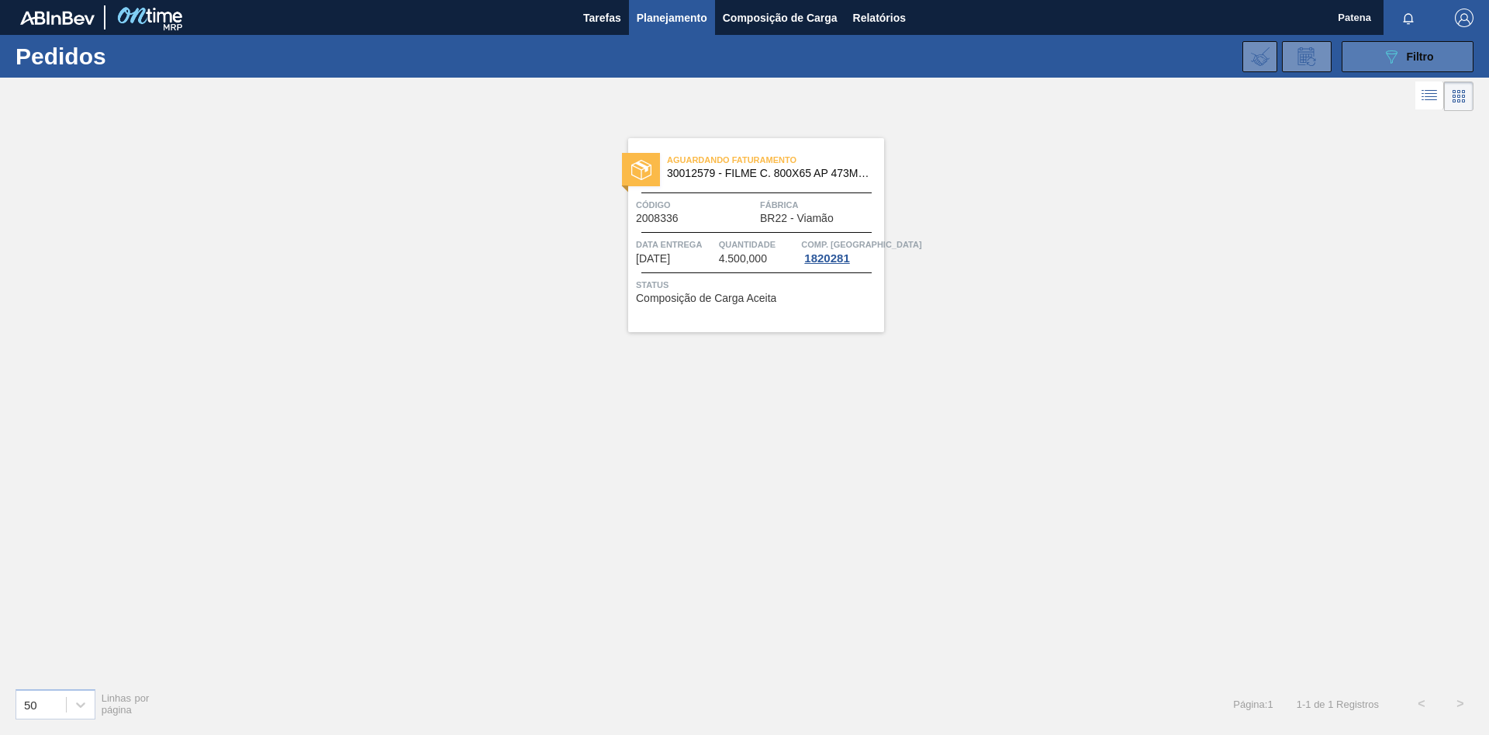
click at [1408, 63] on div "089F7B8B-B2A5-4AFE-B5C0-19BA573D28AC Filtro" at bounding box center [1408, 56] width 52 height 19
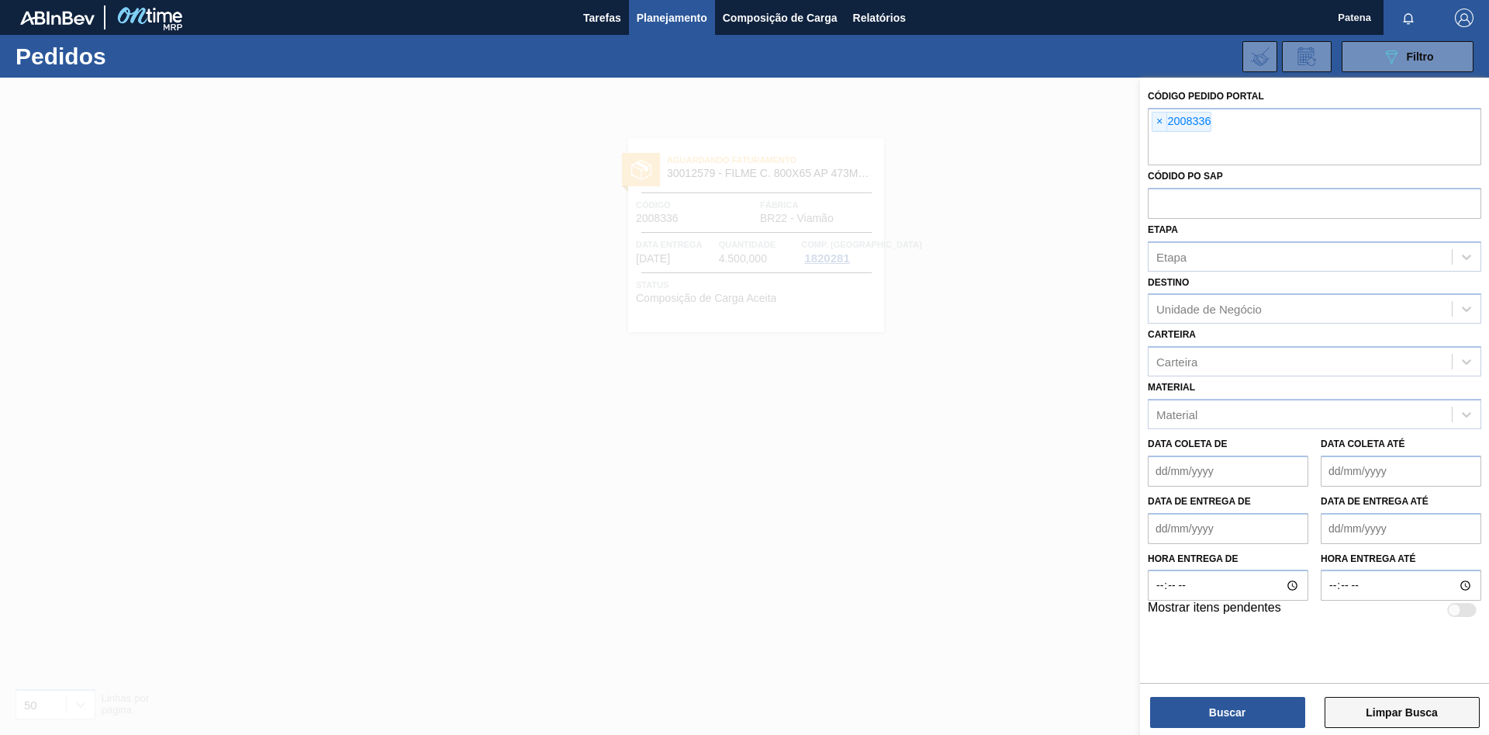
click at [1403, 714] on button "Limpar Busca" at bounding box center [1402, 712] width 155 height 31
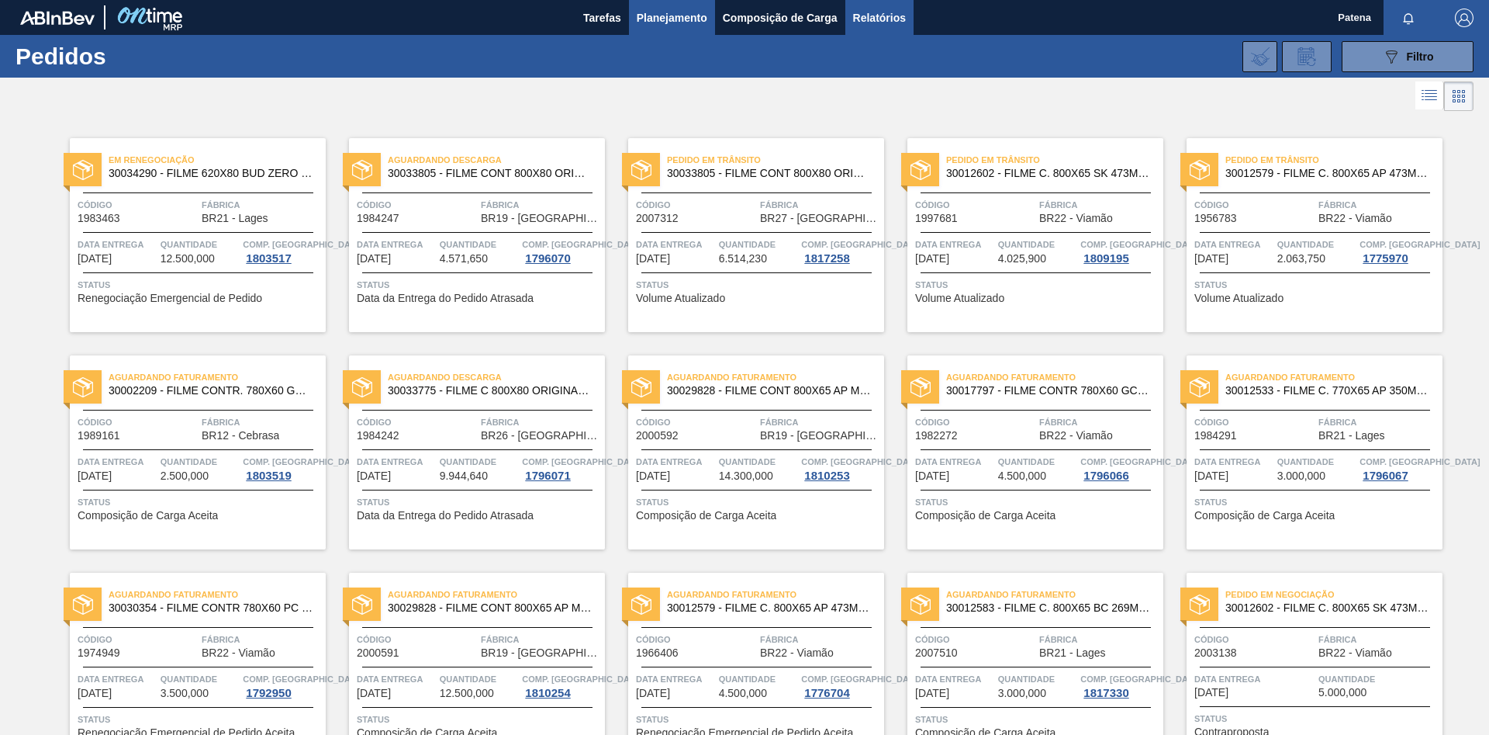
click at [873, 23] on span "Relatórios" at bounding box center [879, 18] width 53 height 19
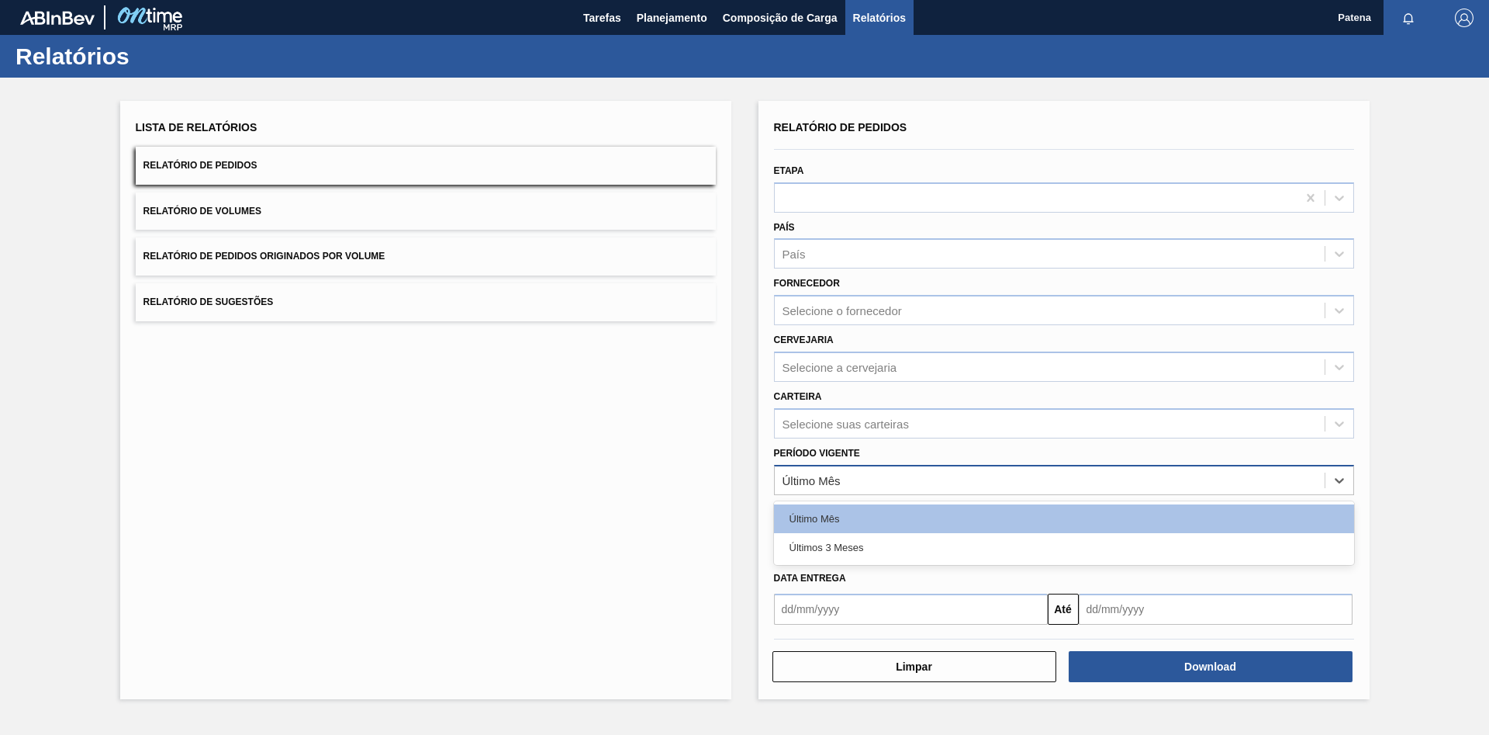
click at [854, 479] on div "Último Mês" at bounding box center [1050, 479] width 550 height 22
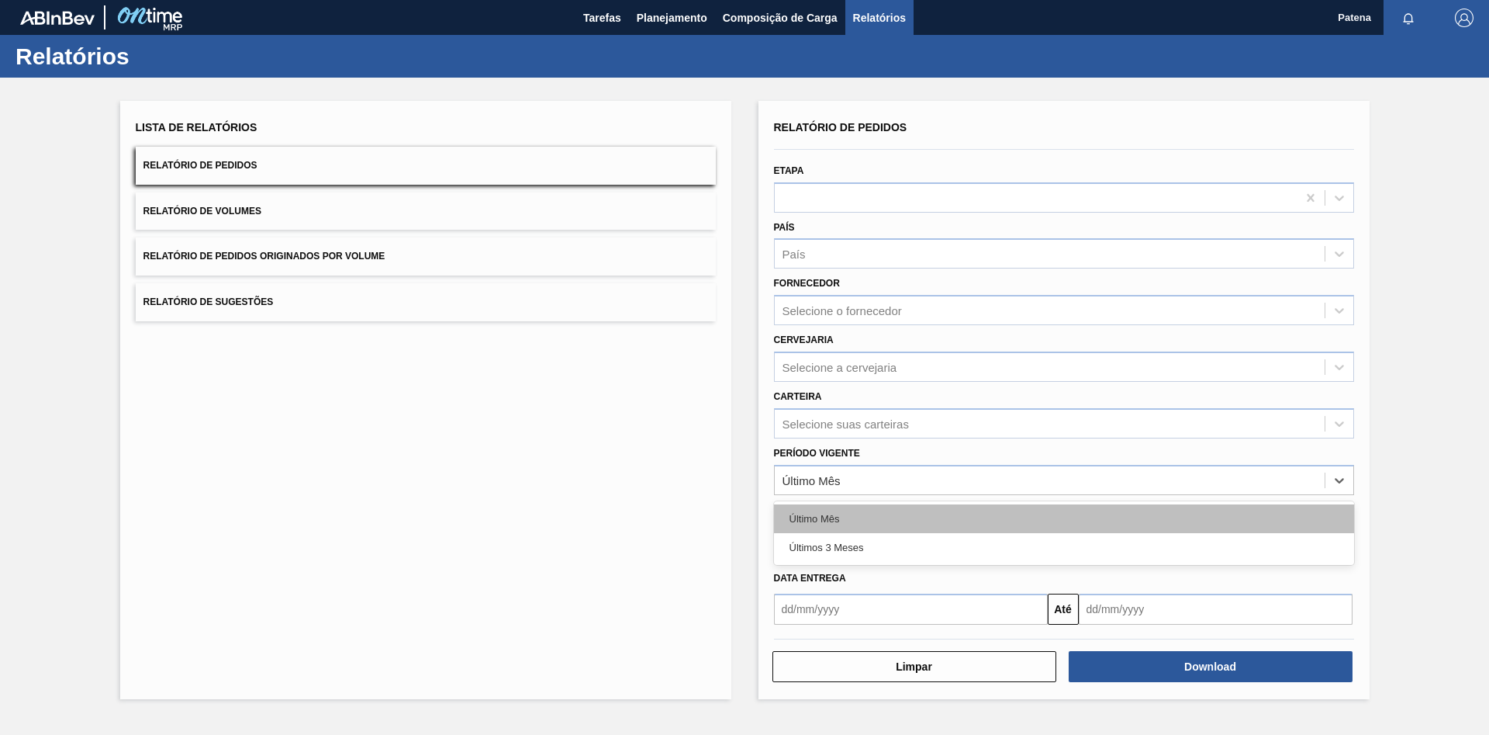
click at [852, 515] on div "Último Mês" at bounding box center [1064, 518] width 580 height 29
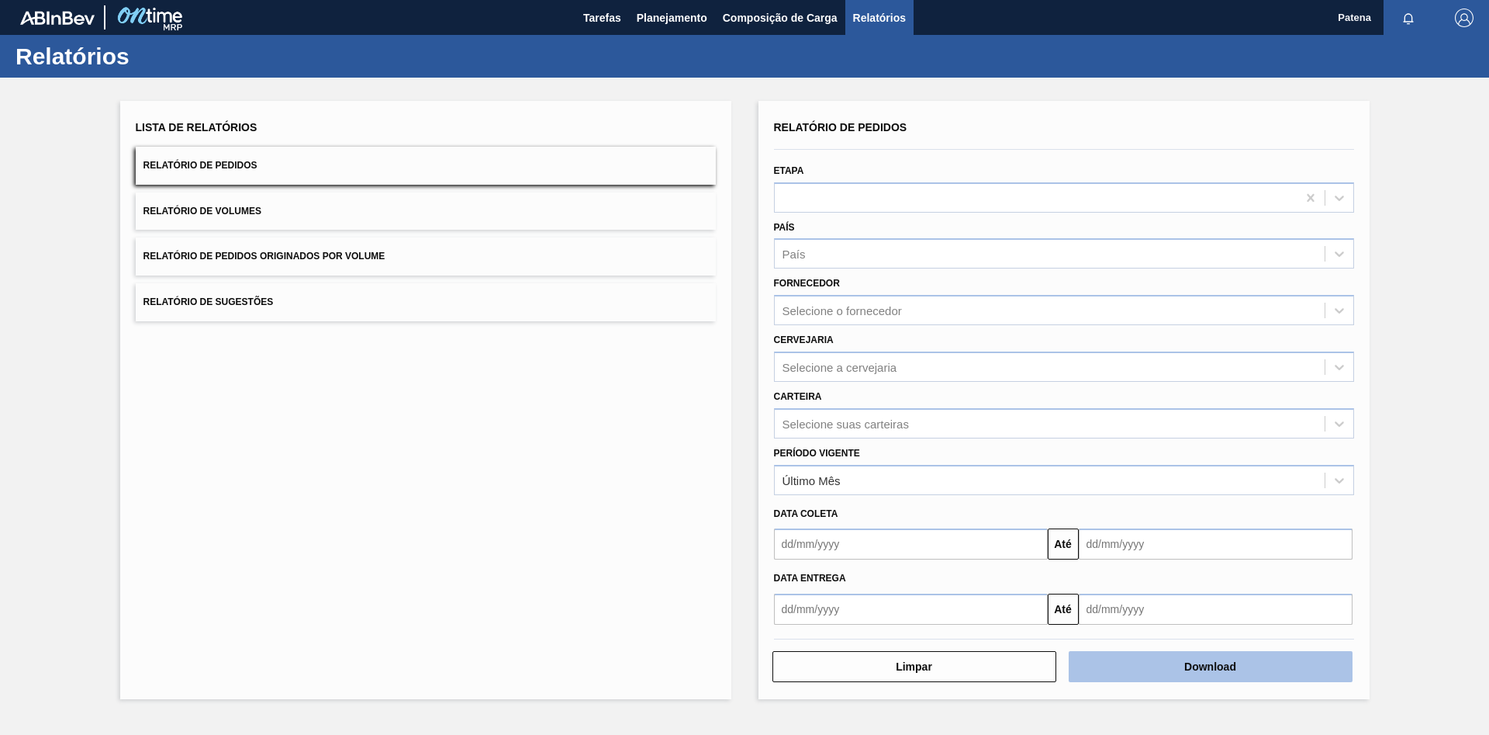
click at [1327, 674] on button "Download" at bounding box center [1211, 666] width 284 height 31
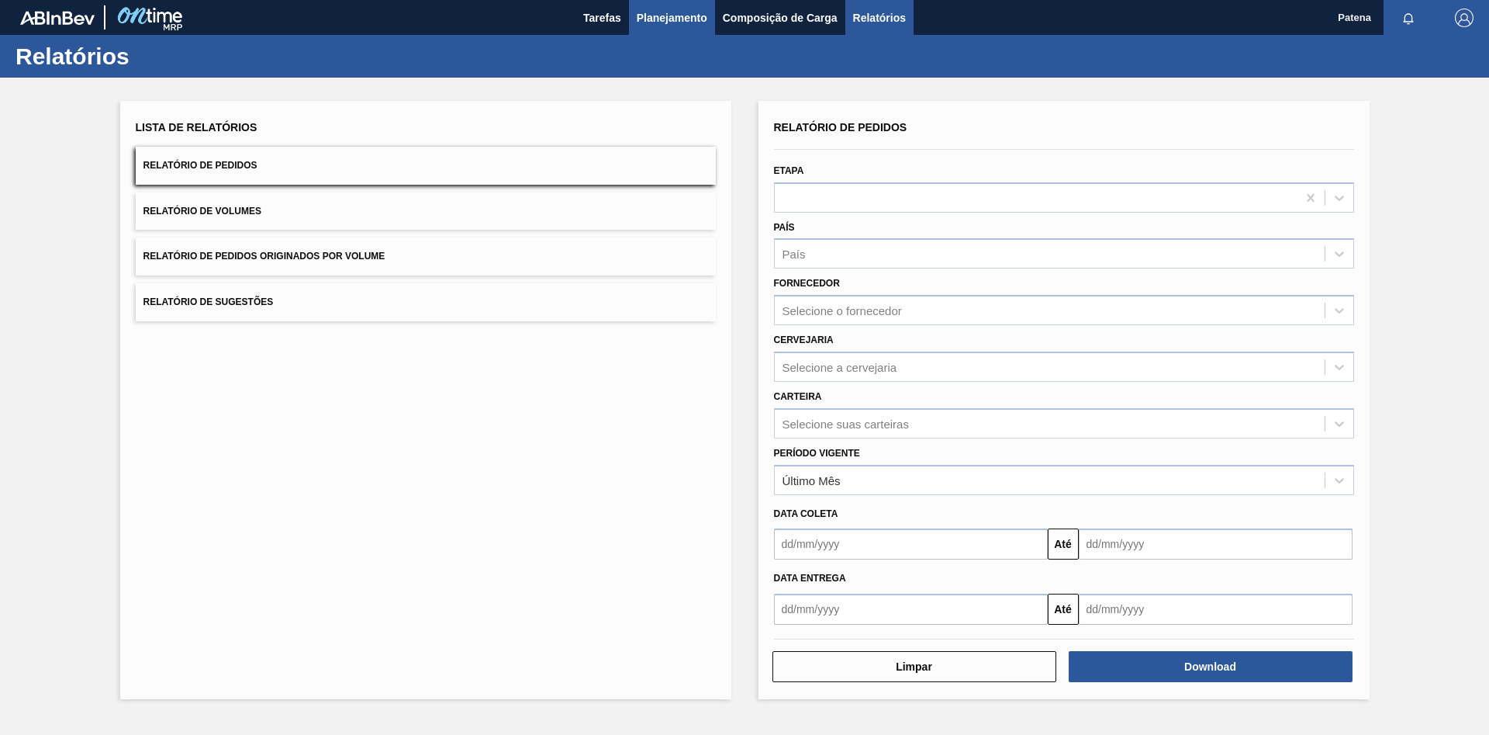
click at [681, 22] on span "Planejamento" at bounding box center [672, 18] width 71 height 19
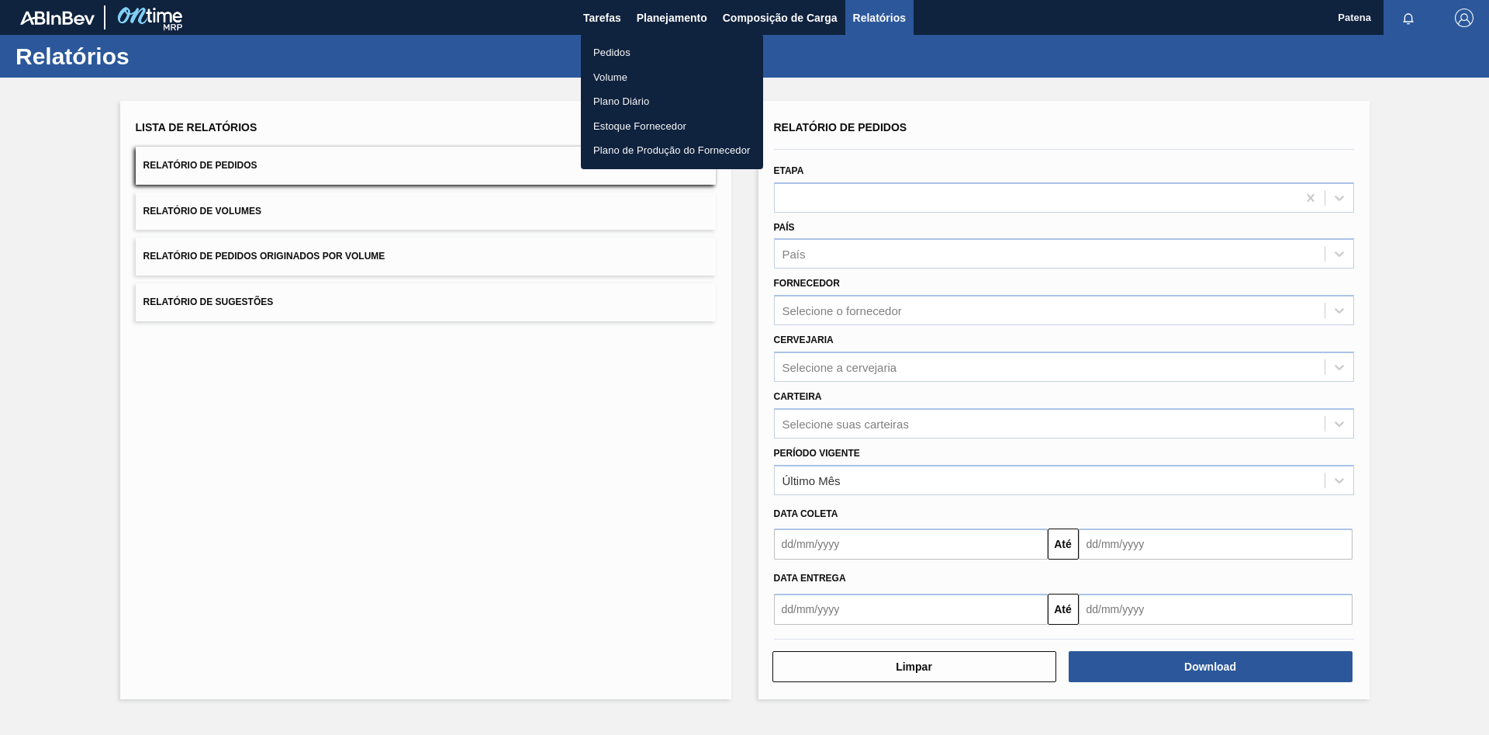
click at [652, 57] on li "Pedidos" at bounding box center [672, 52] width 182 height 25
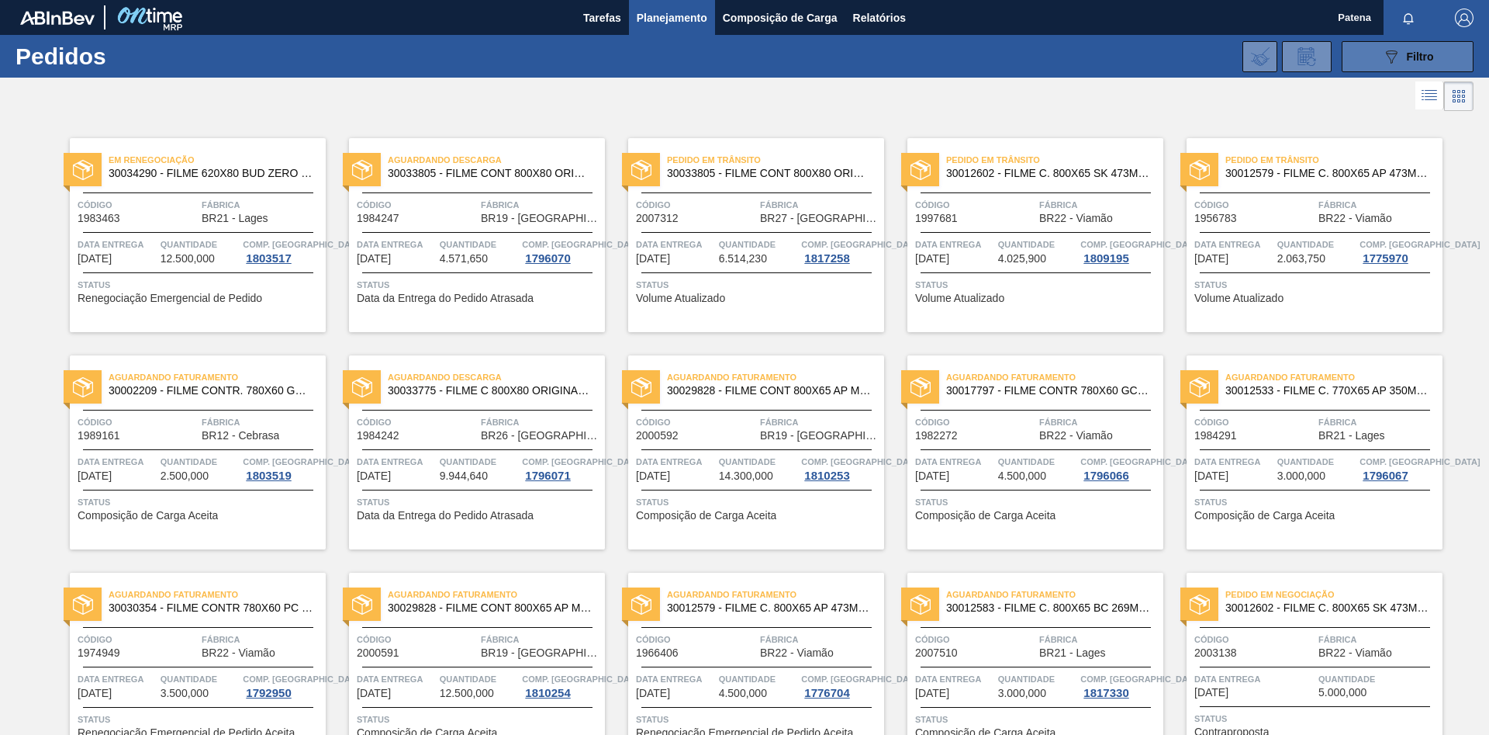
click at [1376, 53] on button "089F7B8B-B2A5-4AFE-B5C0-19BA573D28AC Filtro" at bounding box center [1408, 56] width 132 height 31
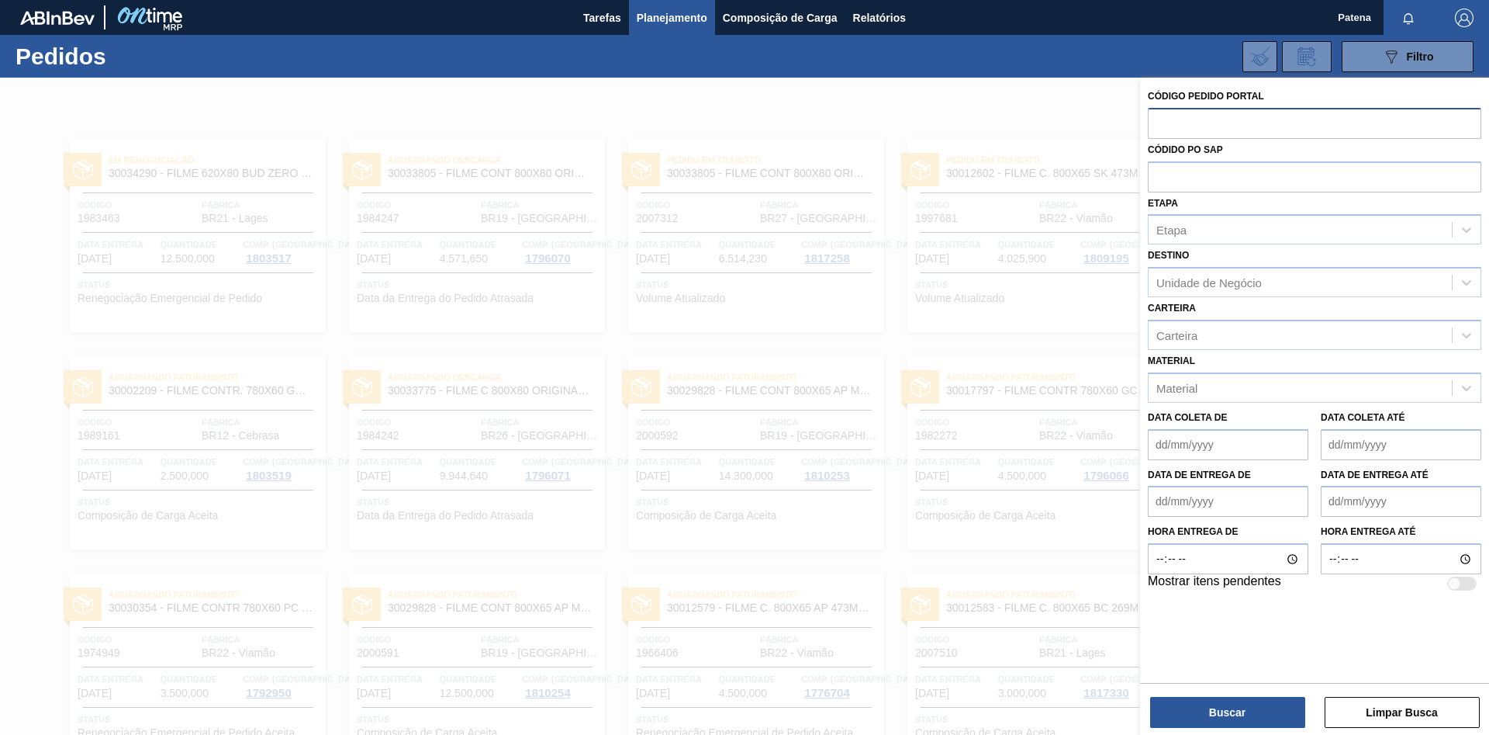
click at [1255, 126] on input "text" at bounding box center [1315, 122] width 334 height 29
type input "2003138"
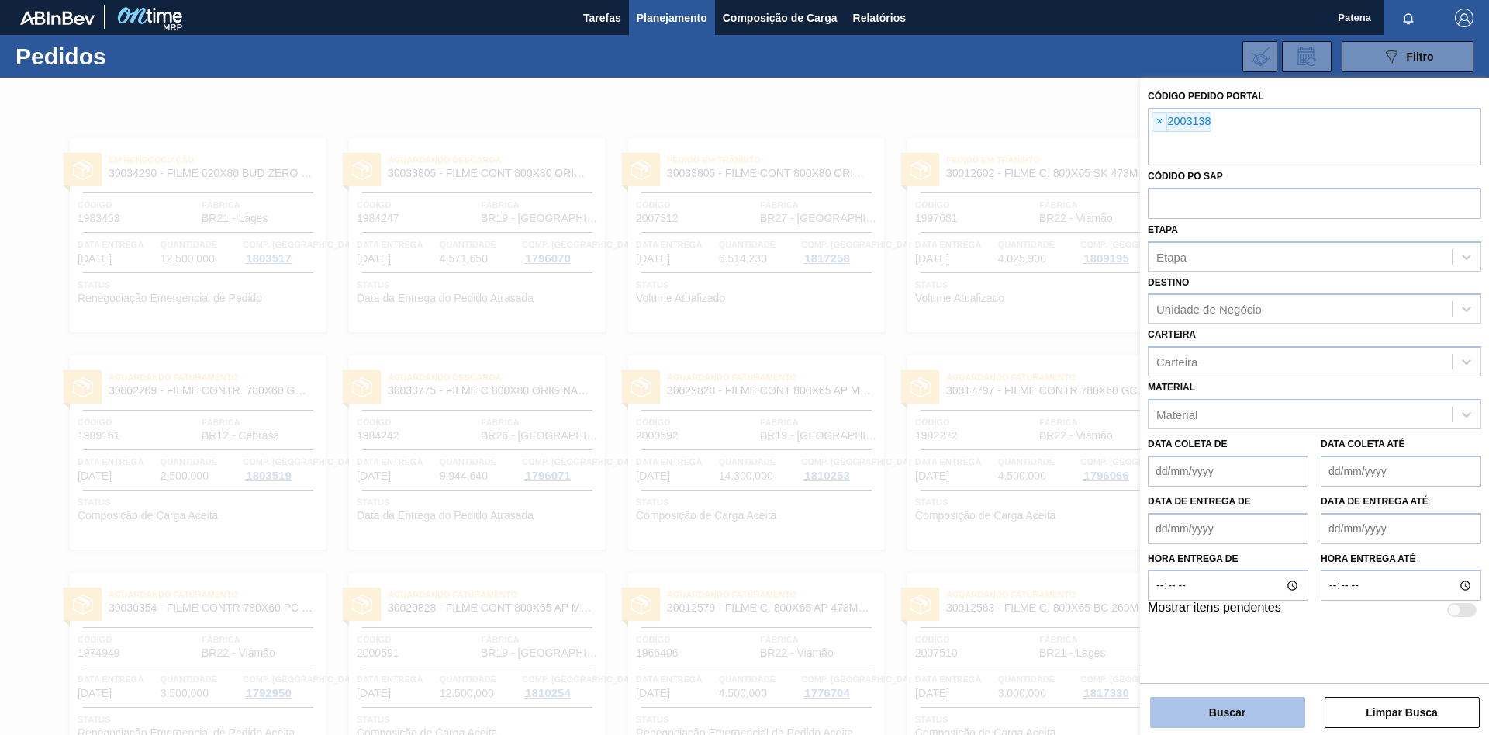
click at [1218, 709] on button "Buscar" at bounding box center [1227, 712] width 155 height 31
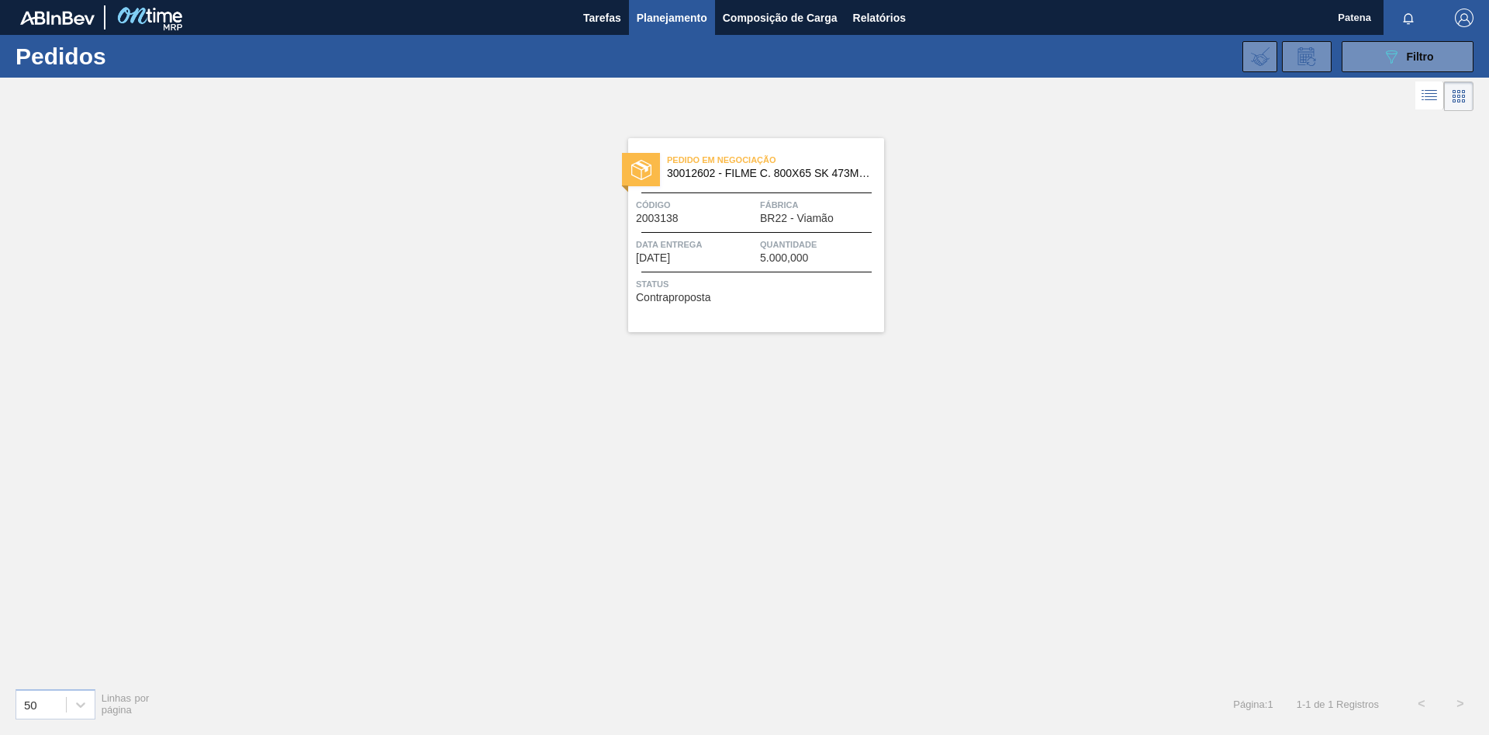
click at [735, 244] on span "Data entrega" at bounding box center [696, 245] width 120 height 16
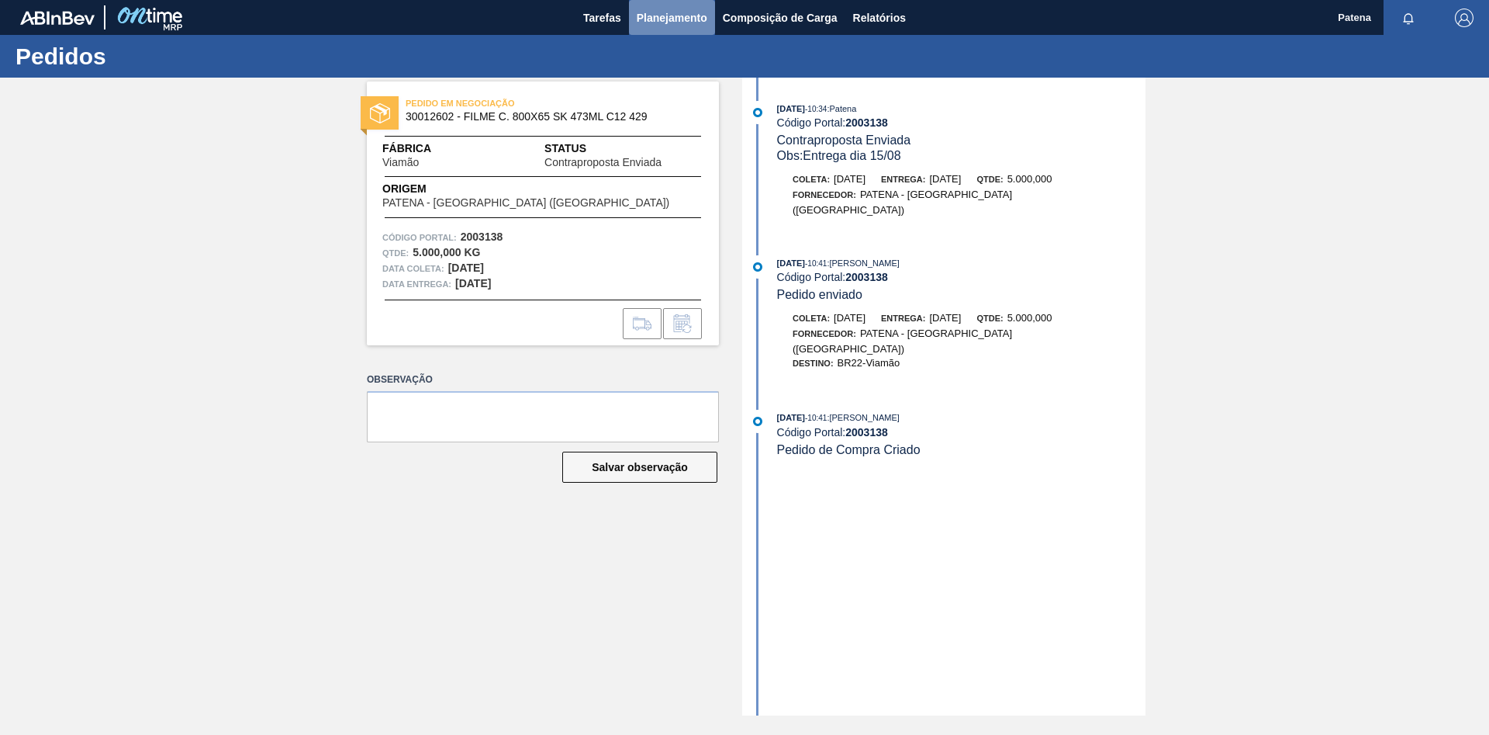
click at [693, 13] on span "Planejamento" at bounding box center [672, 18] width 71 height 19
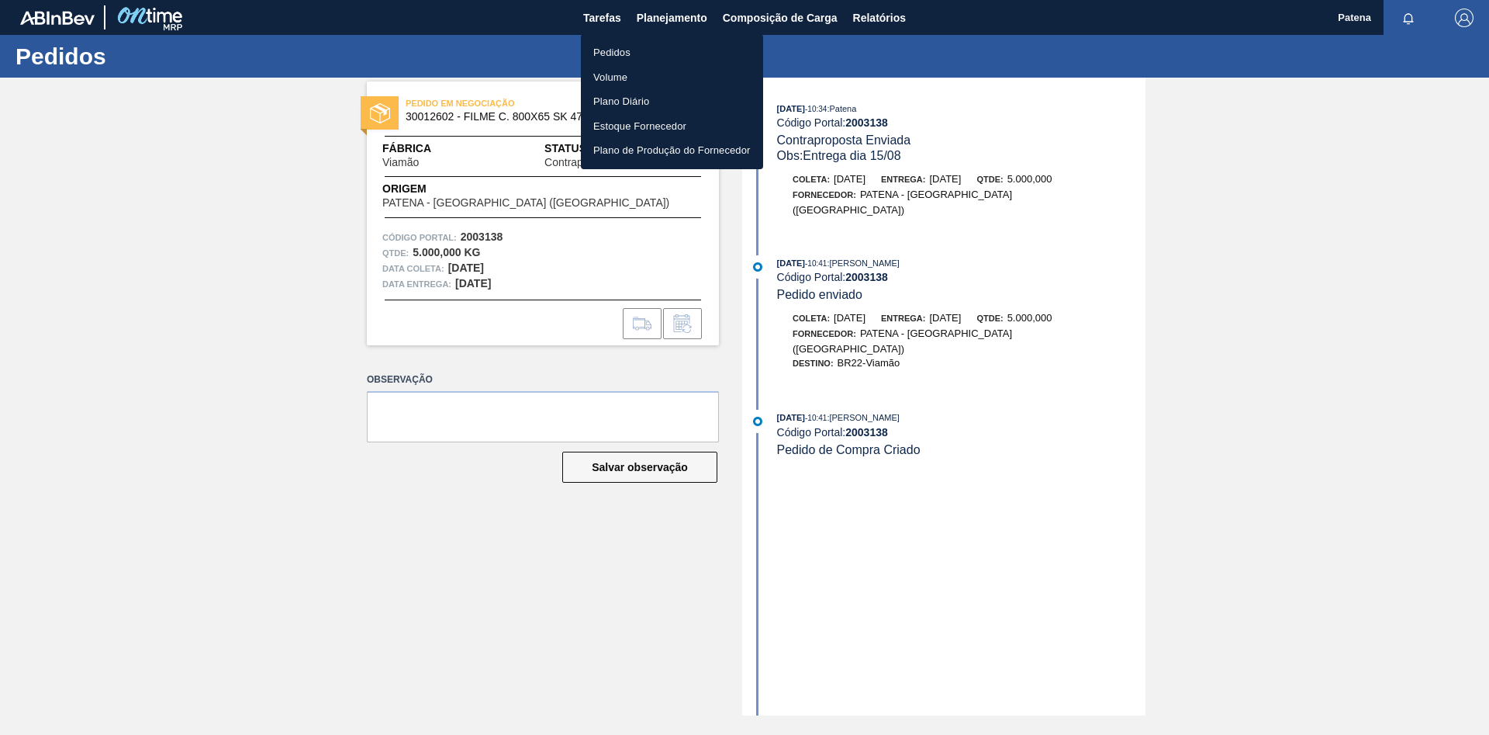
click at [817, 19] on div at bounding box center [744, 367] width 1489 height 735
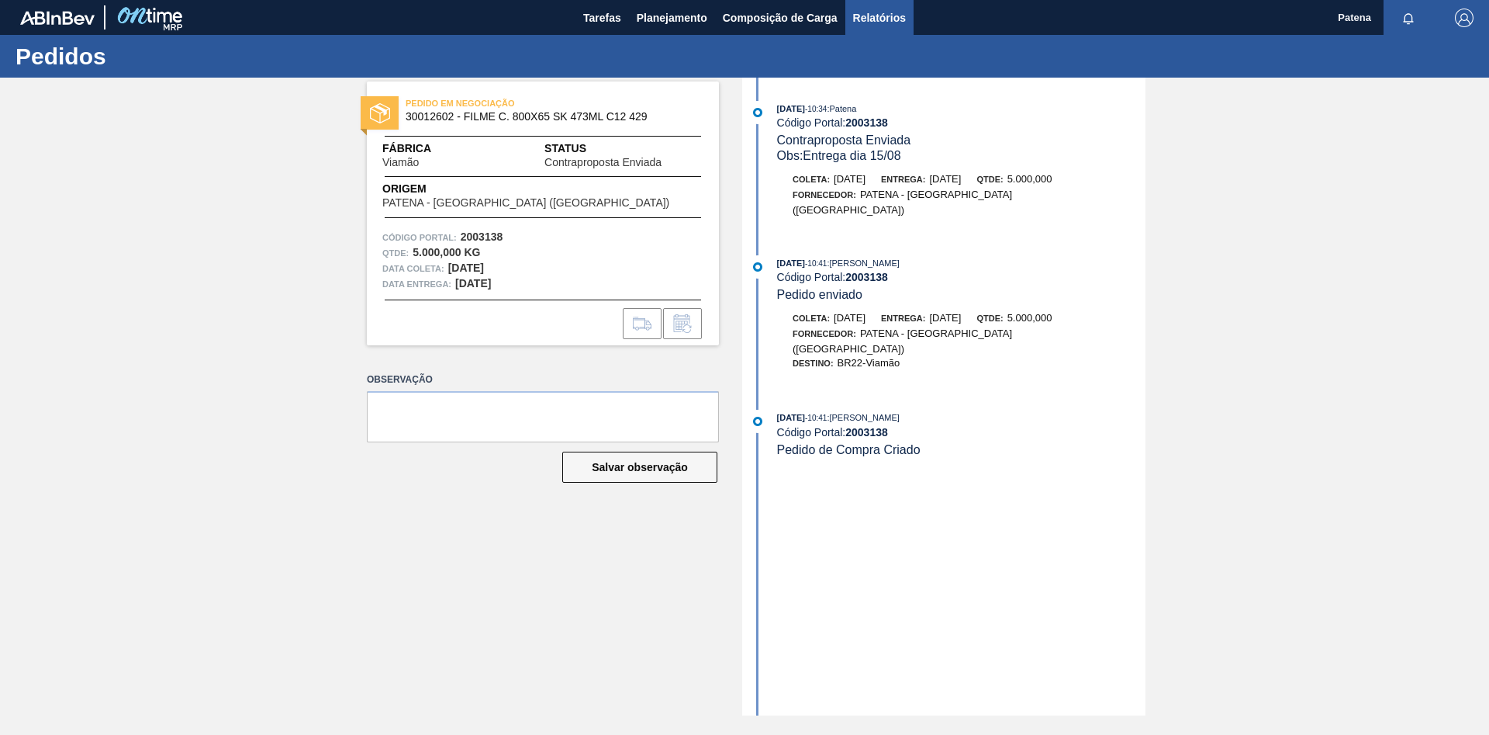
click at [870, 19] on span "Relatórios" at bounding box center [879, 18] width 53 height 19
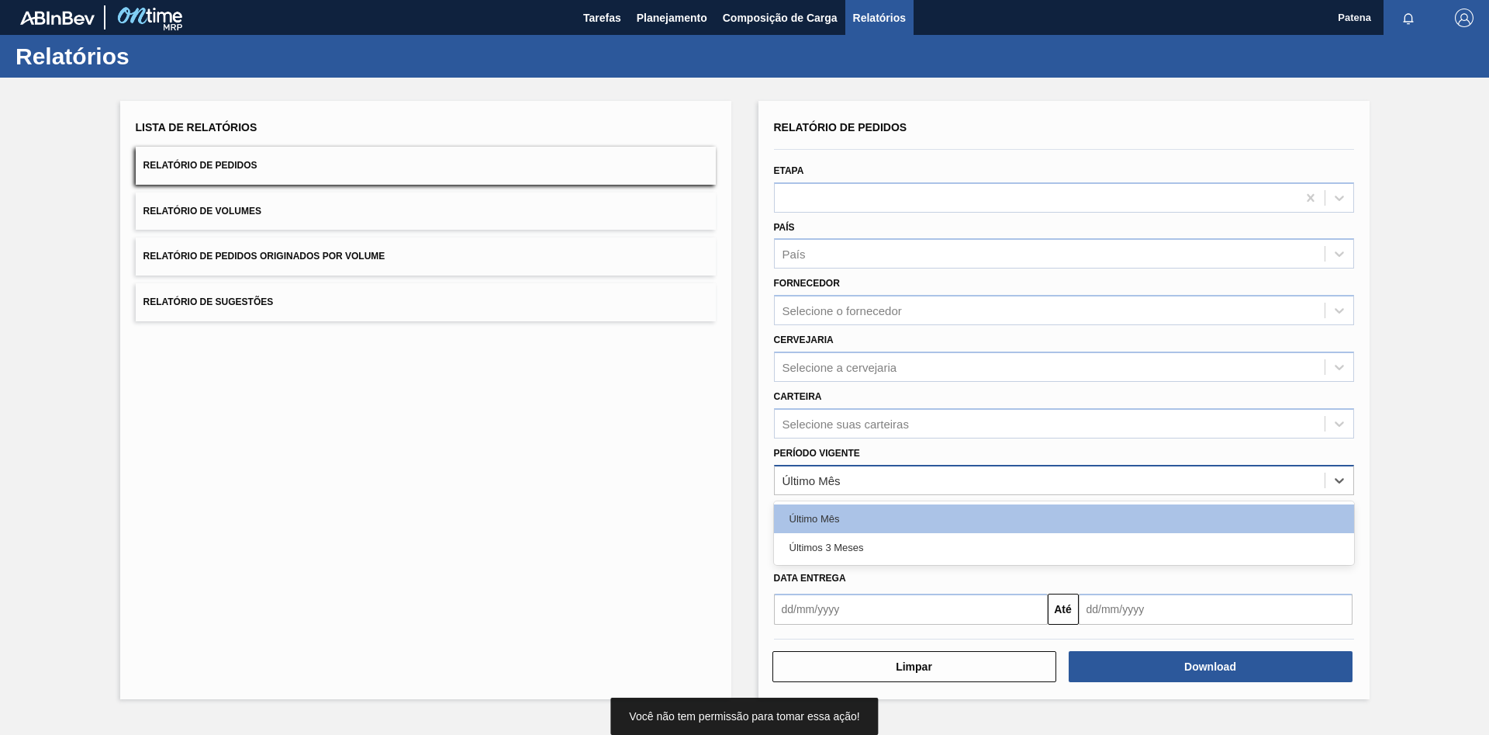
click at [837, 485] on div "Último Mês" at bounding box center [812, 479] width 58 height 13
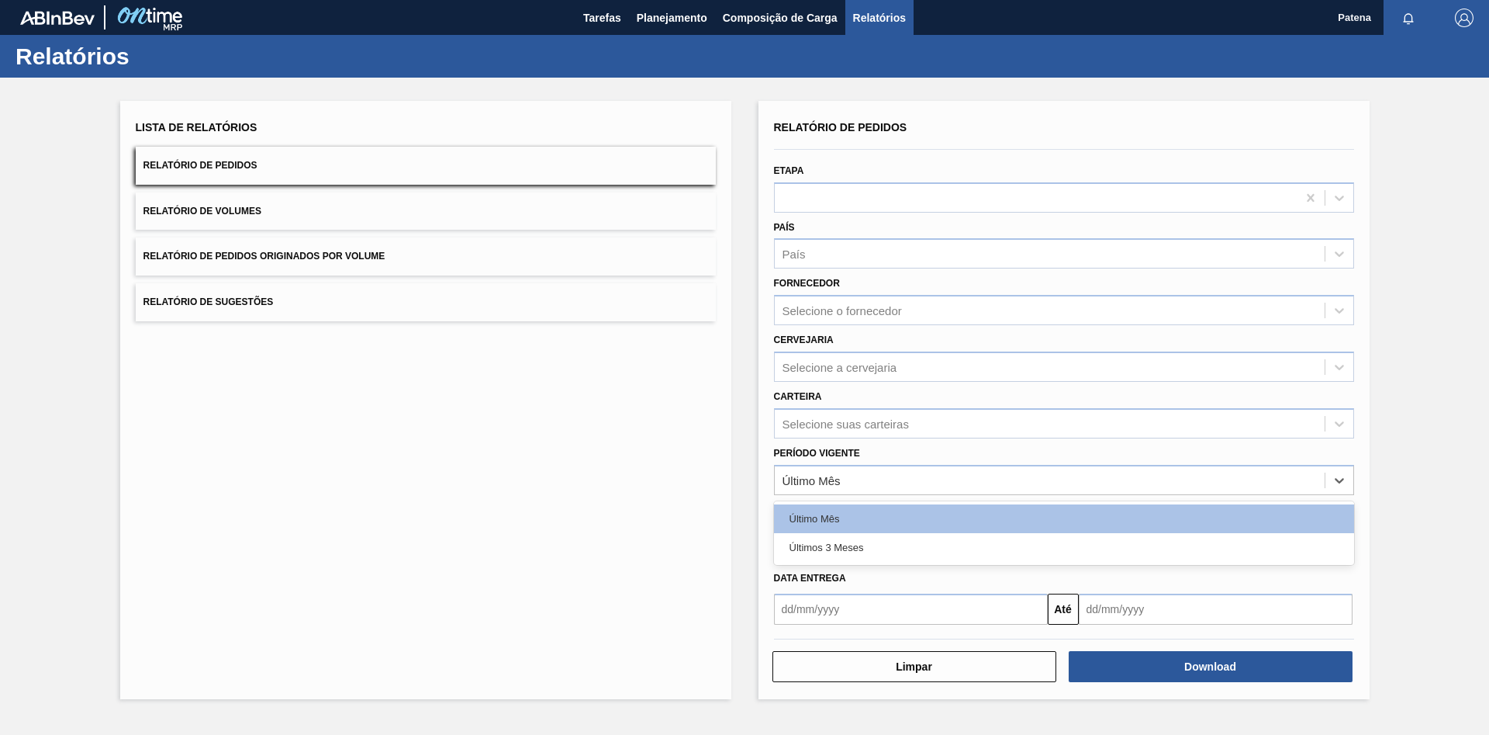
click at [830, 544] on div "Últimos 3 Meses" at bounding box center [1064, 547] width 580 height 29
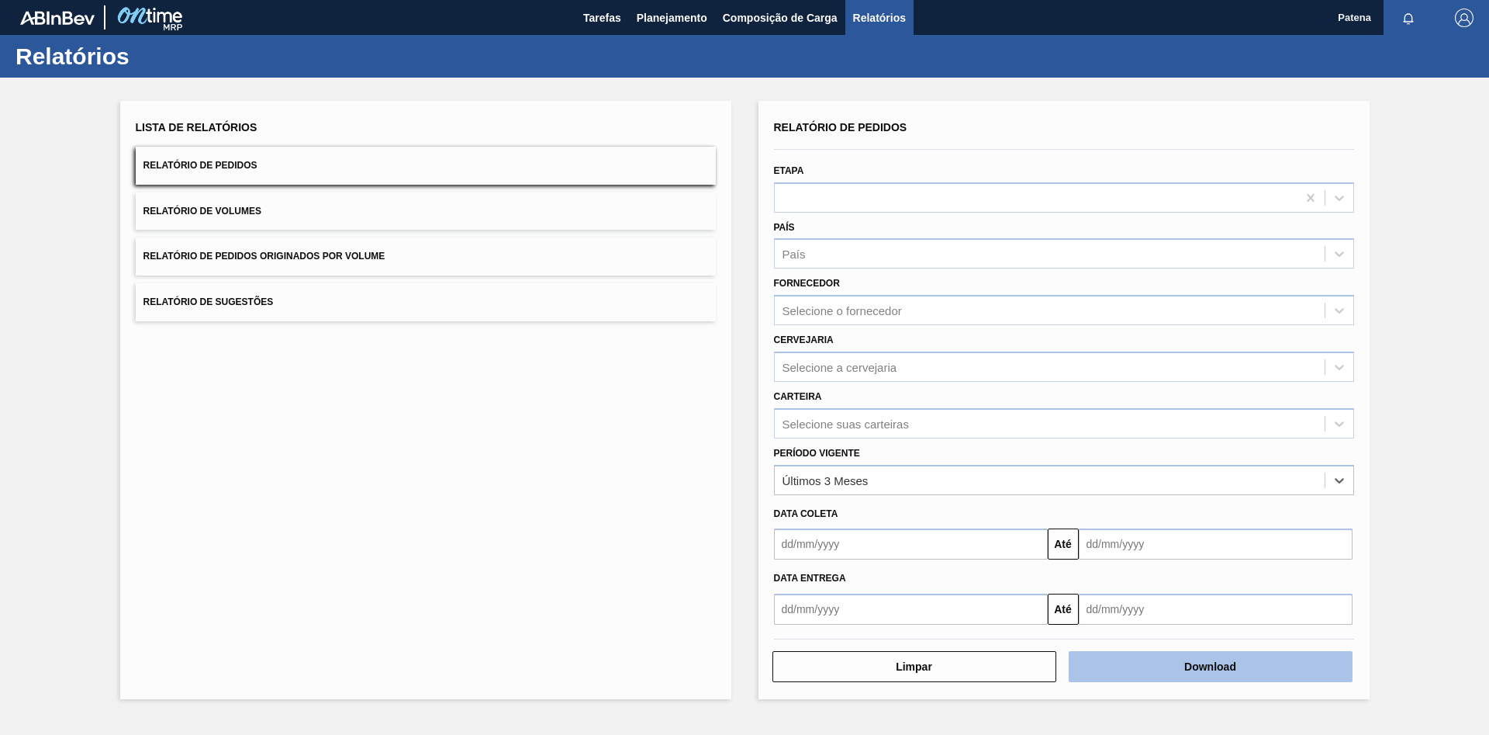
click at [1329, 673] on button "Download" at bounding box center [1211, 666] width 284 height 31
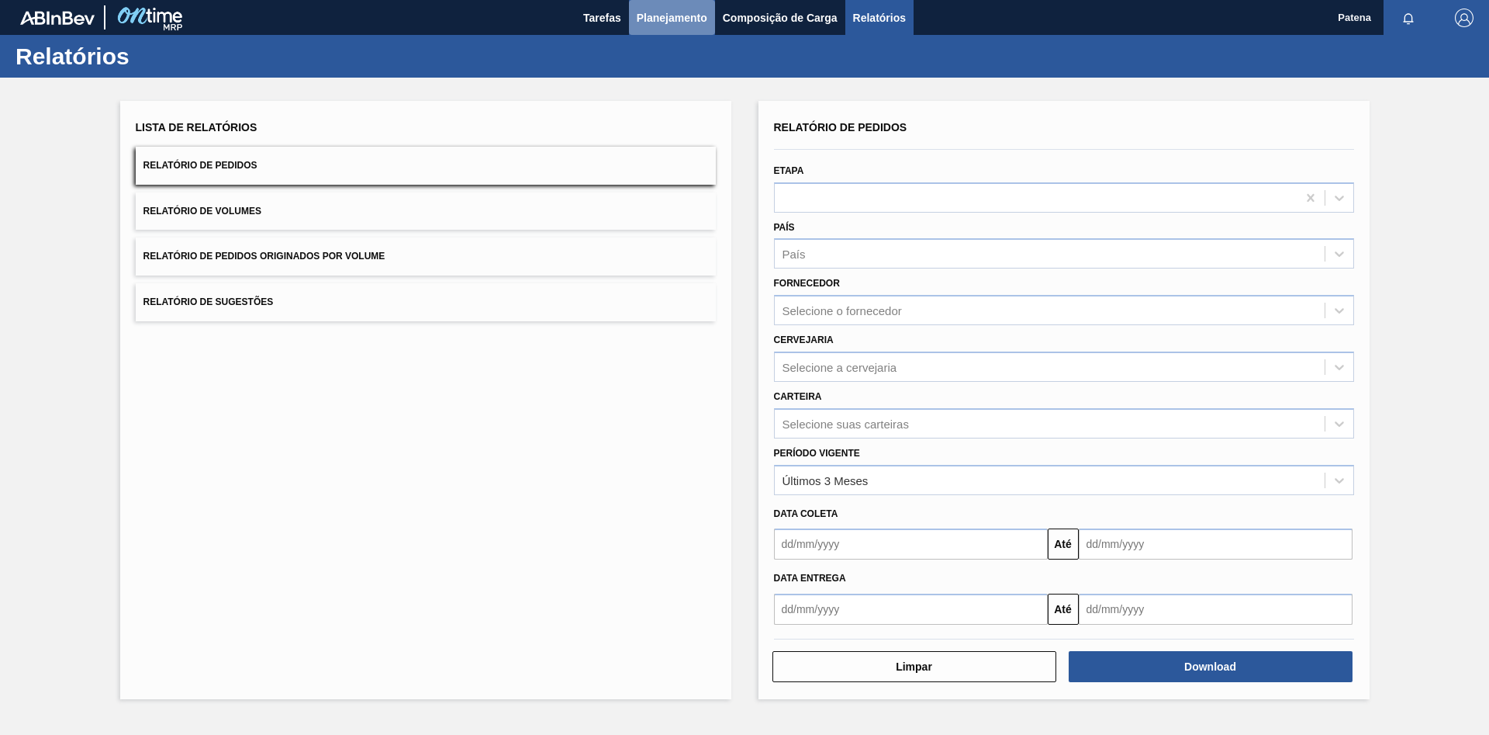
click at [660, 22] on span "Planejamento" at bounding box center [672, 18] width 71 height 19
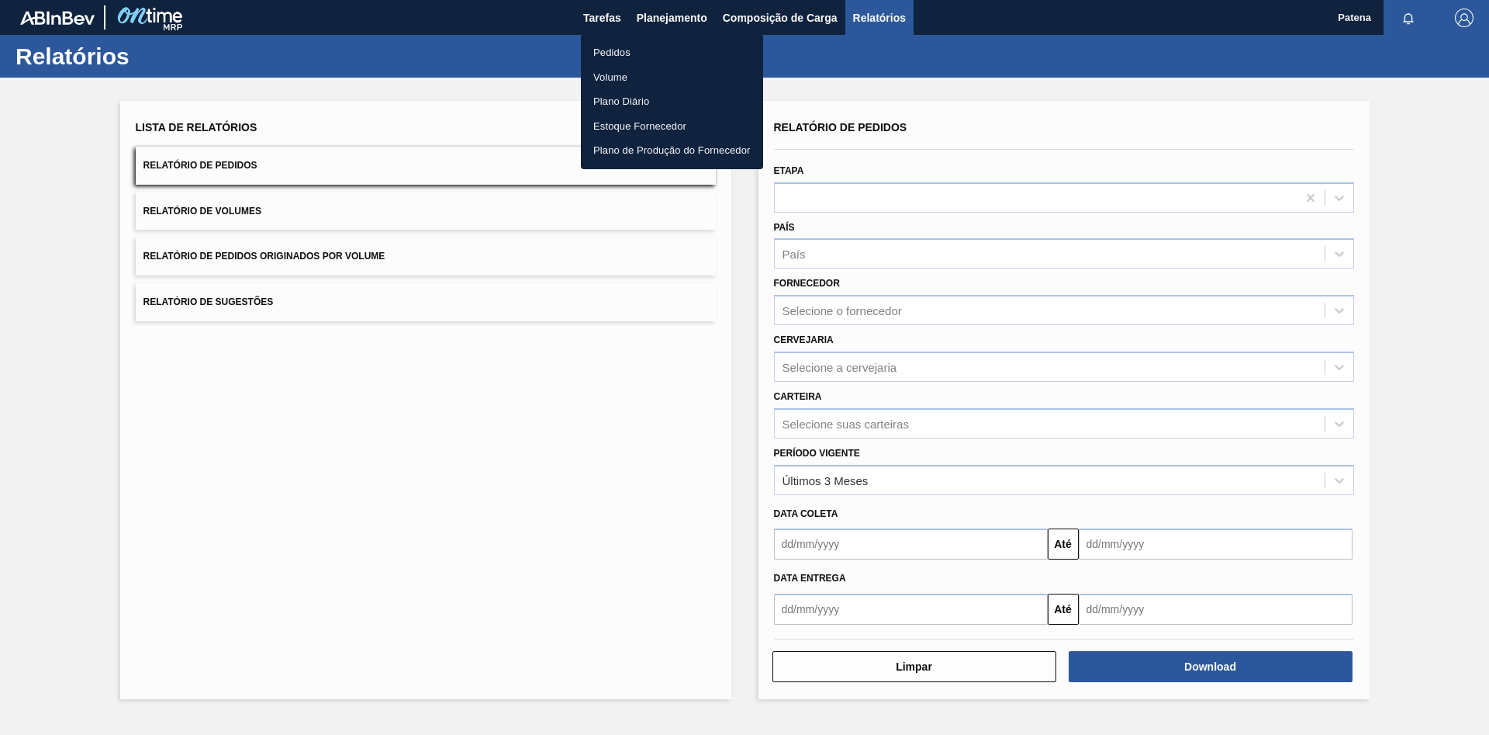
click at [663, 50] on li "Pedidos" at bounding box center [672, 52] width 182 height 25
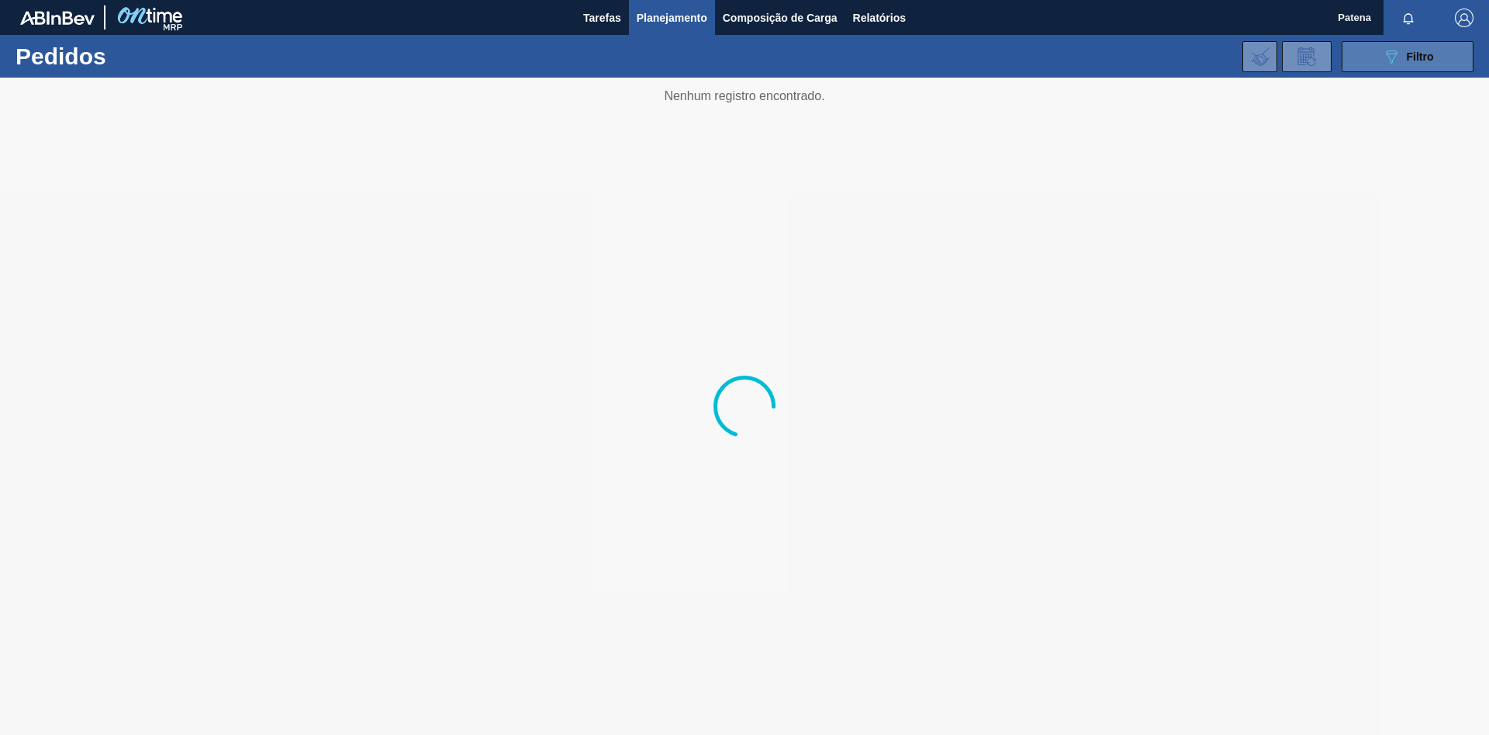
click at [1402, 59] on div "089F7B8B-B2A5-4AFE-B5C0-19BA573D28AC Filtro" at bounding box center [1408, 56] width 52 height 19
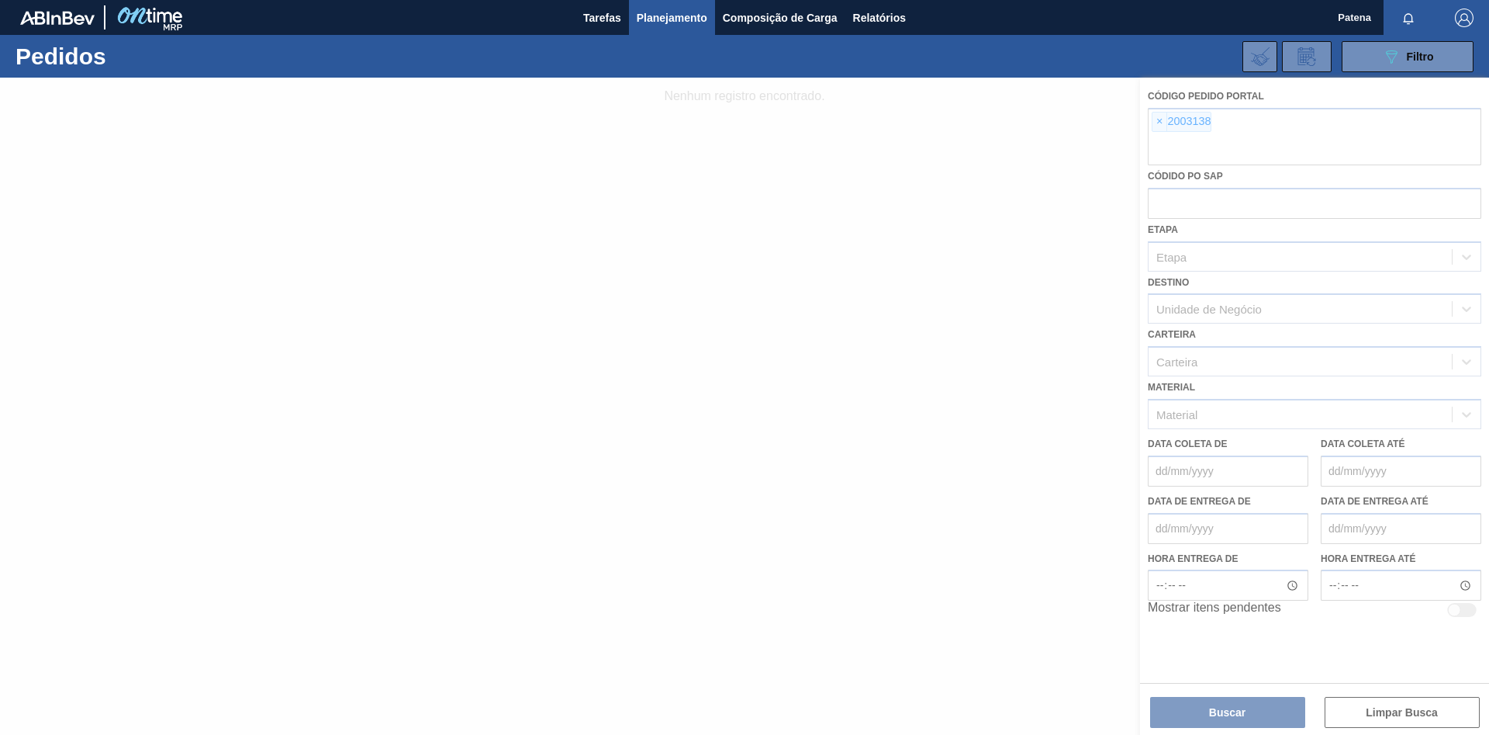
click at [1158, 123] on div at bounding box center [744, 406] width 1489 height 657
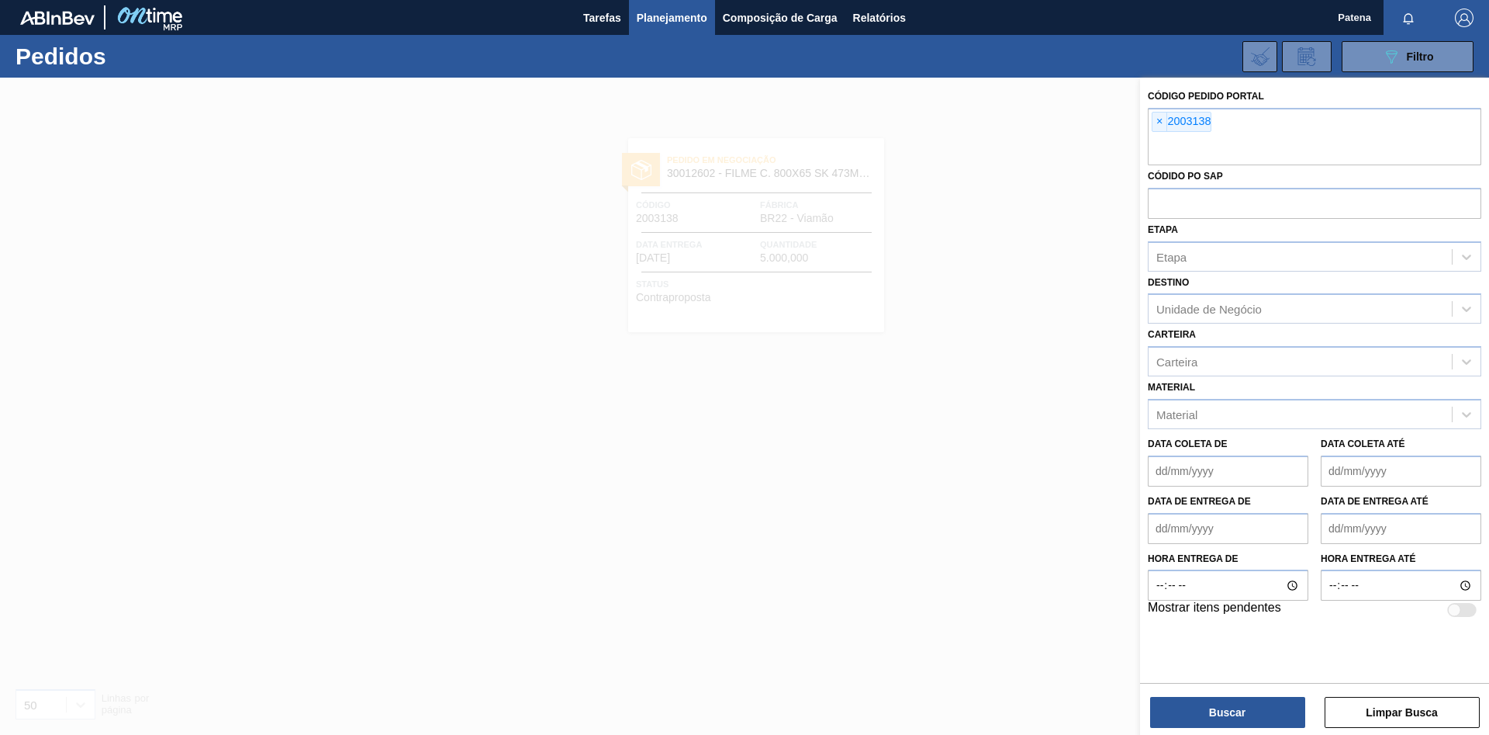
click at [1159, 123] on span "×" at bounding box center [1160, 121] width 15 height 19
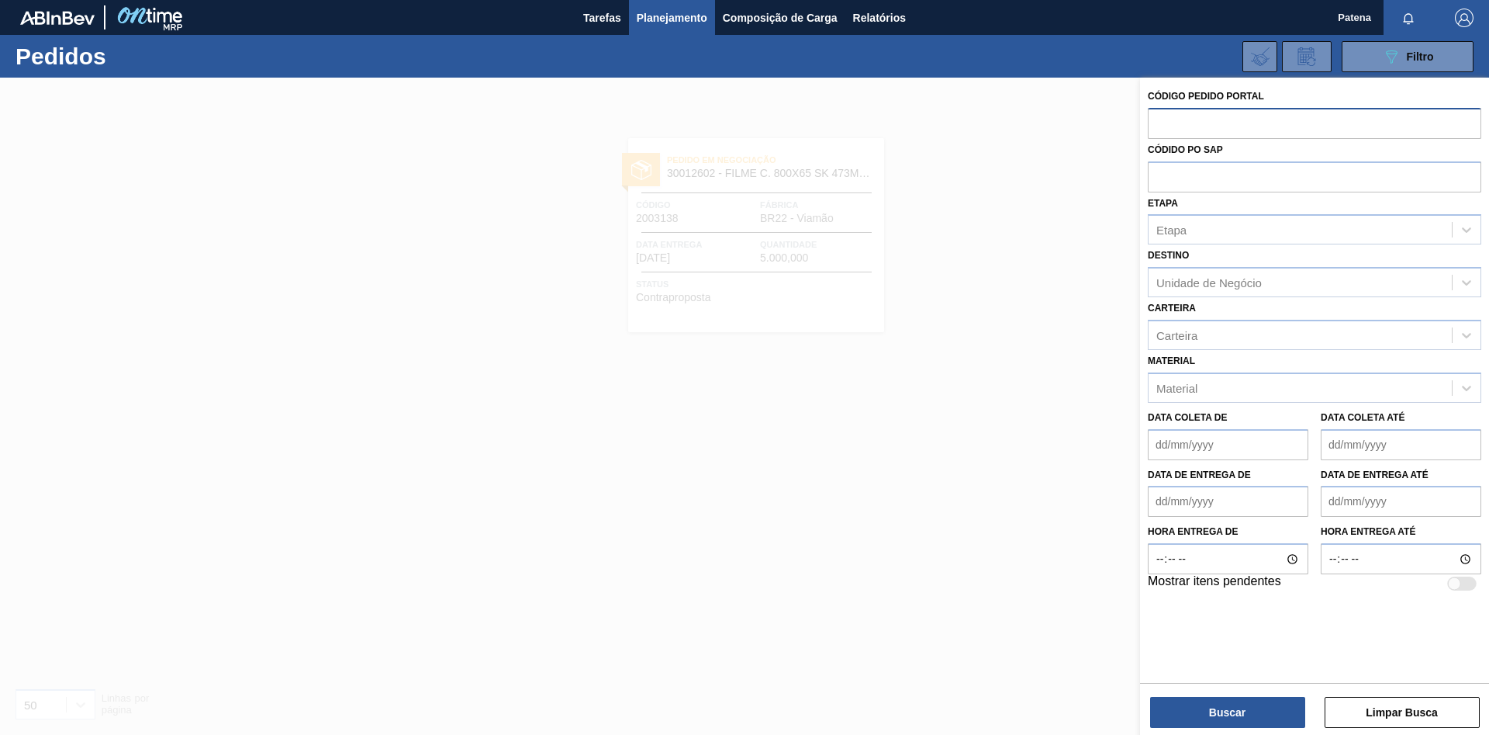
click at [1161, 126] on input "text" at bounding box center [1315, 122] width 334 height 29
paste input "1956783"
type input "1956783"
click at [1267, 730] on div "Código Pedido Portal Códido PO SAP Etapa Etapa Destino Unidade de Negócio Carte…" at bounding box center [1314, 408] width 349 height 660
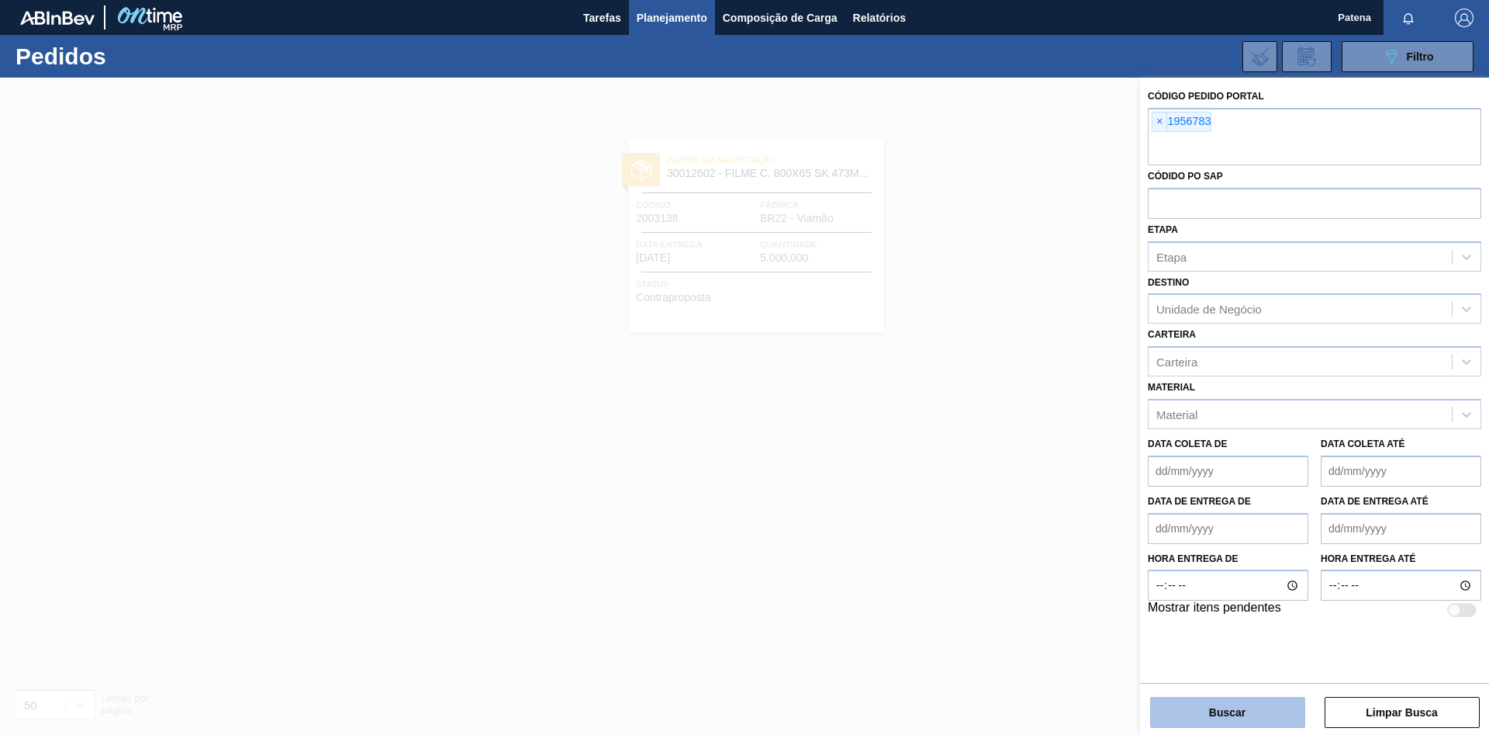
click at [1263, 720] on button "Buscar" at bounding box center [1227, 712] width 155 height 31
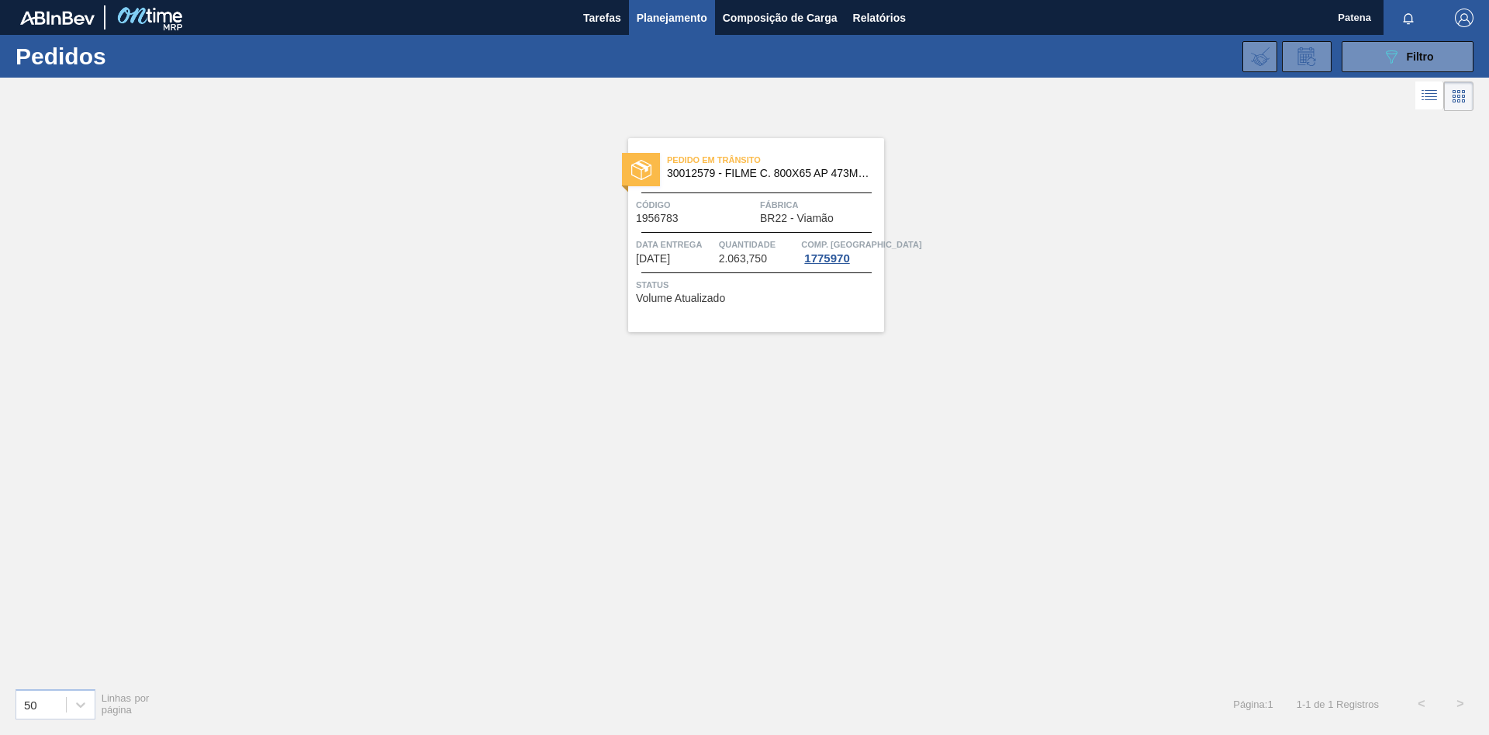
click at [726, 247] on span "Quantidade" at bounding box center [758, 245] width 79 height 16
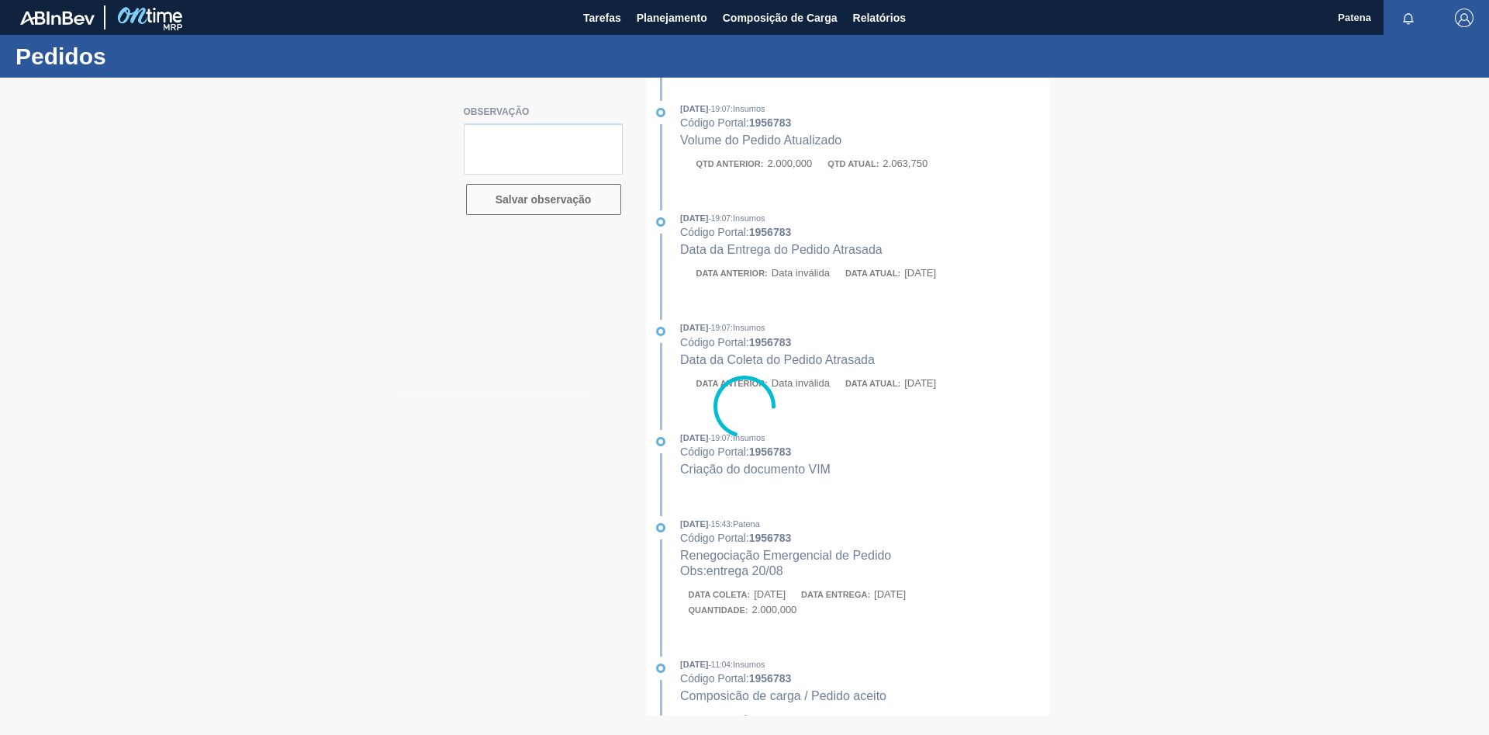
type textarea "Material entregue pela NF 103180"
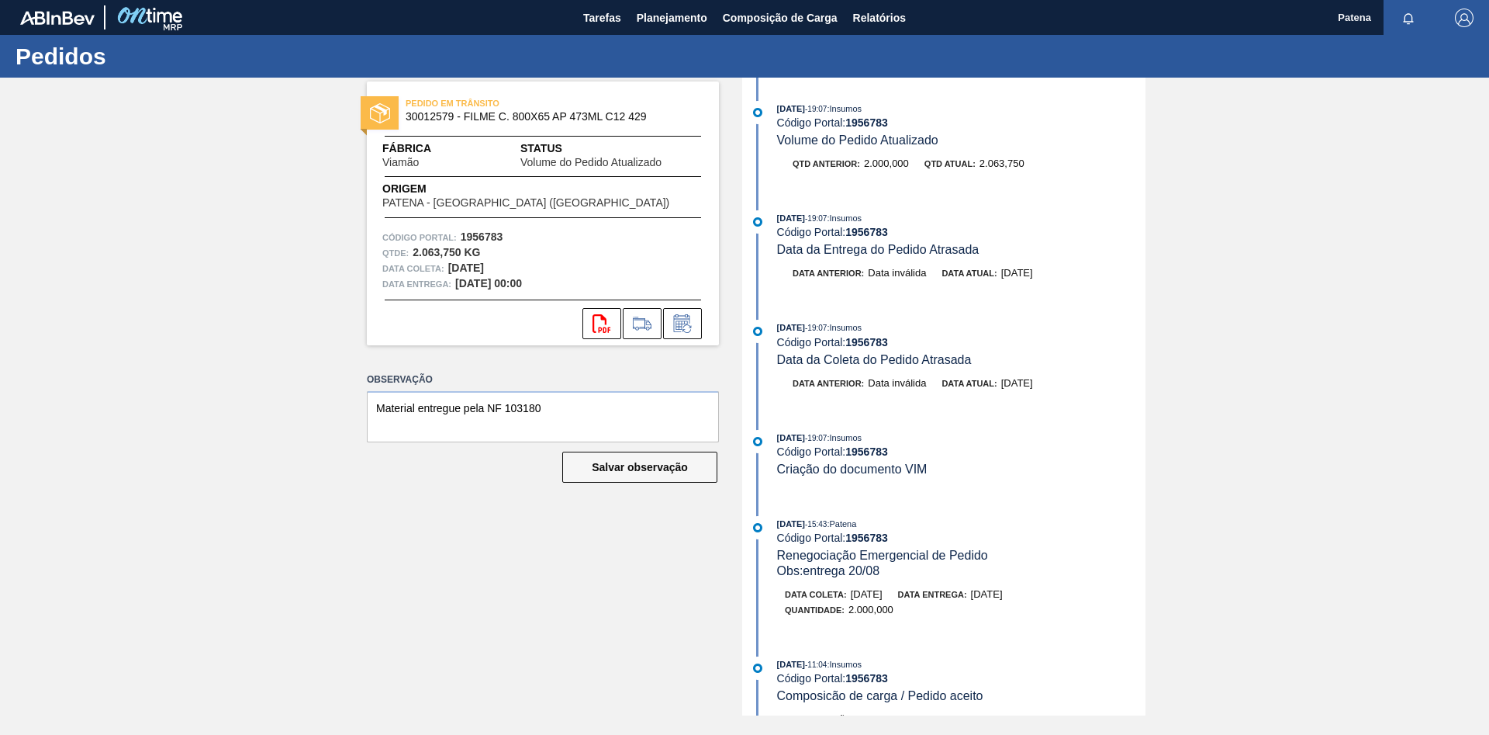
click at [952, 463] on div "[DATE] 19:07 : Insumos Código Portal: 1956783 Criação do documento VIM" at bounding box center [961, 453] width 368 height 47
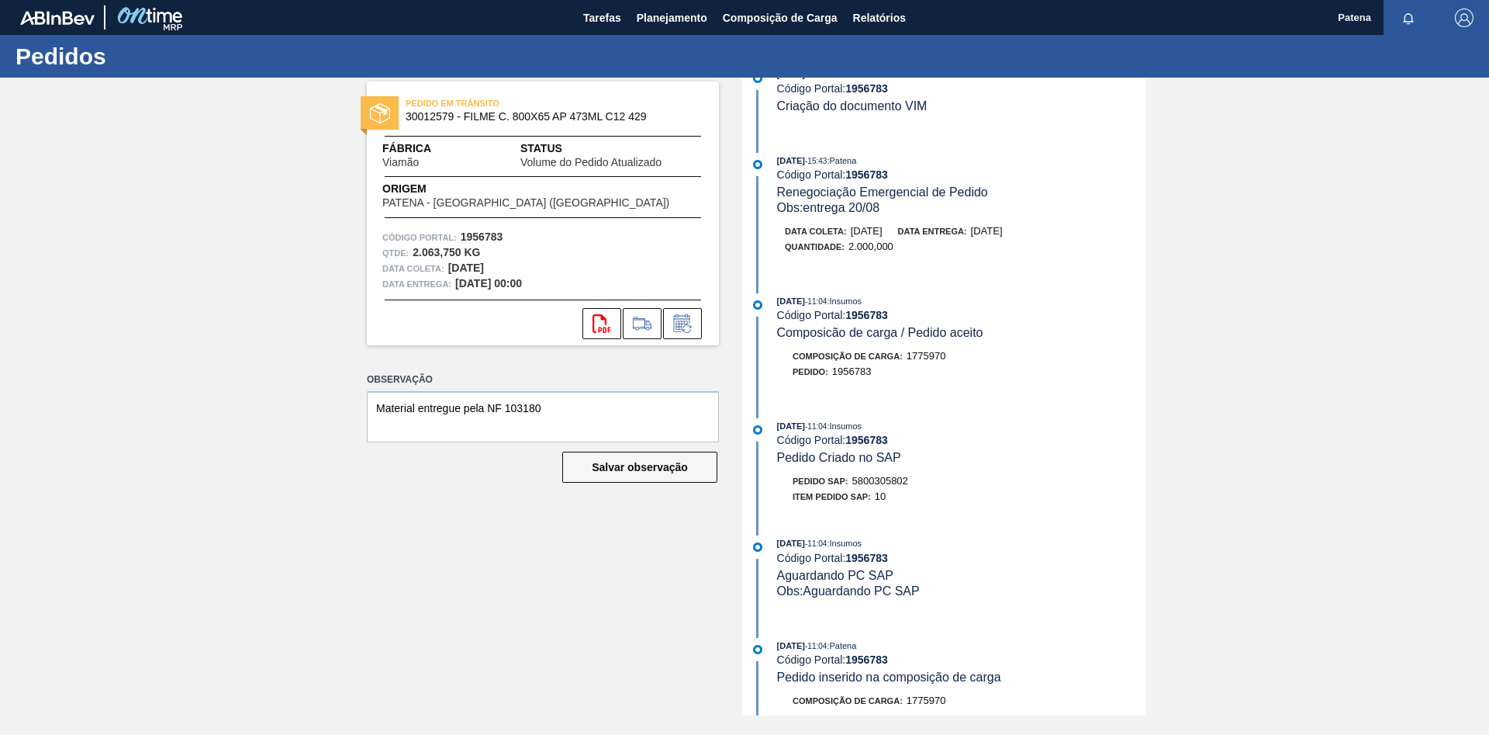
scroll to position [396, 0]
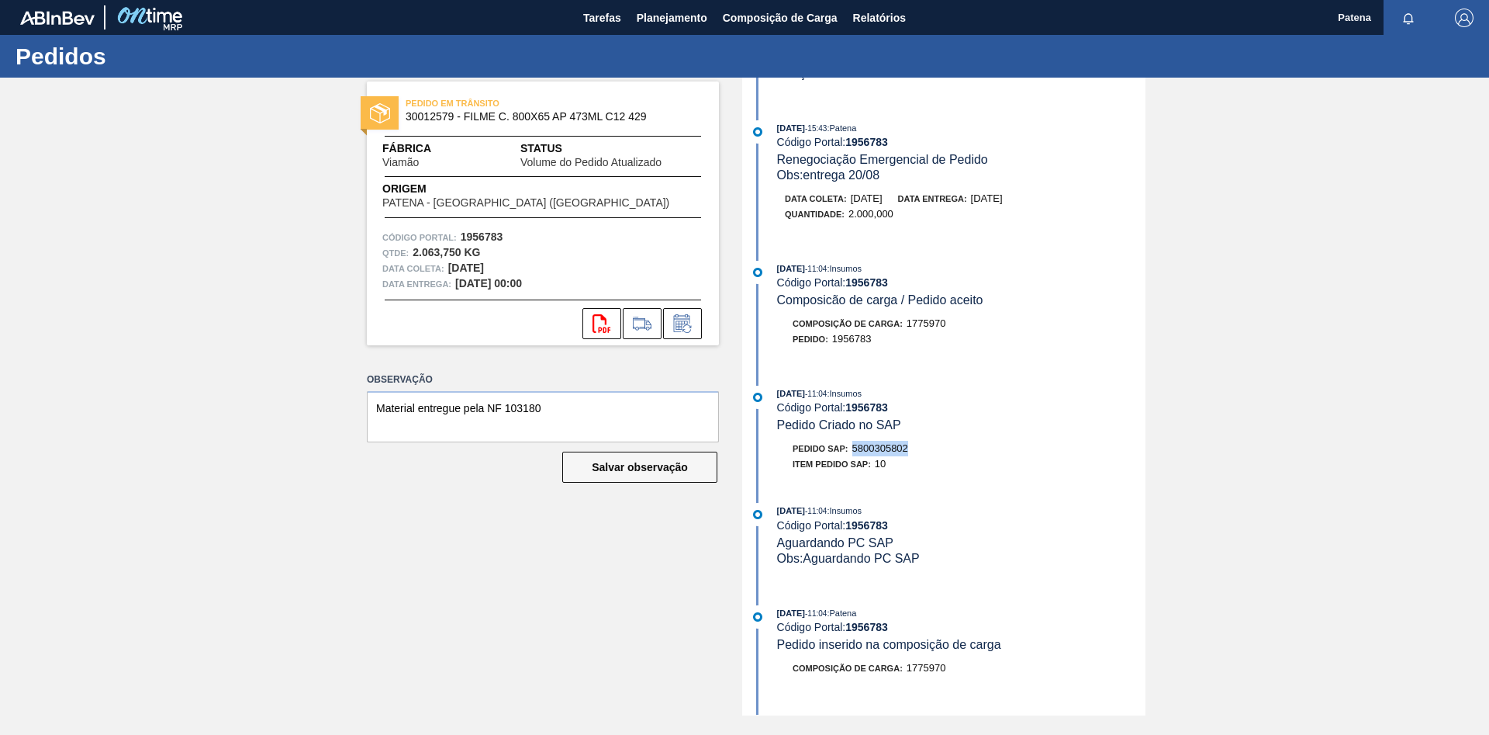
drag, startPoint x: 914, startPoint y: 462, endPoint x: 856, endPoint y: 458, distance: 58.3
click at [856, 456] on div "Pedido SAP: 5800305802" at bounding box center [961, 449] width 368 height 16
copy span "5800305802"
click at [656, 20] on span "Planejamento" at bounding box center [672, 18] width 71 height 19
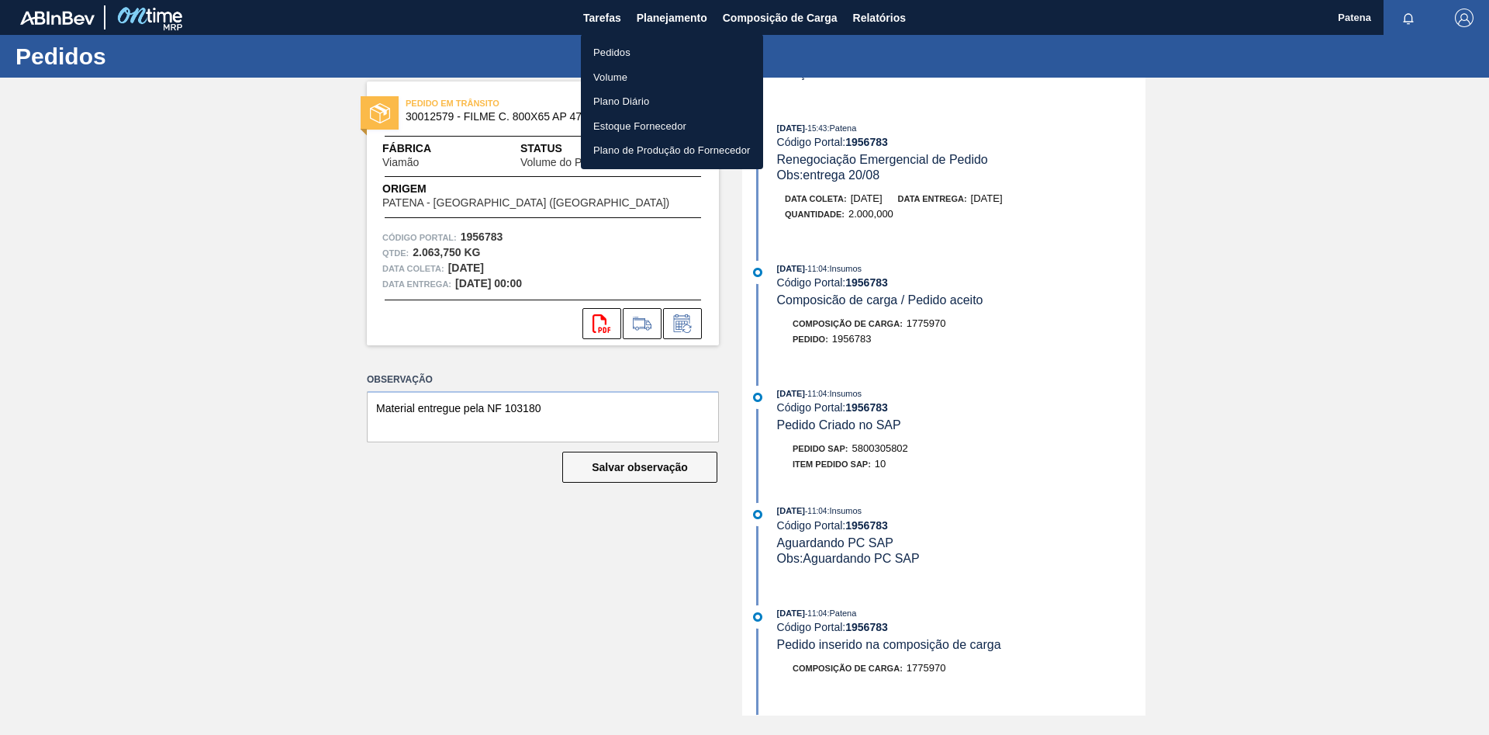
click at [634, 54] on li "Pedidos" at bounding box center [672, 52] width 182 height 25
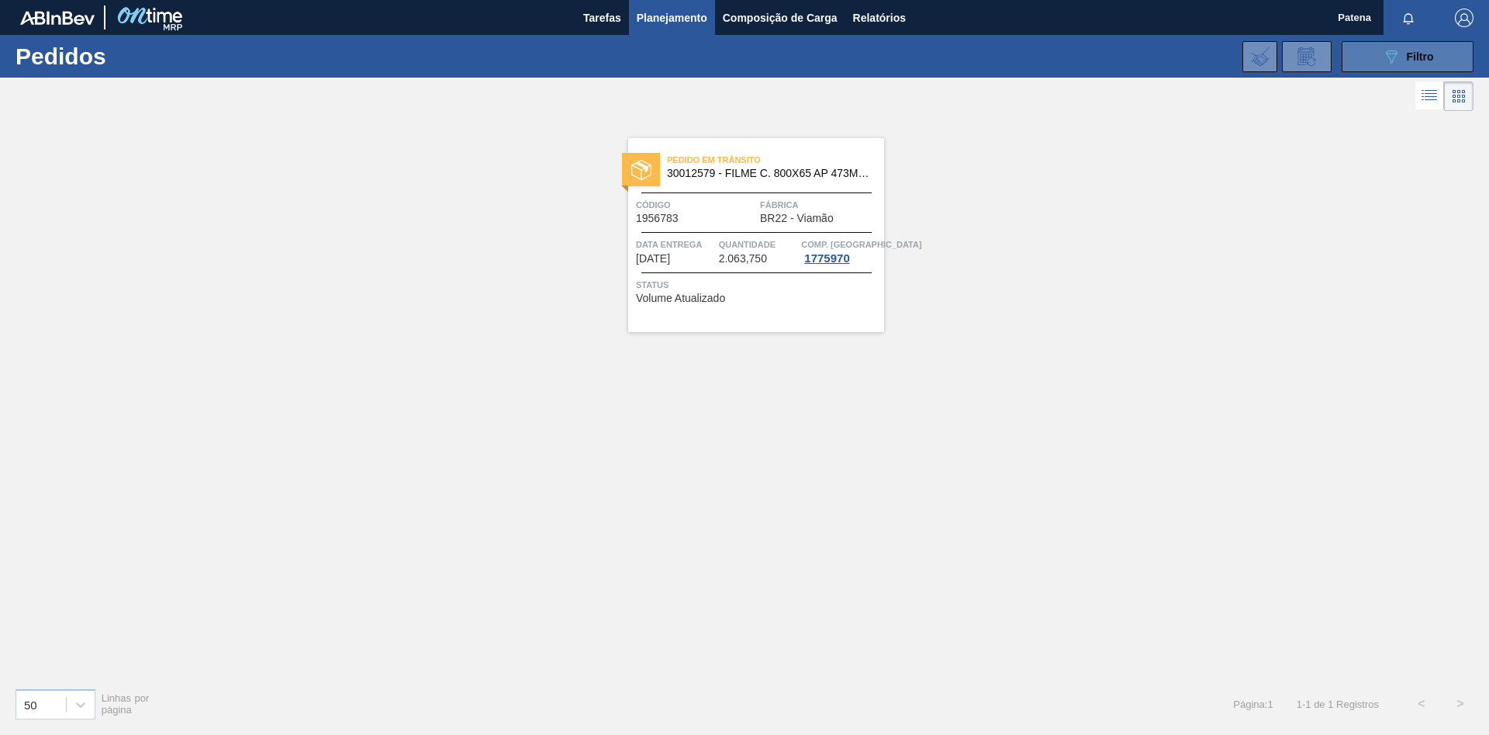
click at [1371, 55] on button "089F7B8B-B2A5-4AFE-B5C0-19BA573D28AC Filtro" at bounding box center [1408, 56] width 132 height 31
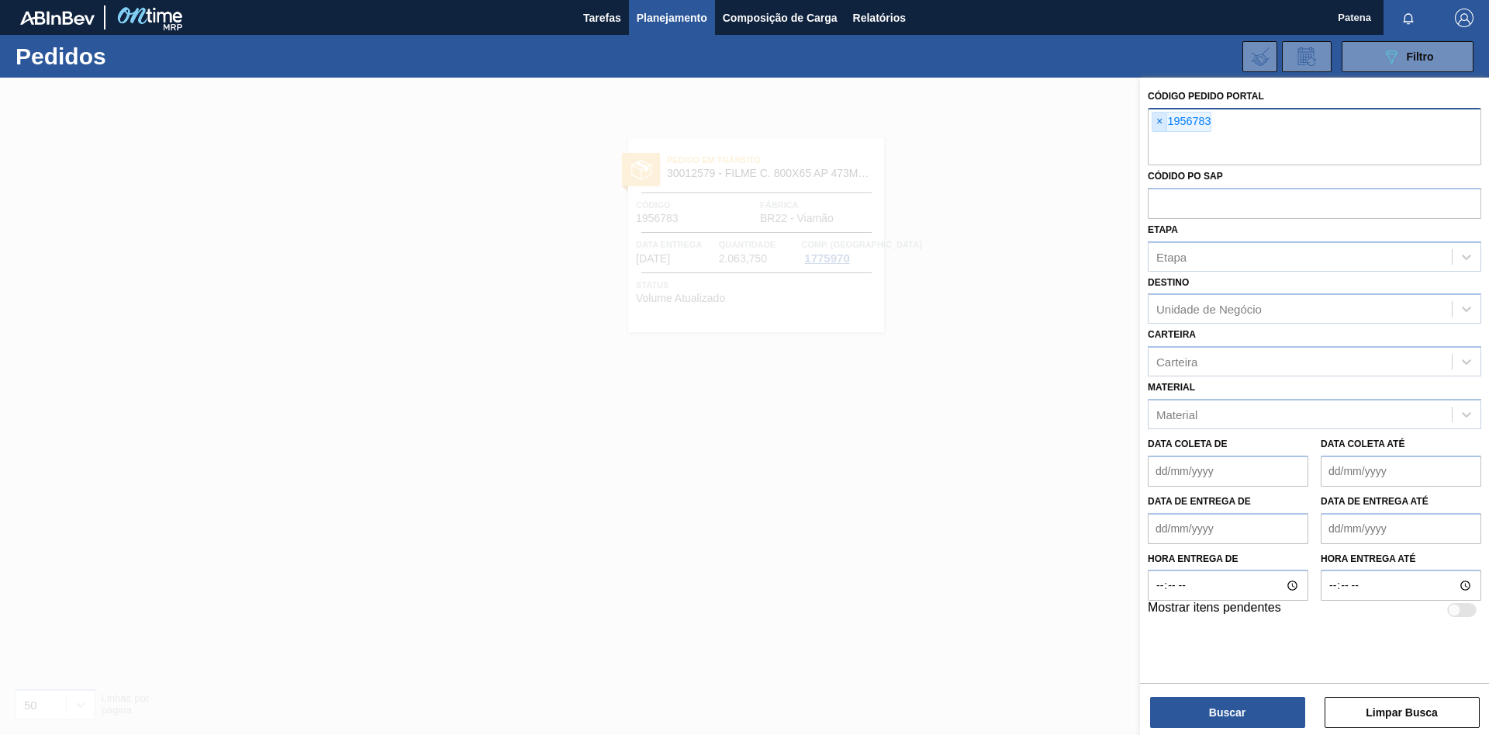
click at [1160, 123] on span "×" at bounding box center [1160, 121] width 15 height 19
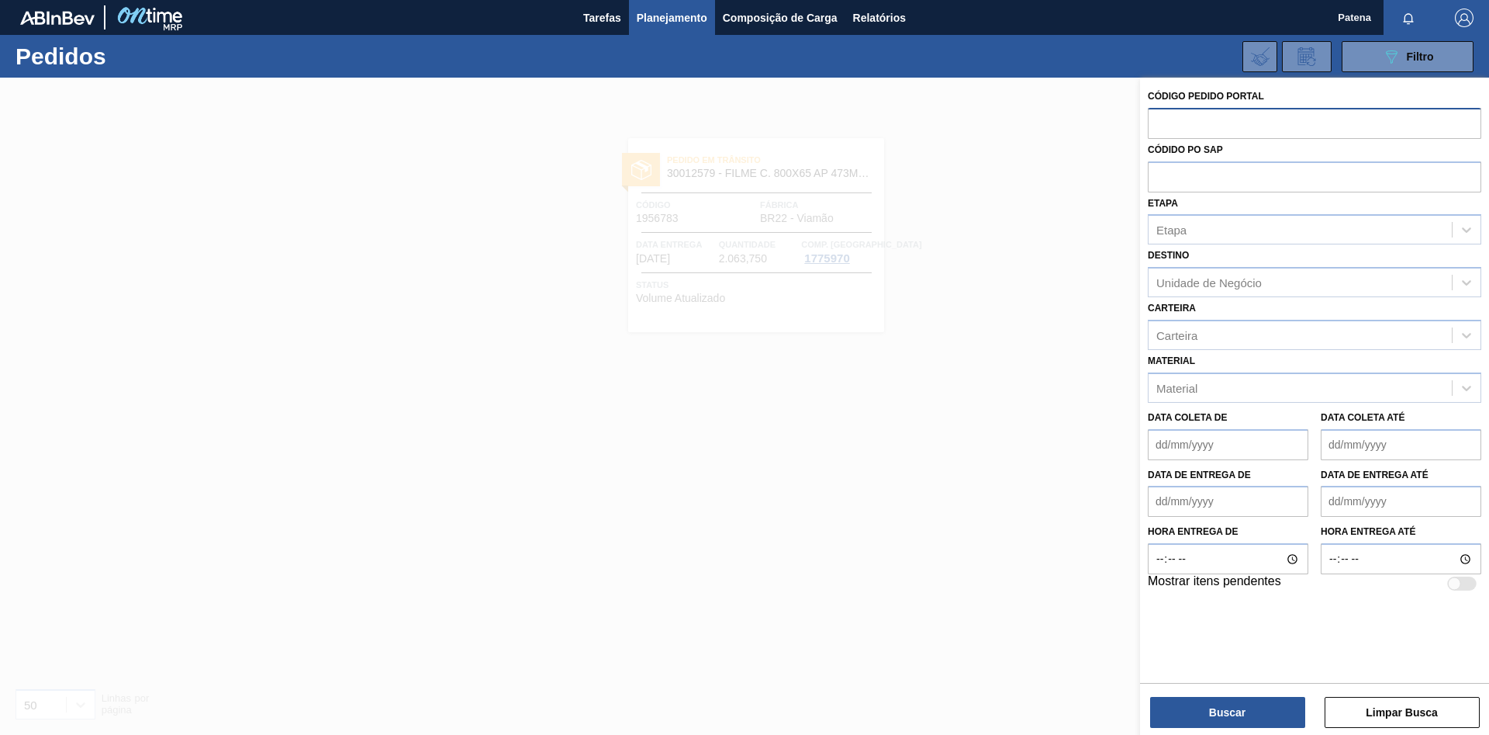
click at [1168, 127] on input "text" at bounding box center [1315, 122] width 334 height 29
paste input "1966406"
type input "1966406"
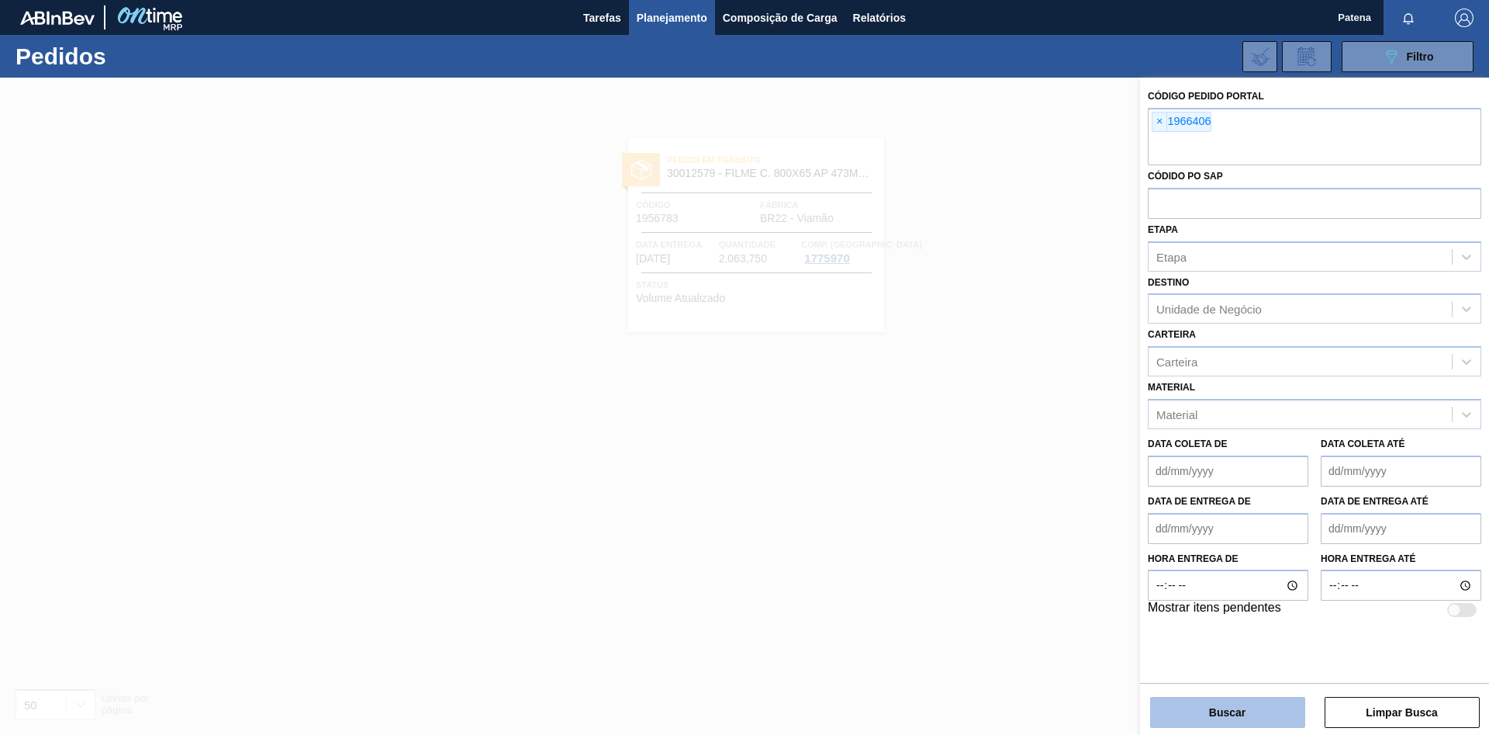
click at [1225, 714] on button "Buscar" at bounding box center [1227, 712] width 155 height 31
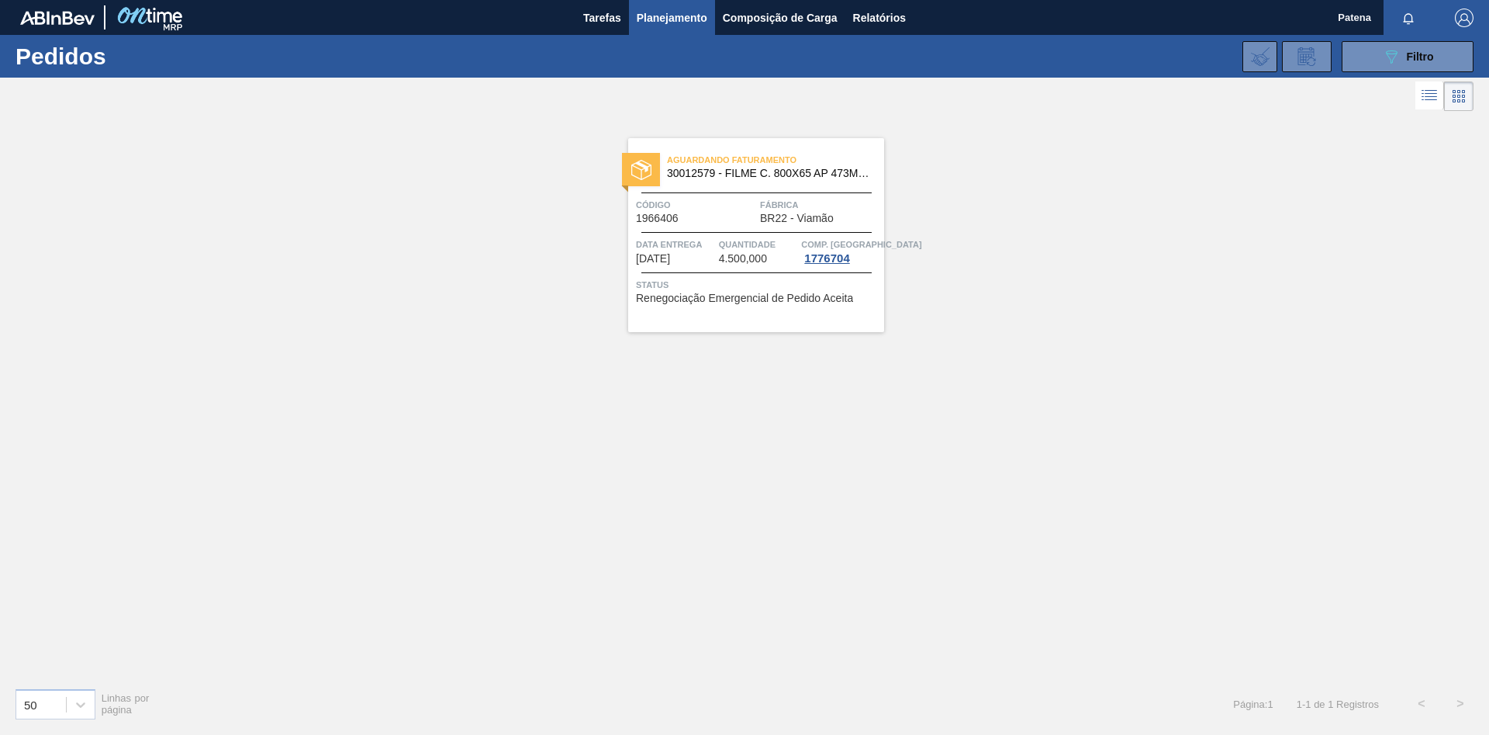
click at [735, 216] on div "Código 1966406" at bounding box center [696, 210] width 120 height 27
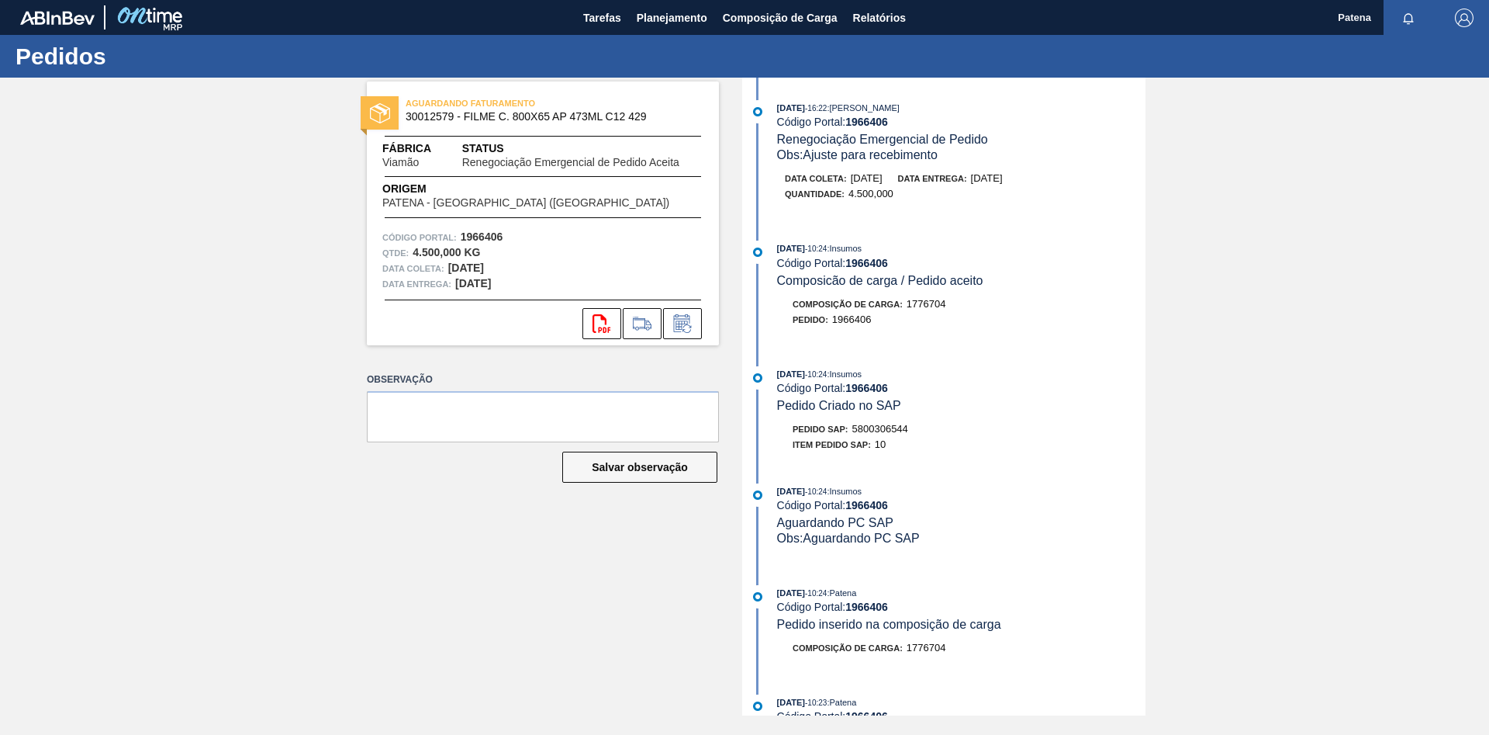
scroll to position [158, 0]
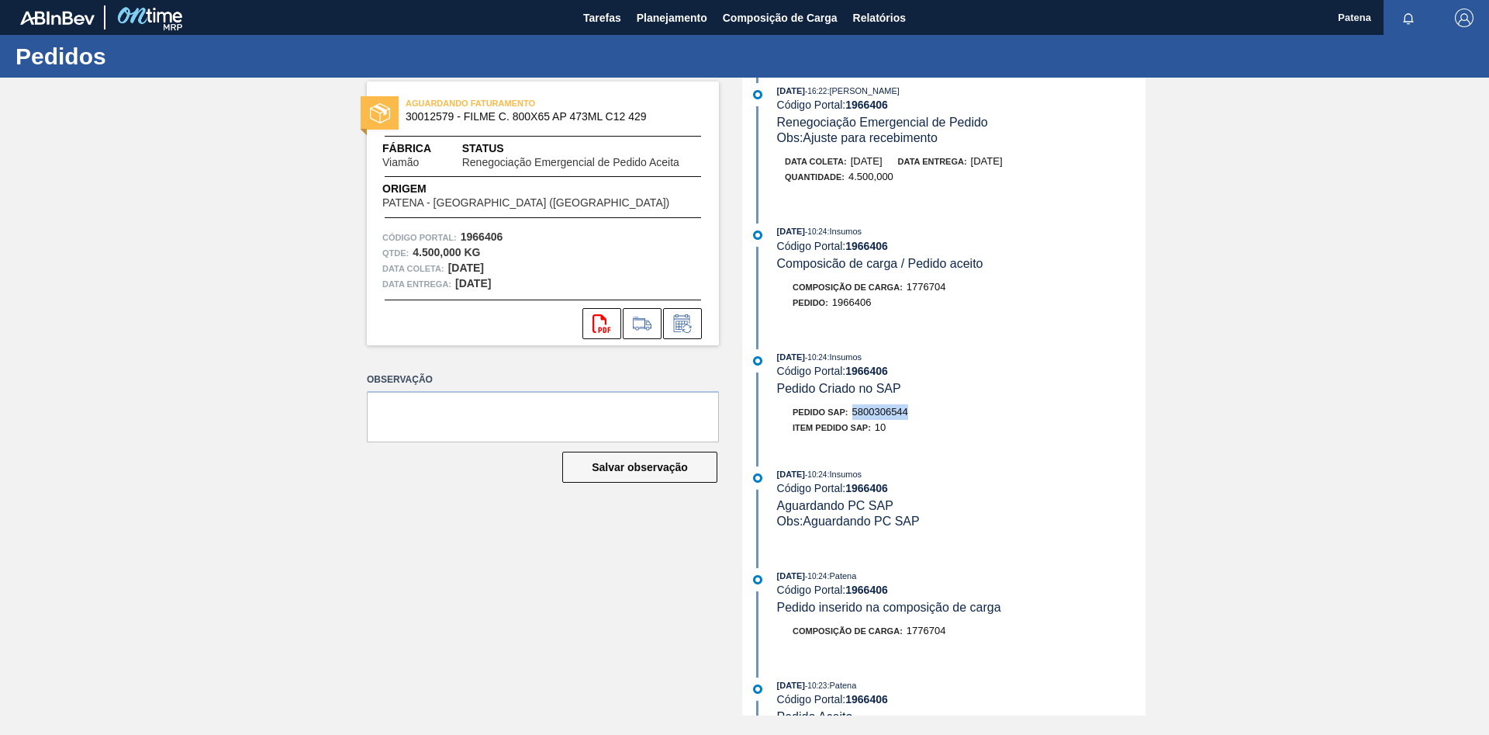
drag, startPoint x: 918, startPoint y: 415, endPoint x: 855, endPoint y: 421, distance: 63.1
click at [855, 420] on div "Pedido SAP: 5800306544" at bounding box center [961, 412] width 368 height 16
copy span "5800306544"
click at [1036, 371] on div "Código Portal: 1966406" at bounding box center [961, 371] width 368 height 12
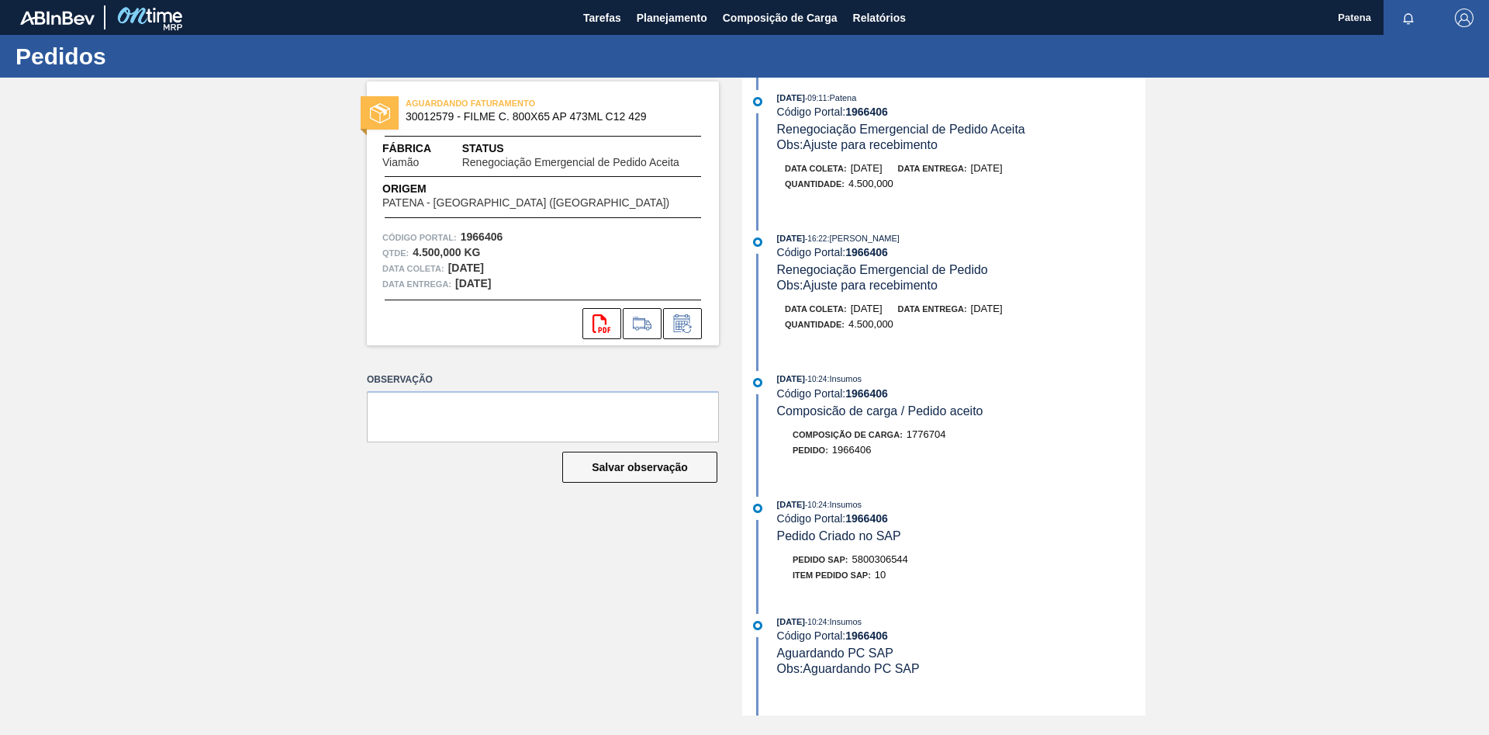
scroll to position [0, 0]
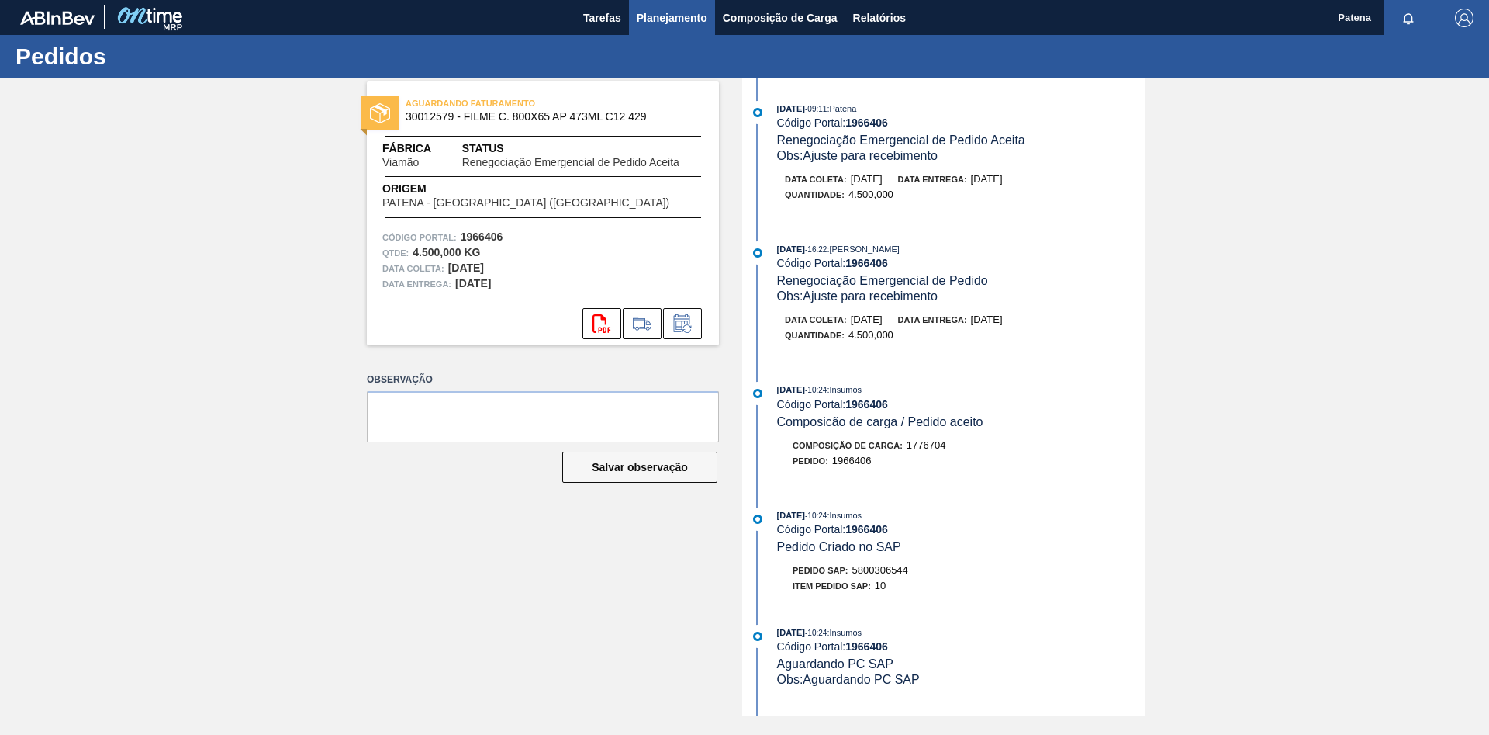
click at [660, 19] on span "Planejamento" at bounding box center [672, 18] width 71 height 19
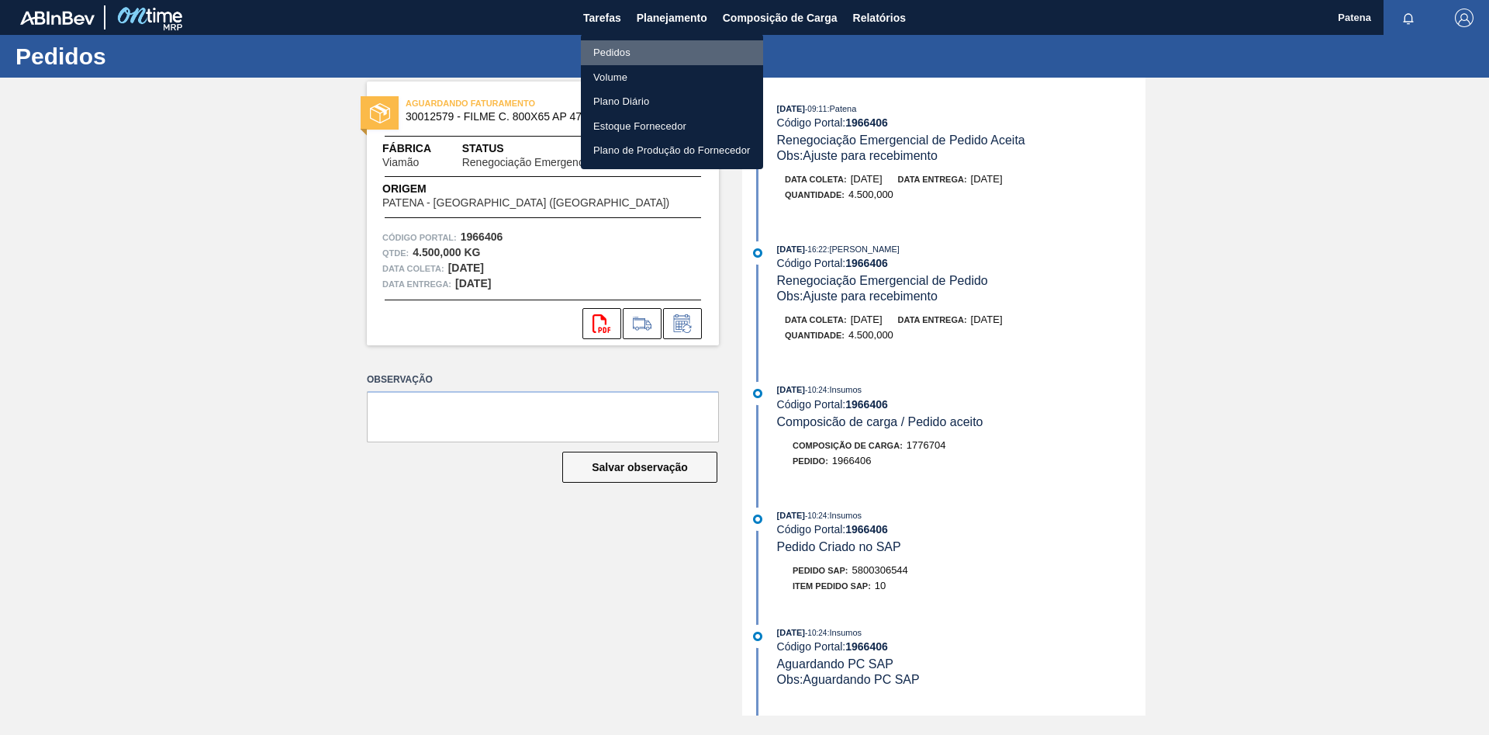
click at [624, 52] on li "Pedidos" at bounding box center [672, 52] width 182 height 25
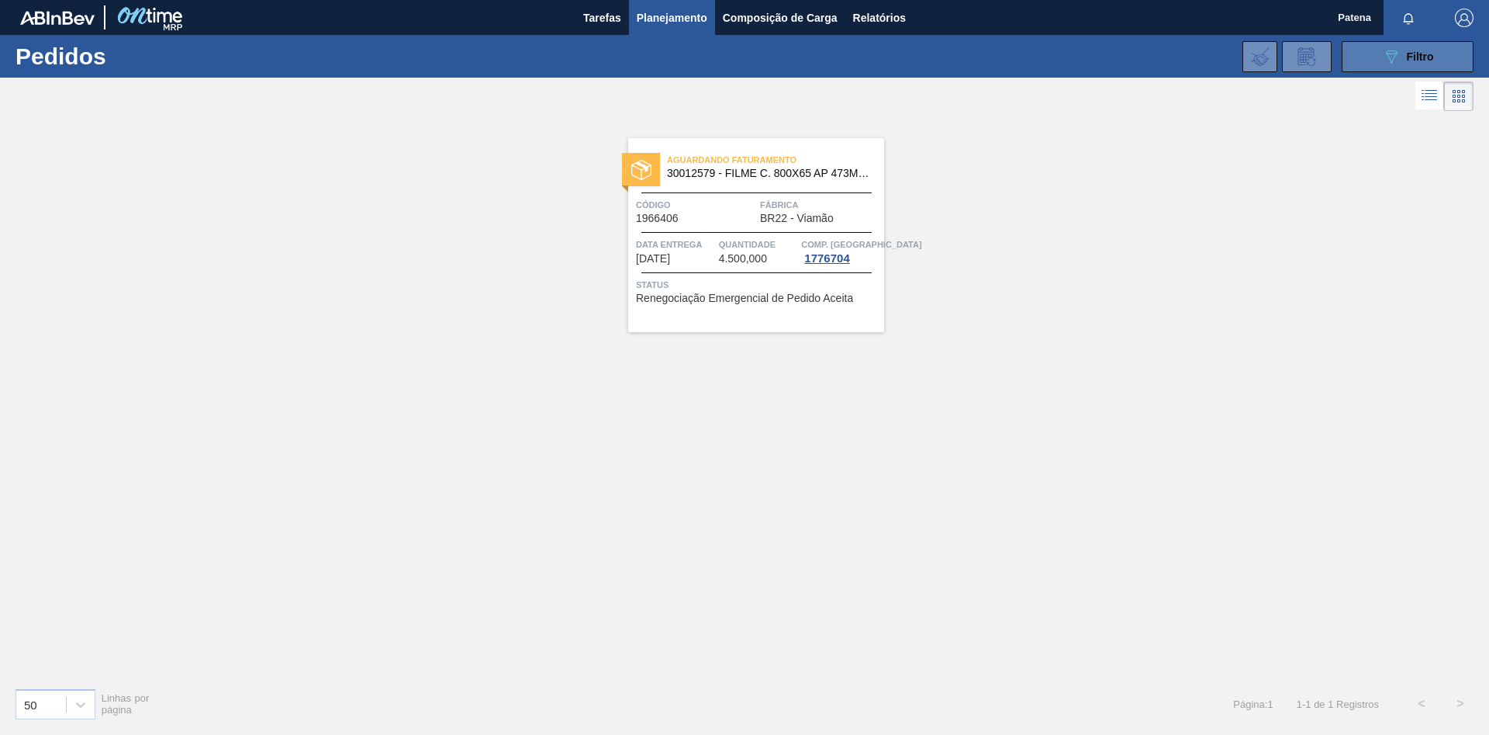
click at [1384, 60] on icon "089F7B8B-B2A5-4AFE-B5C0-19BA573D28AC" at bounding box center [1391, 56] width 19 height 19
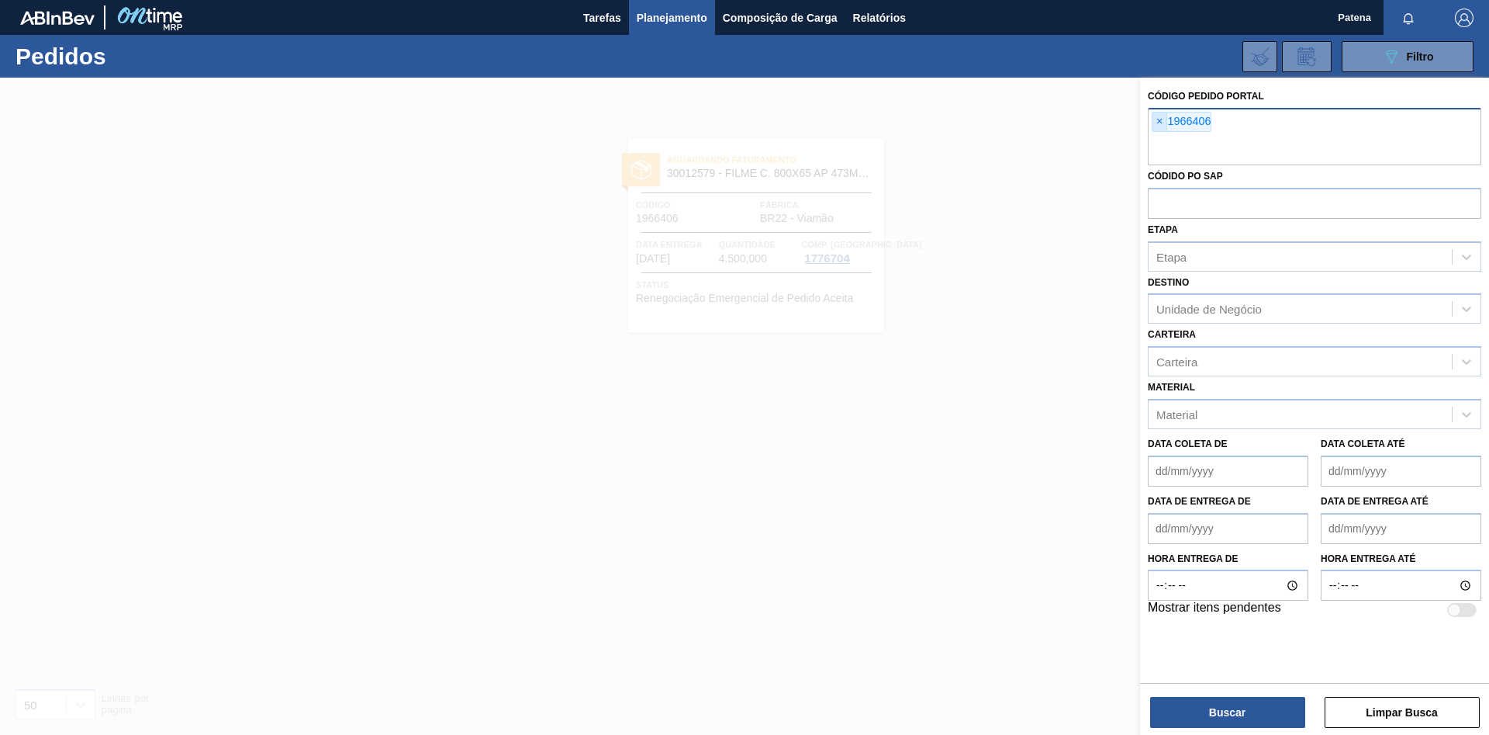
click at [1157, 123] on span "×" at bounding box center [1160, 121] width 15 height 19
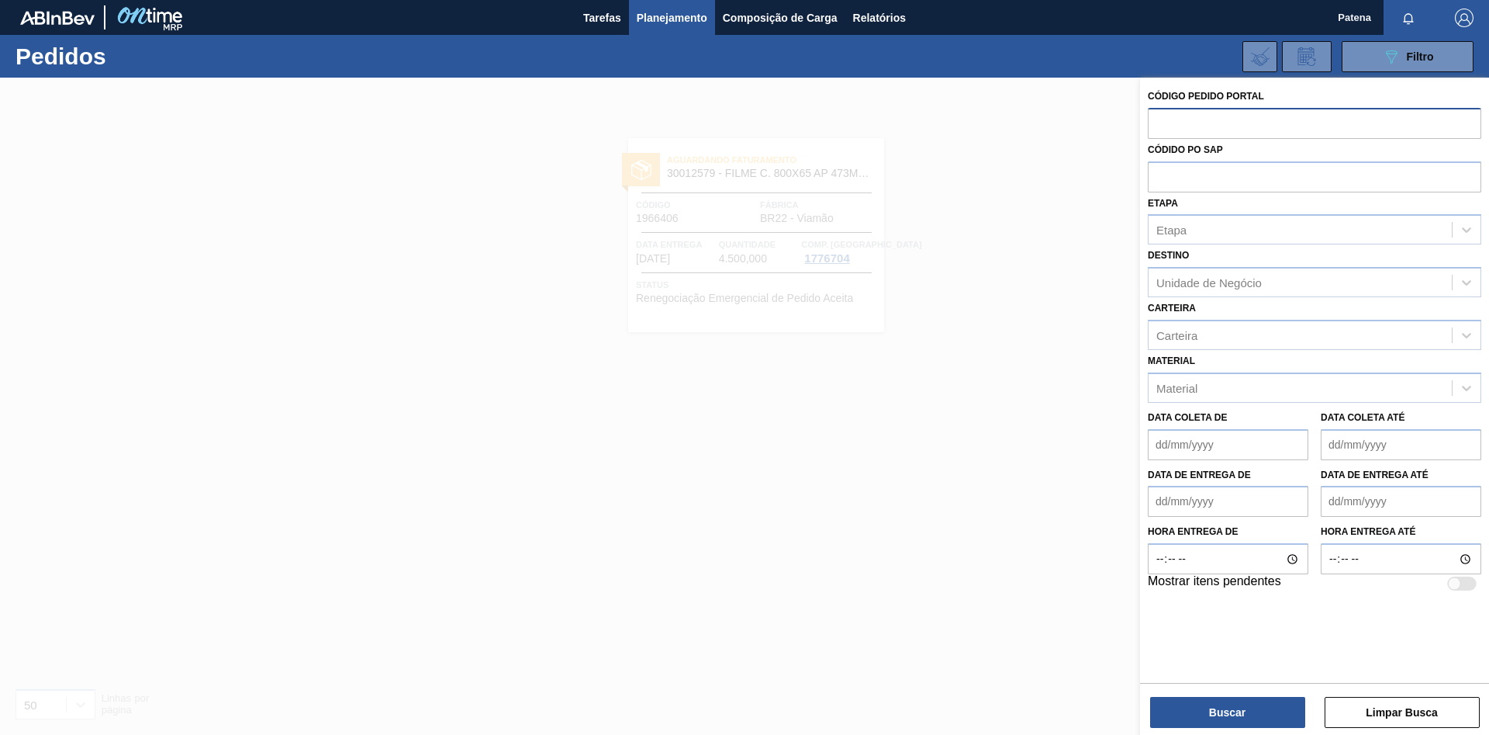
click at [1161, 124] on input "text" at bounding box center [1315, 122] width 334 height 29
paste input "2008336"
type input "2008336"
click at [1201, 715] on button "Buscar" at bounding box center [1227, 712] width 155 height 31
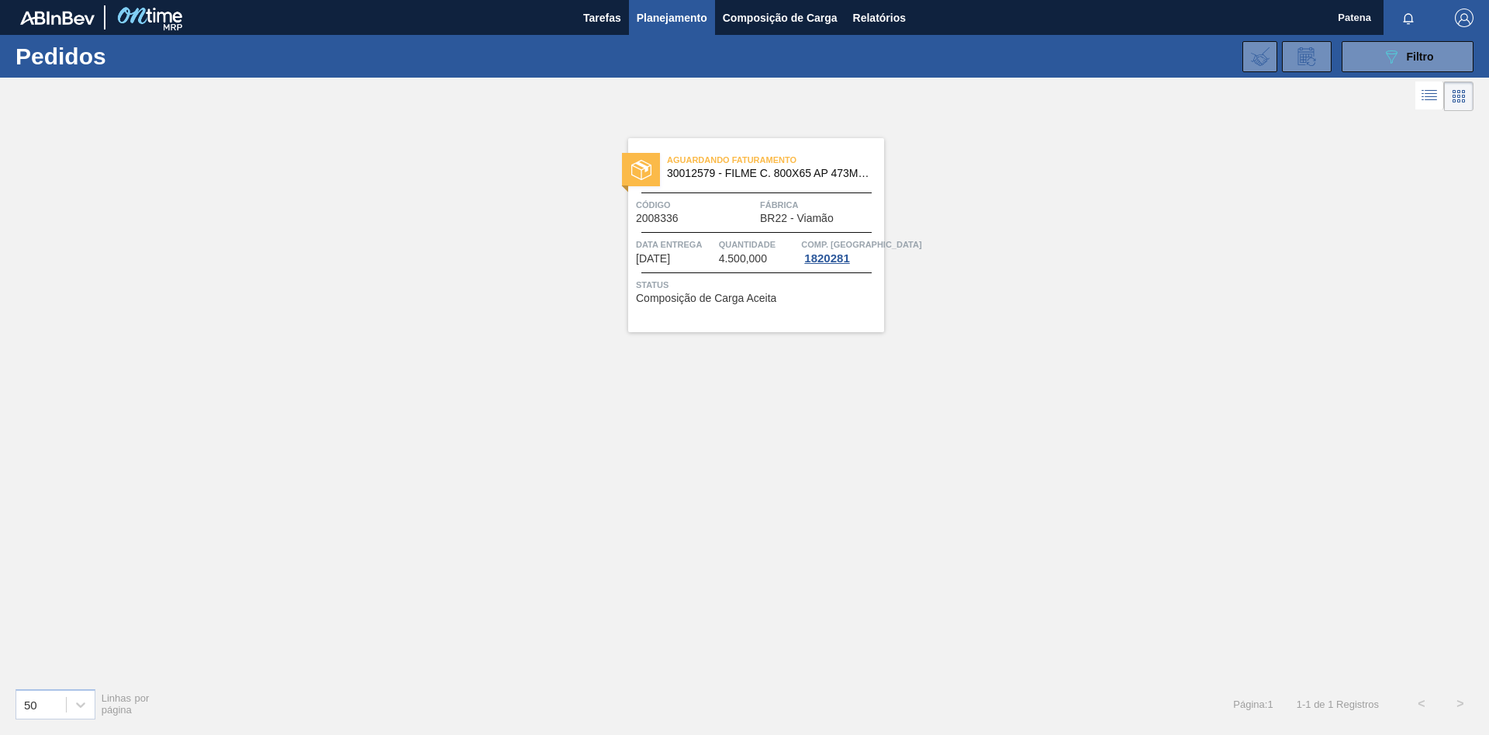
click at [698, 201] on span "Código" at bounding box center [696, 205] width 120 height 16
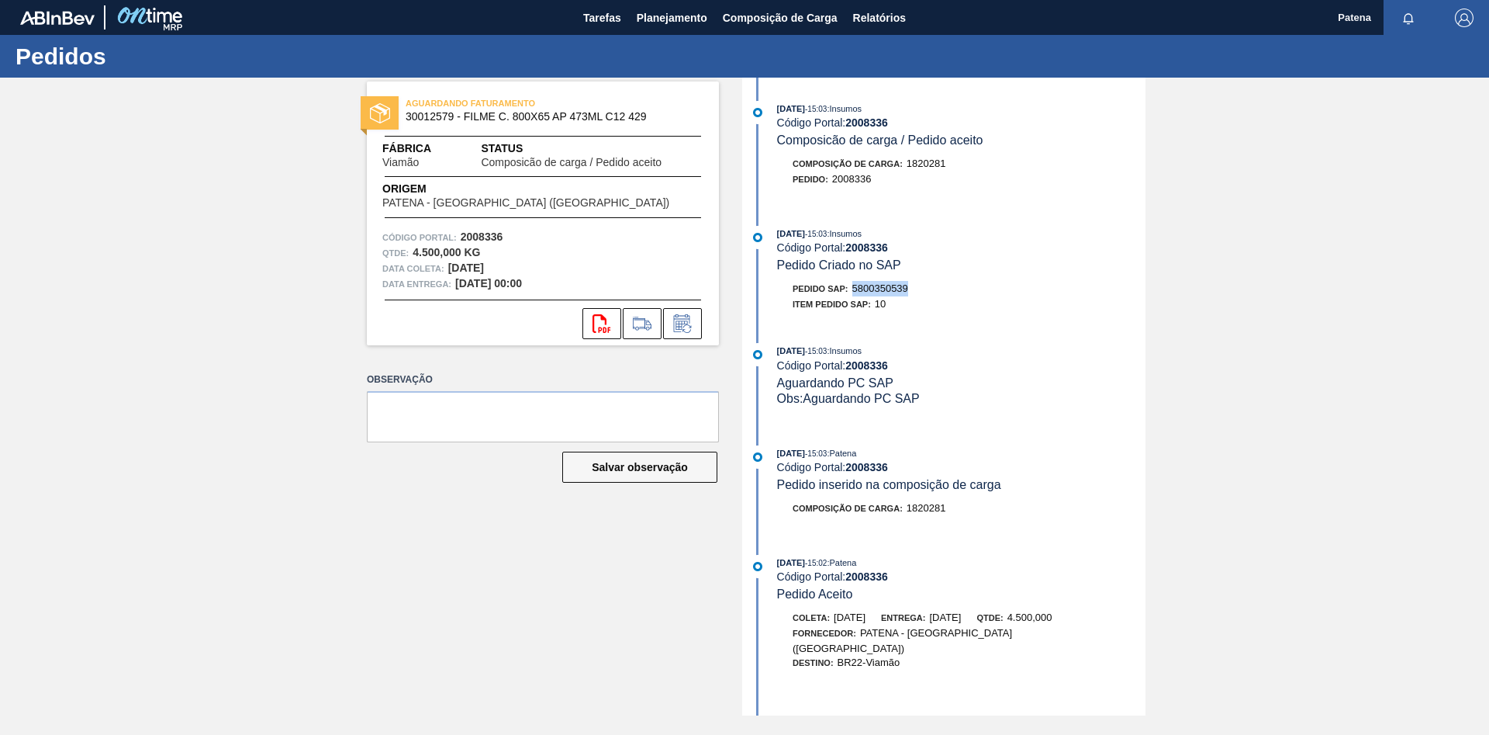
drag, startPoint x: 913, startPoint y: 291, endPoint x: 856, endPoint y: 293, distance: 57.4
click at [856, 293] on div "Pedido SAP: 5800350539" at bounding box center [961, 289] width 368 height 16
copy span "5800350539"
click at [663, 15] on span "Planejamento" at bounding box center [672, 18] width 71 height 19
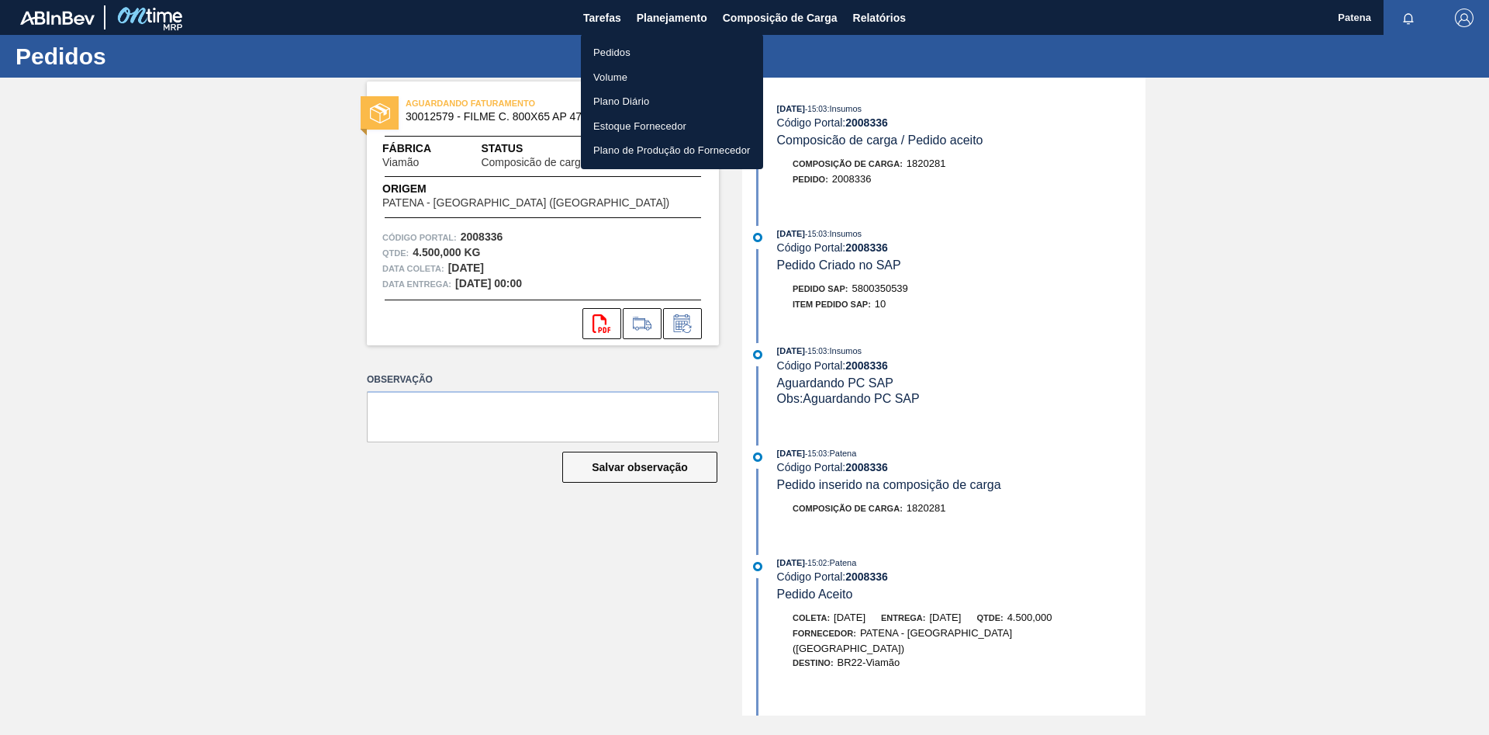
drag, startPoint x: 614, startPoint y: 54, endPoint x: 678, endPoint y: 48, distance: 64.6
click at [614, 54] on li "Pedidos" at bounding box center [672, 52] width 182 height 25
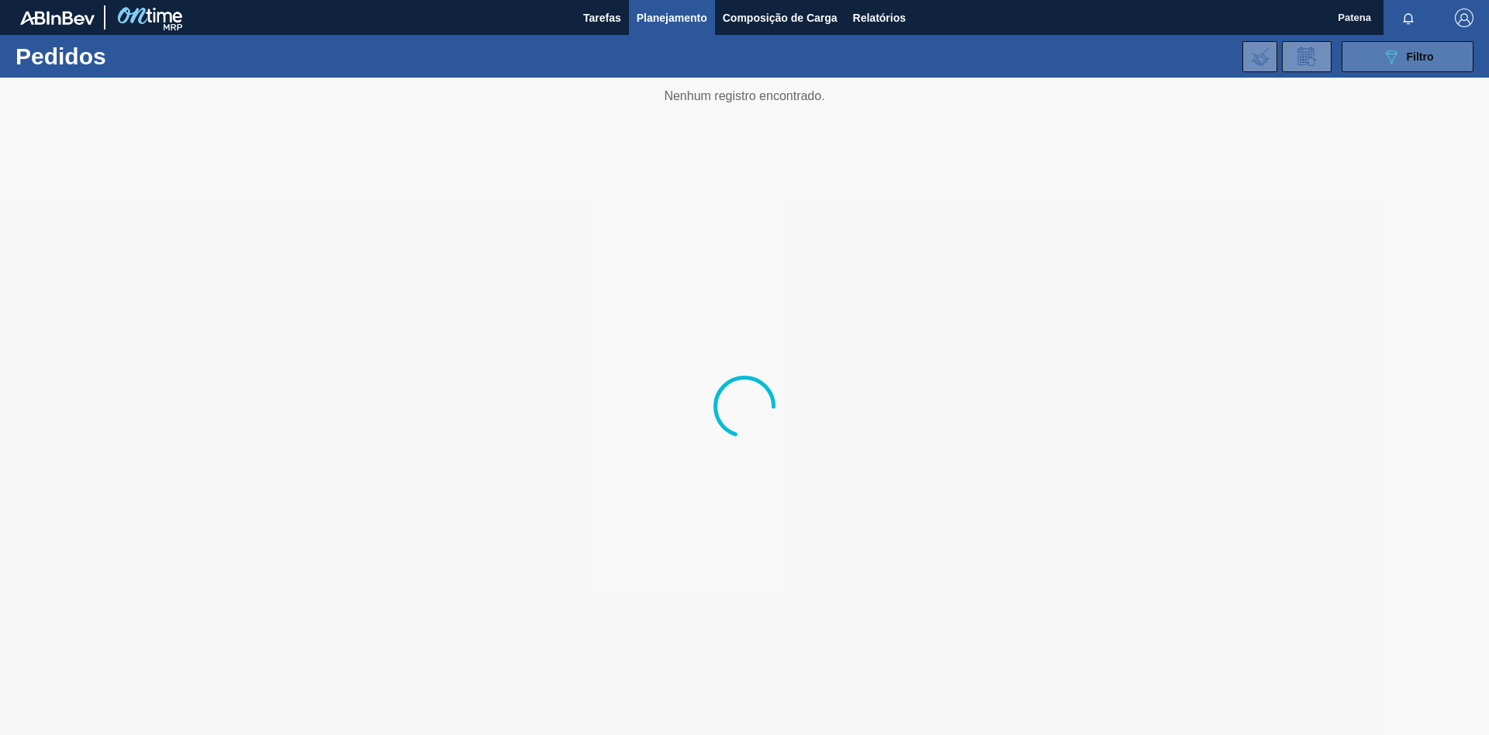
click at [1422, 54] on span "Filtro" at bounding box center [1420, 56] width 27 height 12
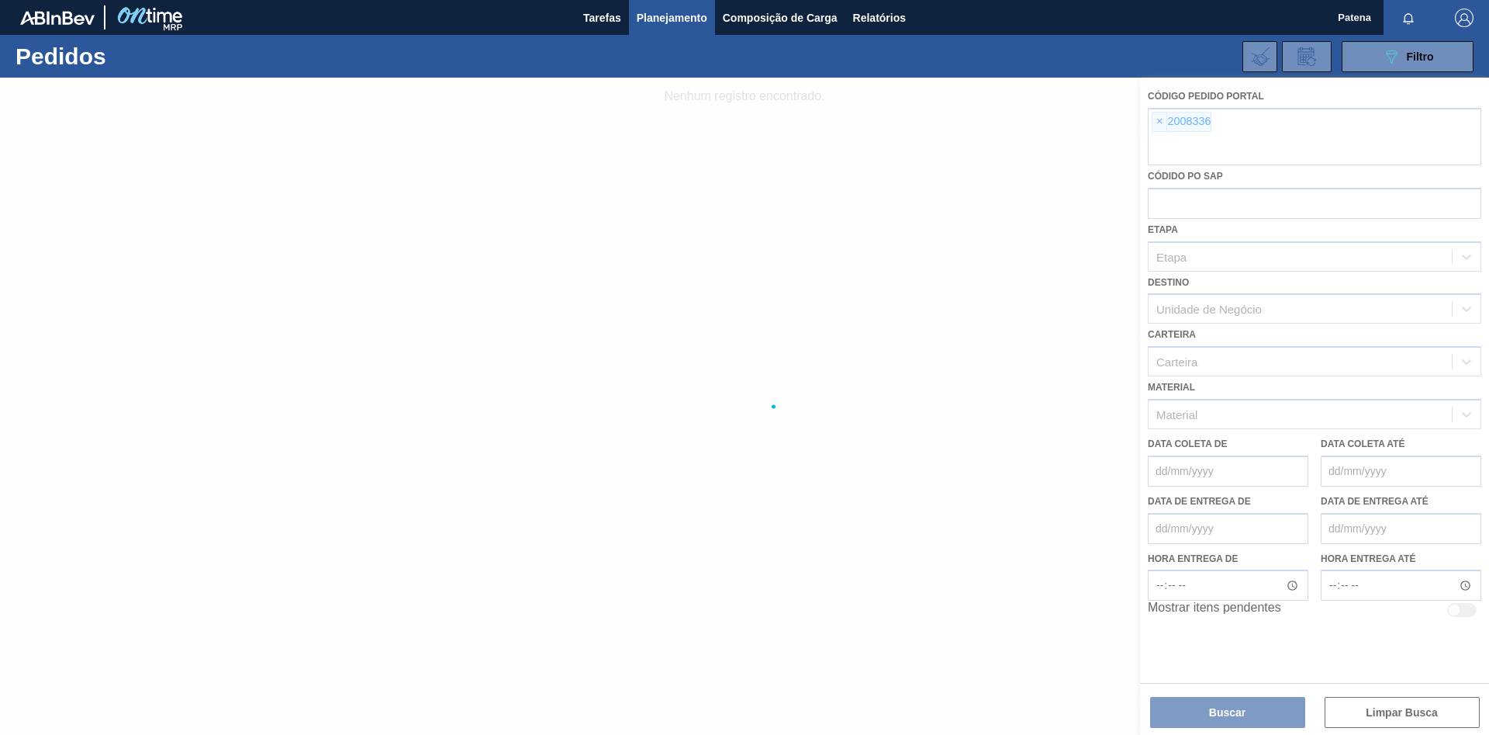
click at [1159, 123] on div at bounding box center [744, 406] width 1489 height 657
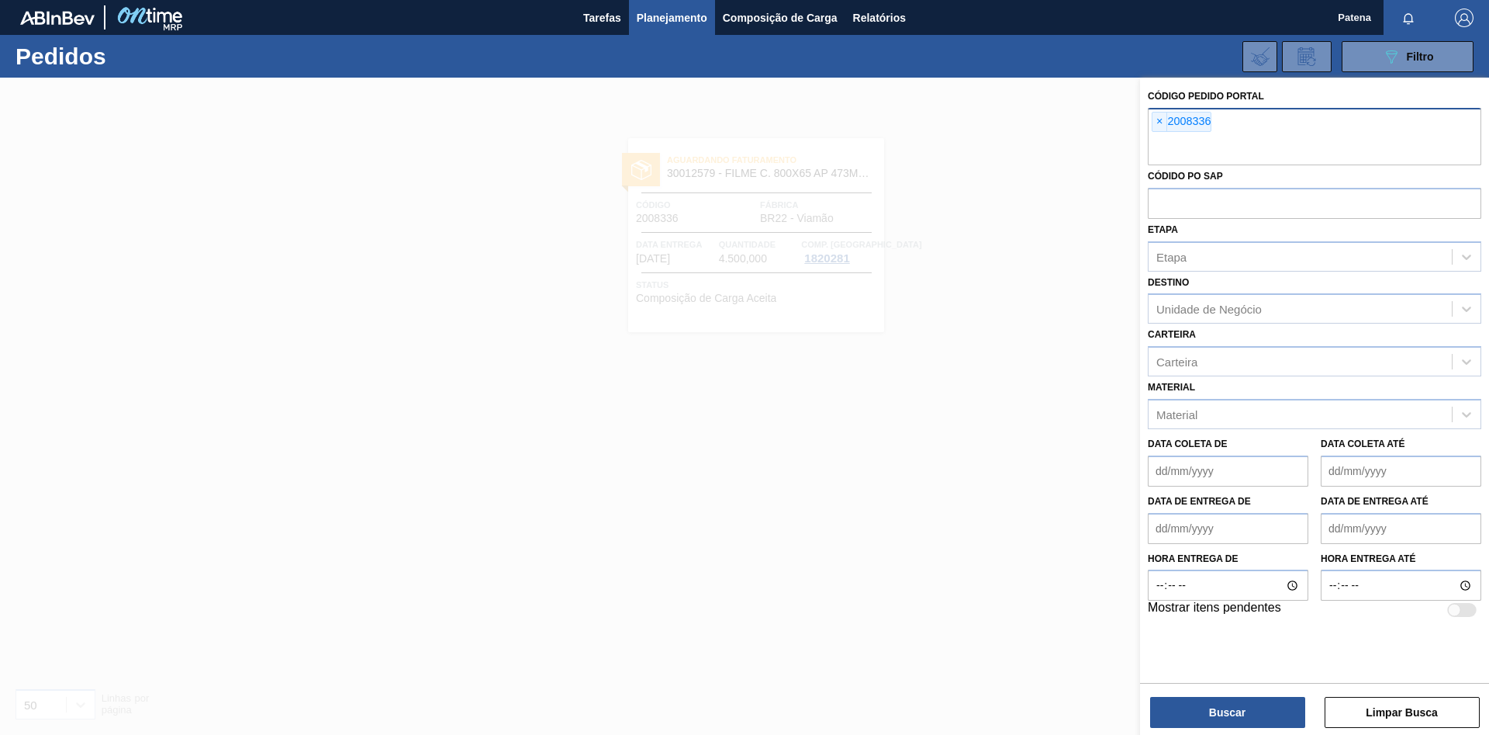
click at [1161, 126] on span "×" at bounding box center [1160, 121] width 15 height 19
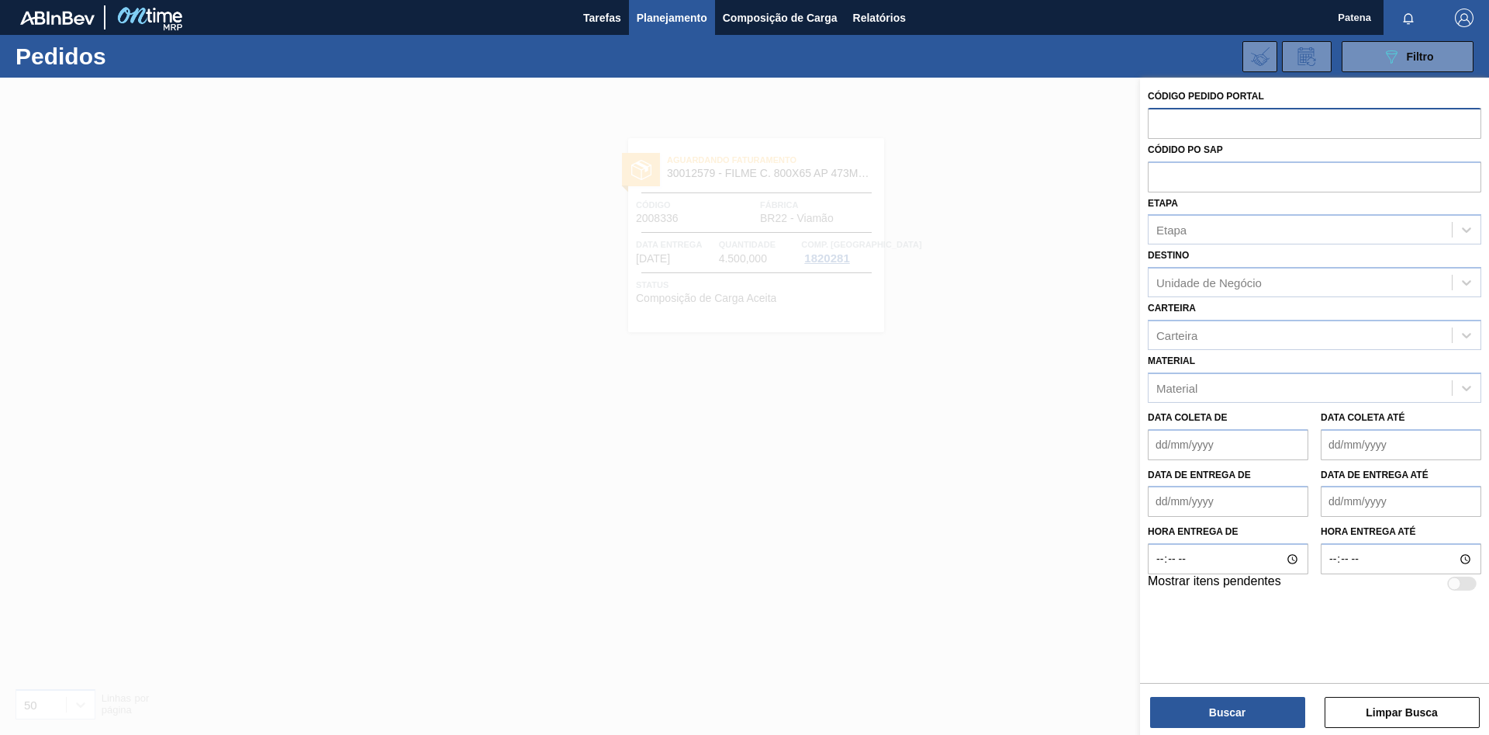
click at [1172, 122] on input "text" at bounding box center [1315, 122] width 334 height 29
paste input "2003138"
type input "2003138"
click at [1201, 714] on button "Buscar" at bounding box center [1227, 712] width 155 height 31
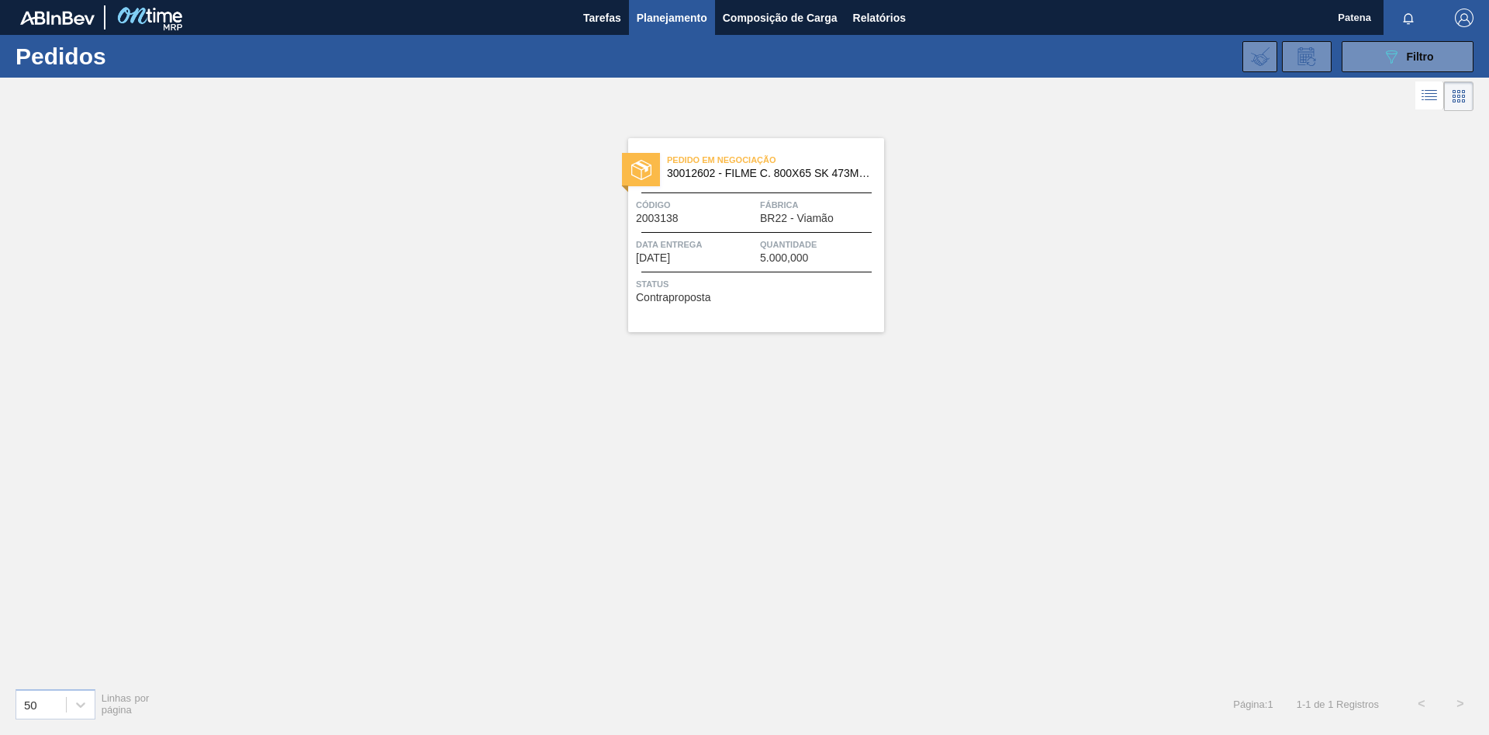
click at [665, 12] on span "Planejamento" at bounding box center [672, 18] width 71 height 19
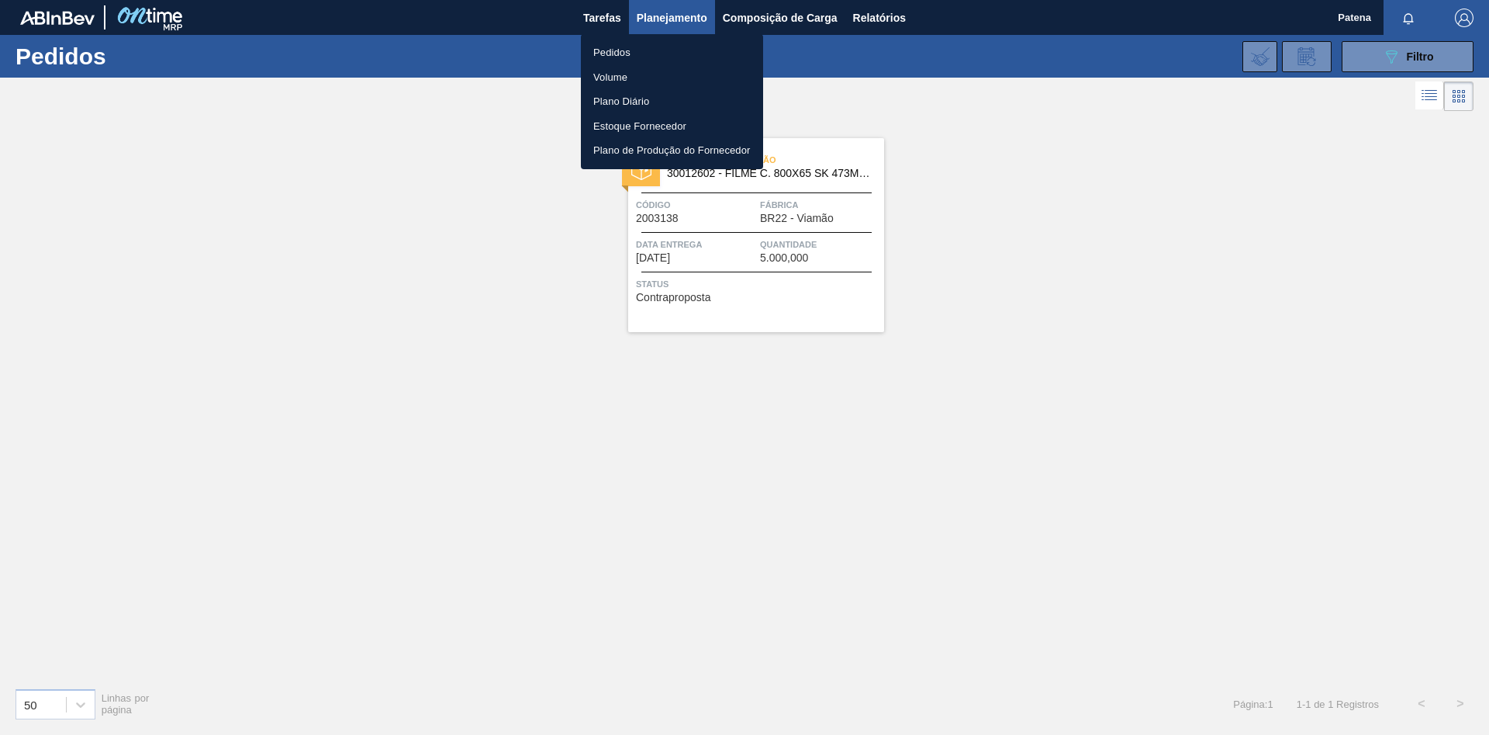
click at [1388, 50] on div at bounding box center [744, 367] width 1489 height 735
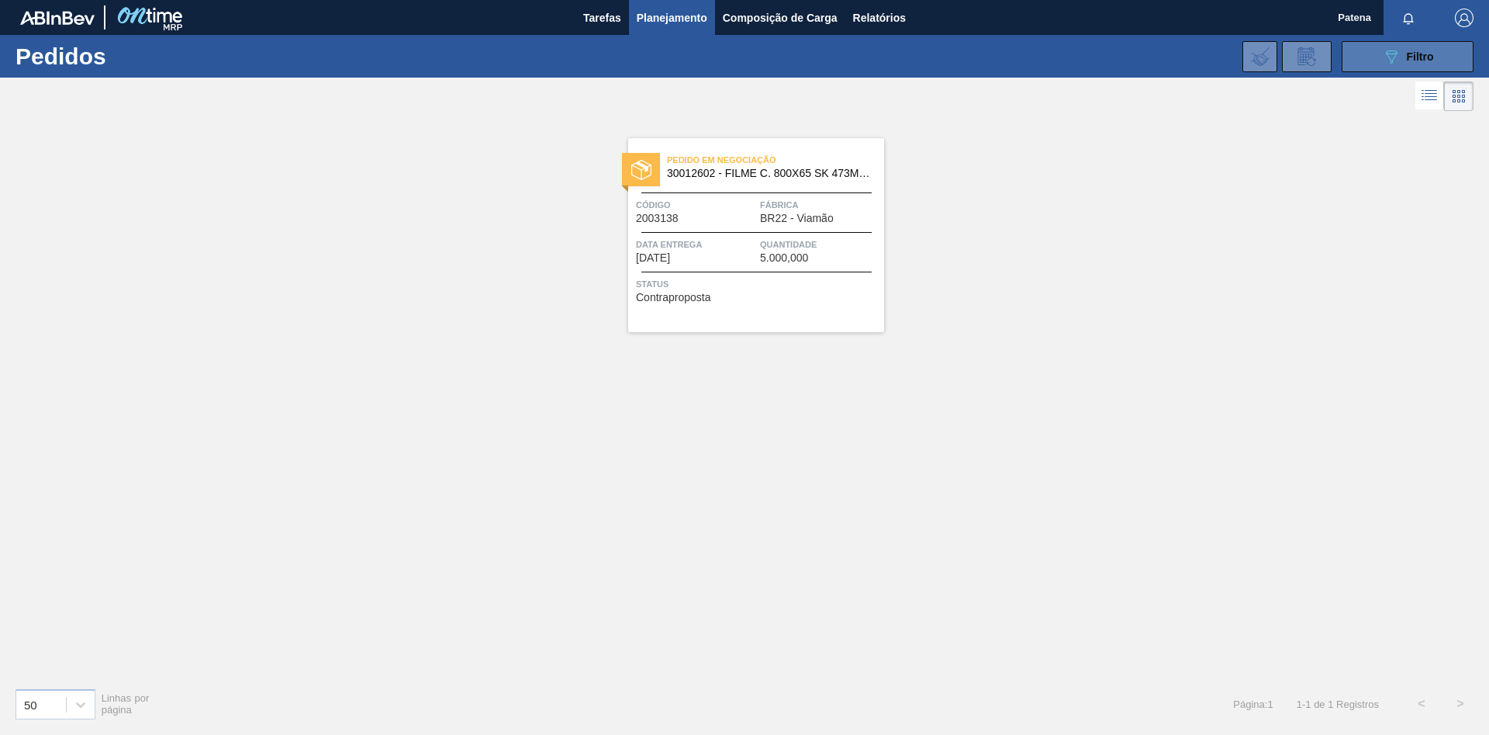
click at [1381, 52] on button "089F7B8B-B2A5-4AFE-B5C0-19BA573D28AC Filtro" at bounding box center [1408, 56] width 132 height 31
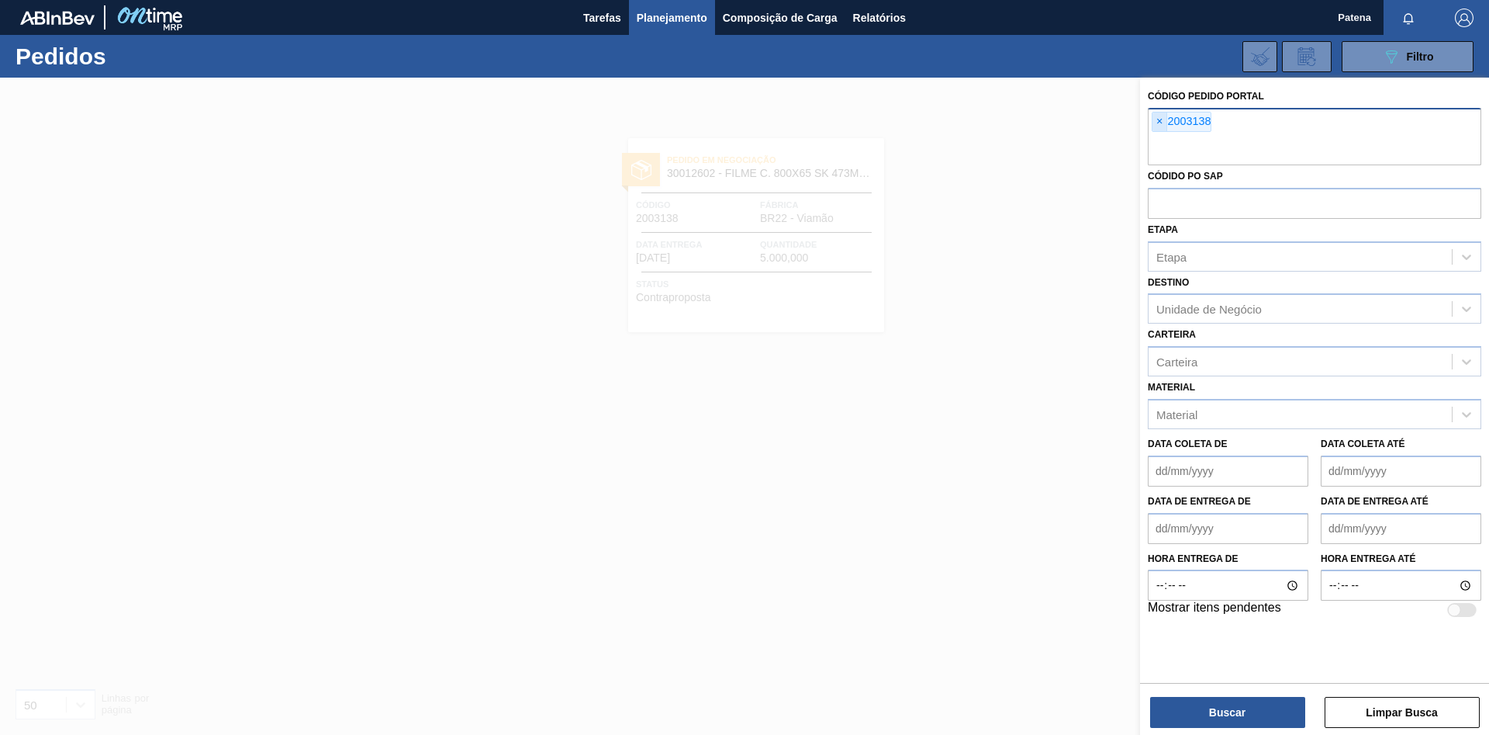
click at [1160, 120] on span "×" at bounding box center [1160, 121] width 15 height 19
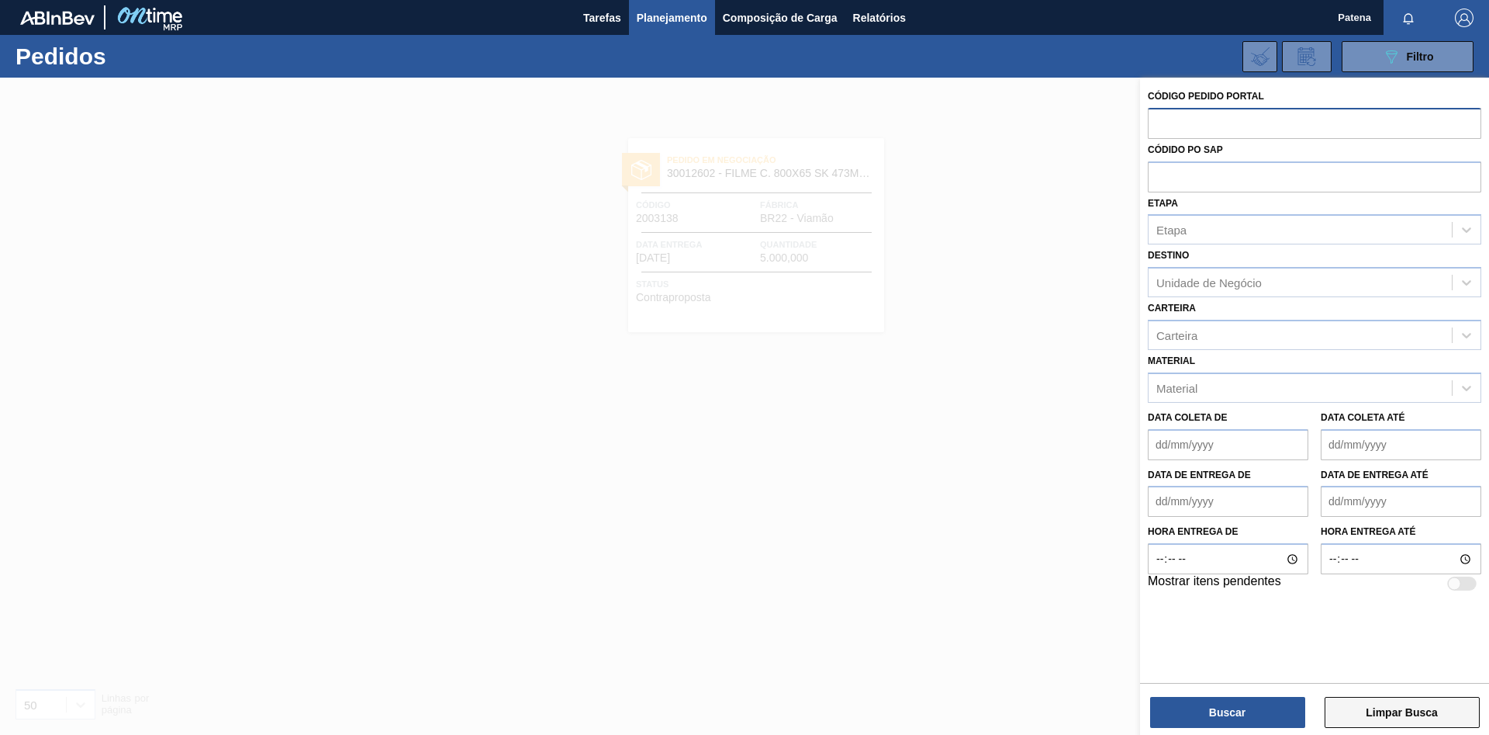
click at [1394, 718] on button "Limpar Busca" at bounding box center [1402, 712] width 155 height 31
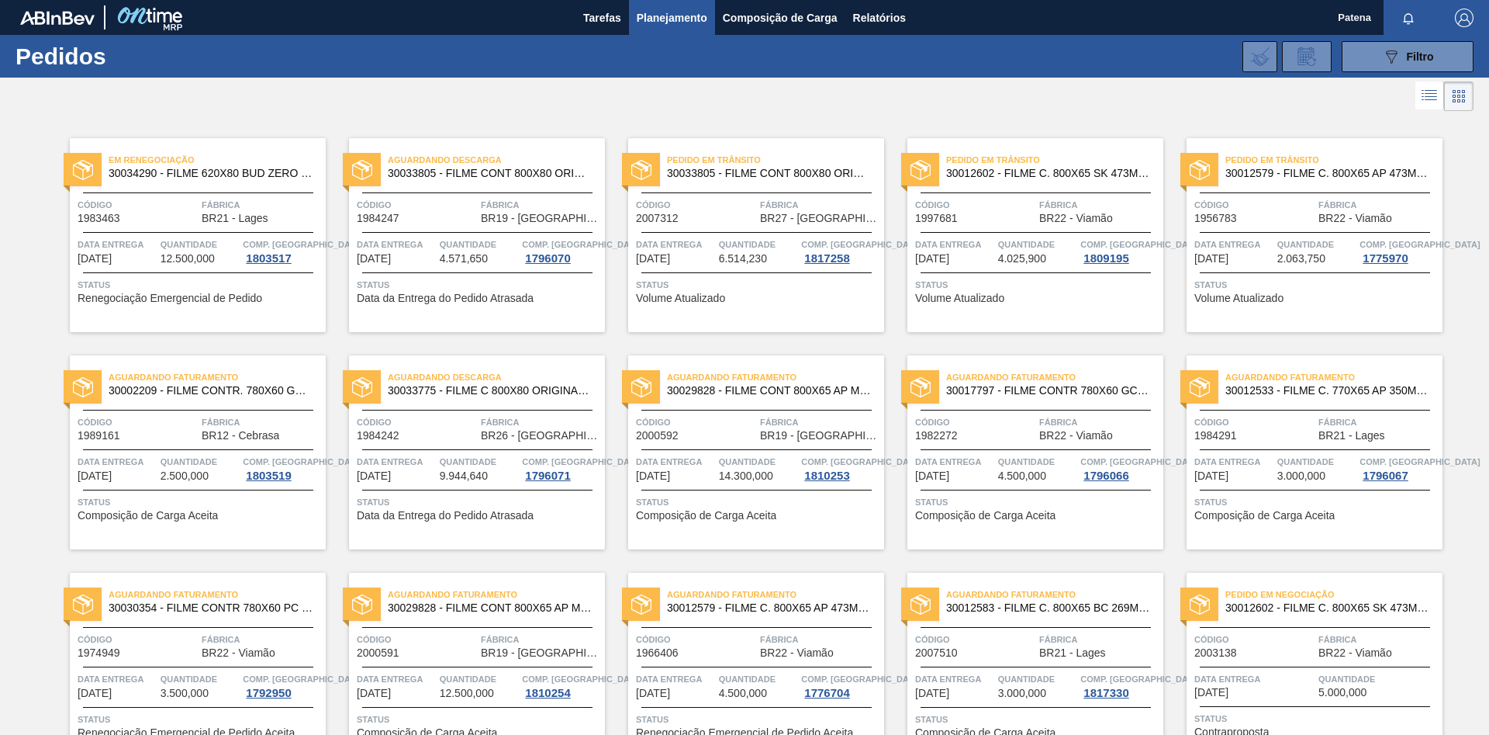
scroll to position [524, 0]
